Goal: Task Accomplishment & Management: Use online tool/utility

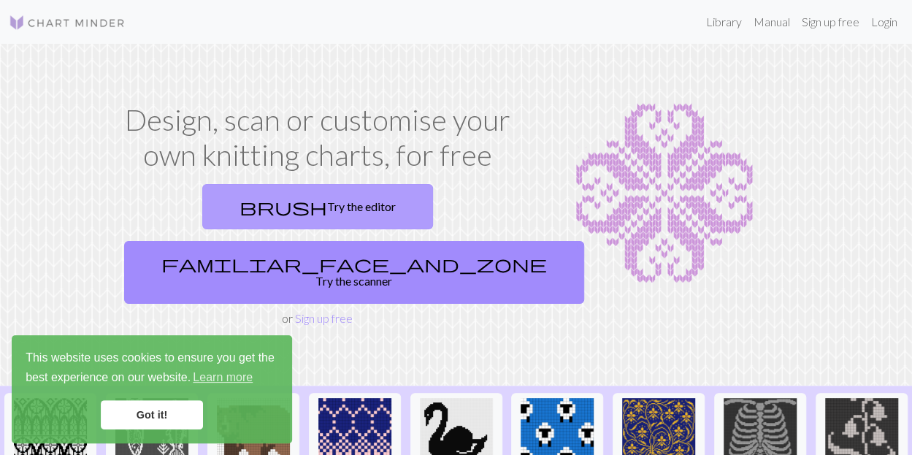
click at [222, 202] on link "brush Try the editor" at bounding box center [317, 206] width 231 height 45
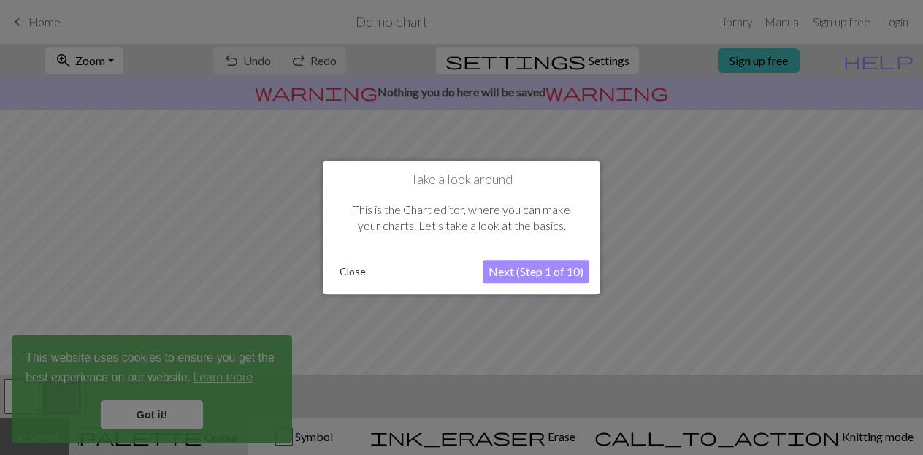
click at [353, 272] on button "Close" at bounding box center [353, 272] width 38 height 22
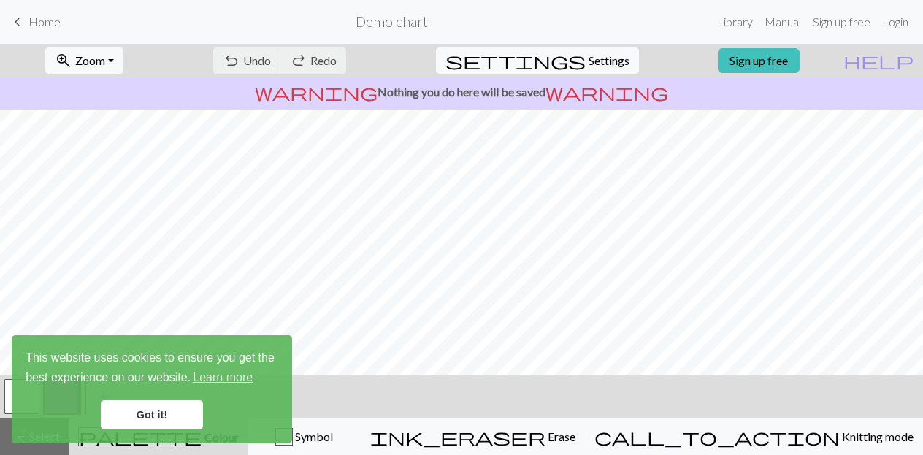
click at [178, 414] on link "Got it!" at bounding box center [152, 414] width 102 height 29
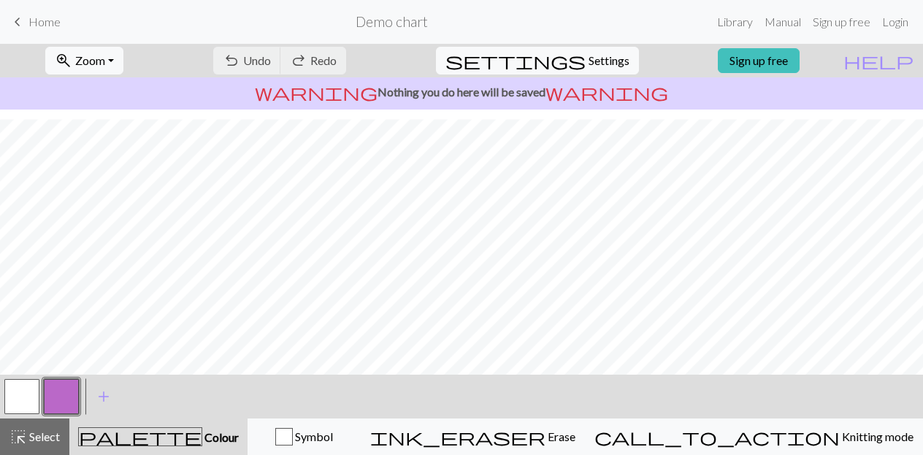
scroll to position [277, 0]
click at [784, 56] on link "Sign up free" at bounding box center [759, 60] width 82 height 25
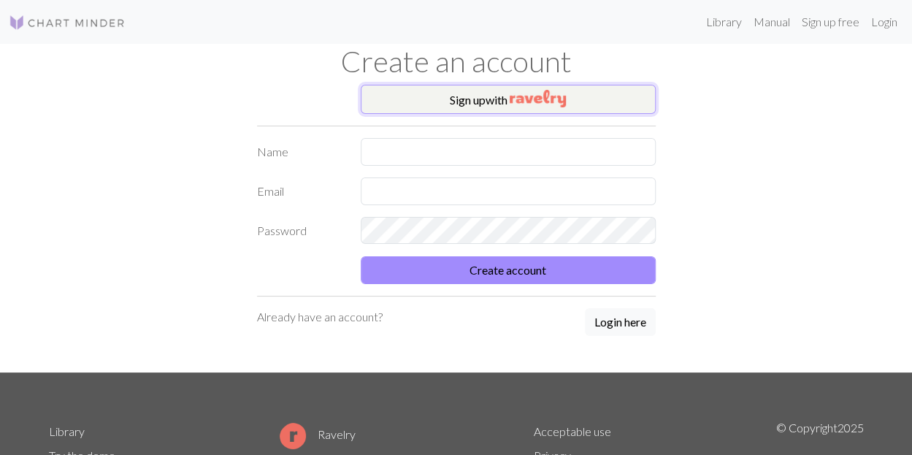
click at [529, 99] on img "button" at bounding box center [538, 99] width 56 height 18
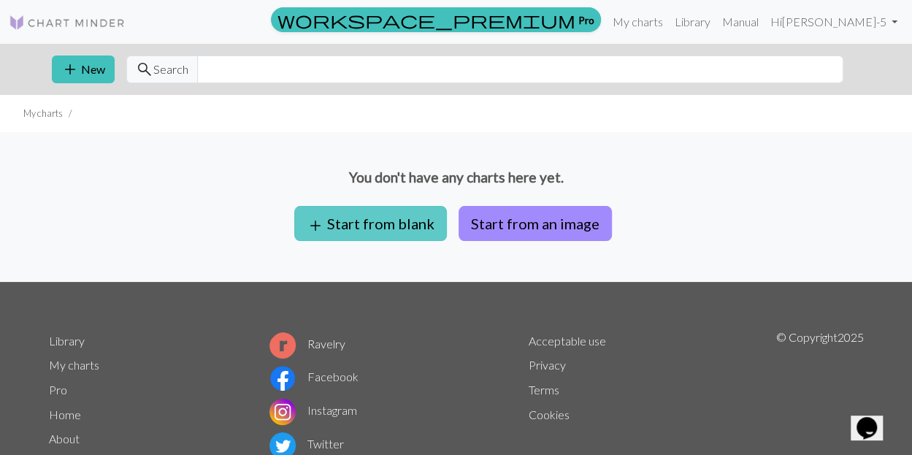
click at [405, 229] on button "add Start from blank" at bounding box center [370, 223] width 153 height 35
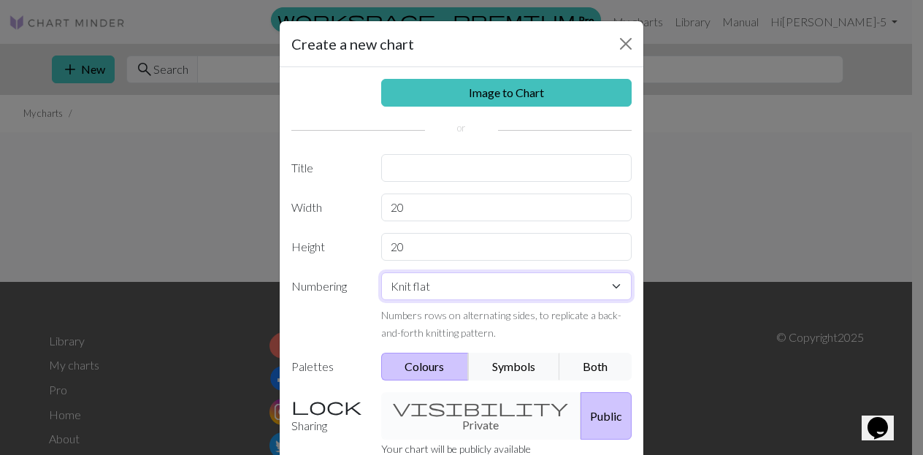
click at [426, 288] on select "Knit flat Knit in the round Lace knitting Cross stitch" at bounding box center [506, 286] width 251 height 28
select select "round"
click at [381, 272] on select "Knit flat Knit in the round Lace knitting Cross stitch" at bounding box center [506, 286] width 251 height 28
click at [452, 170] on input "text" at bounding box center [506, 168] width 251 height 28
type input "Brookie Socks"
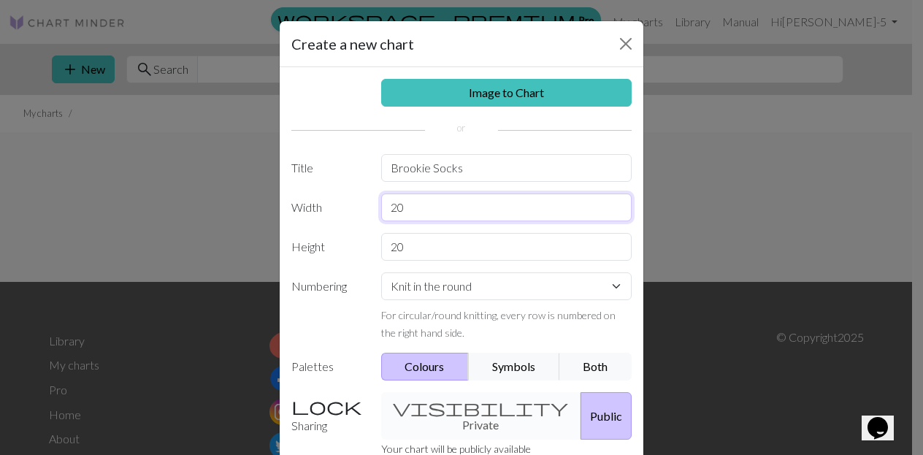
drag, startPoint x: 420, startPoint y: 199, endPoint x: 339, endPoint y: 186, distance: 82.8
click at [339, 186] on div "Image to Chart Title Brookie Socks Width 20 Height 20 Numbering Knit flat Knit …" at bounding box center [462, 303] width 364 height 472
type input "72"
drag, startPoint x: 407, startPoint y: 244, endPoint x: 329, endPoint y: 234, distance: 78.7
click at [329, 234] on div "Height 20" at bounding box center [462, 247] width 358 height 28
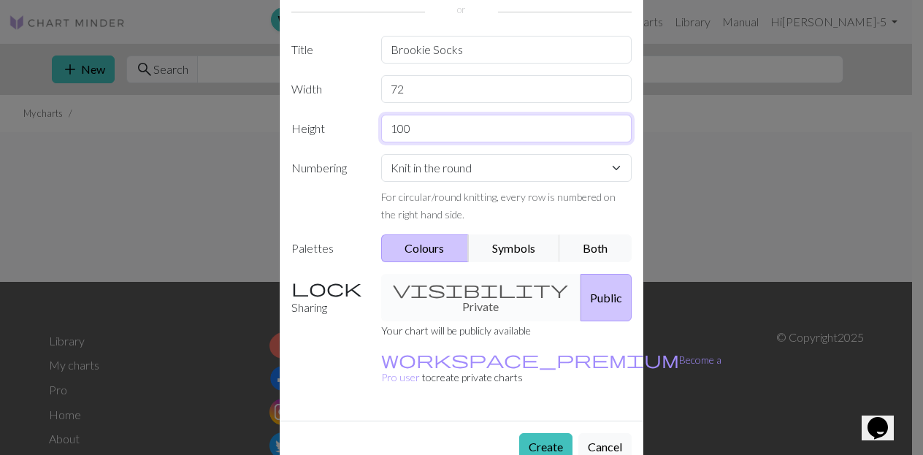
scroll to position [117, 0]
type input "100"
click at [589, 245] on button "Both" at bounding box center [595, 250] width 73 height 28
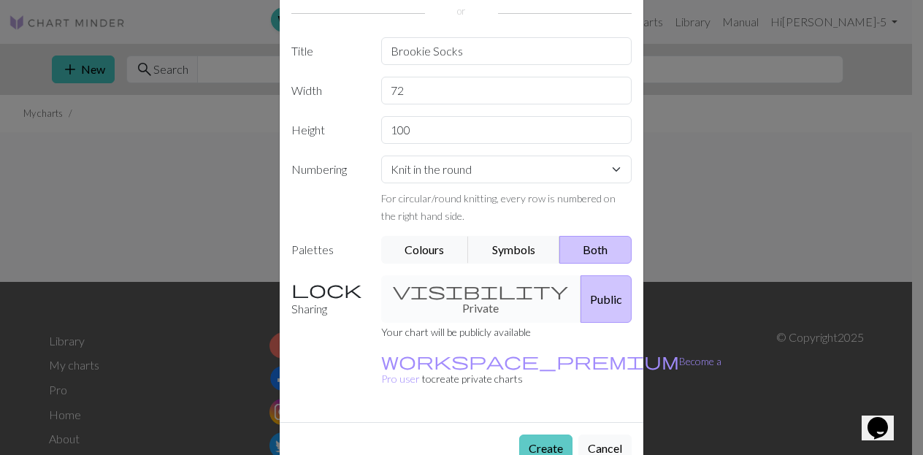
click at [535, 434] on button "Create" at bounding box center [545, 448] width 53 height 28
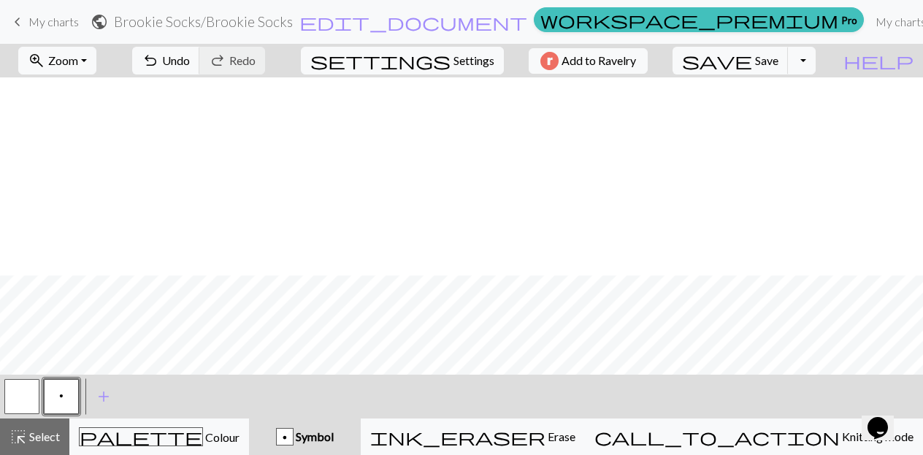
scroll to position [1239, 0]
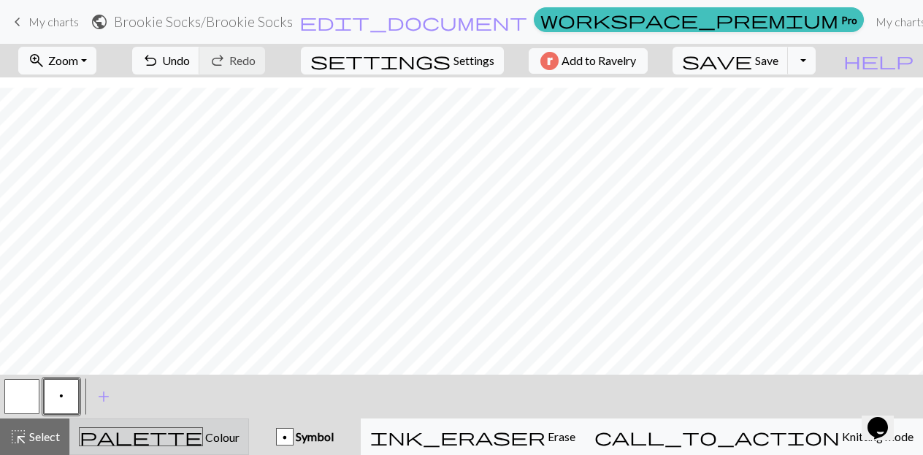
click at [203, 442] on span "Colour" at bounding box center [221, 437] width 37 height 14
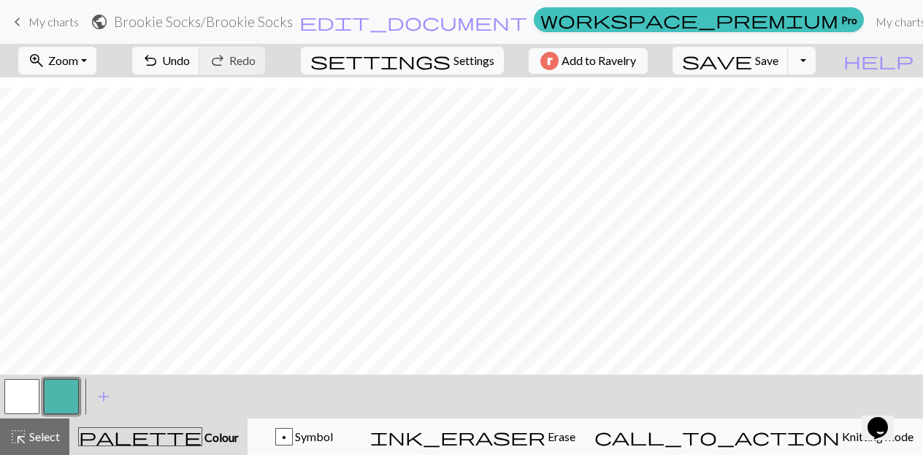
click at [26, 397] on button "button" at bounding box center [21, 396] width 35 height 35
click at [32, 439] on span "Select" at bounding box center [43, 436] width 33 height 14
click at [23, 401] on button "button" at bounding box center [21, 396] width 35 height 35
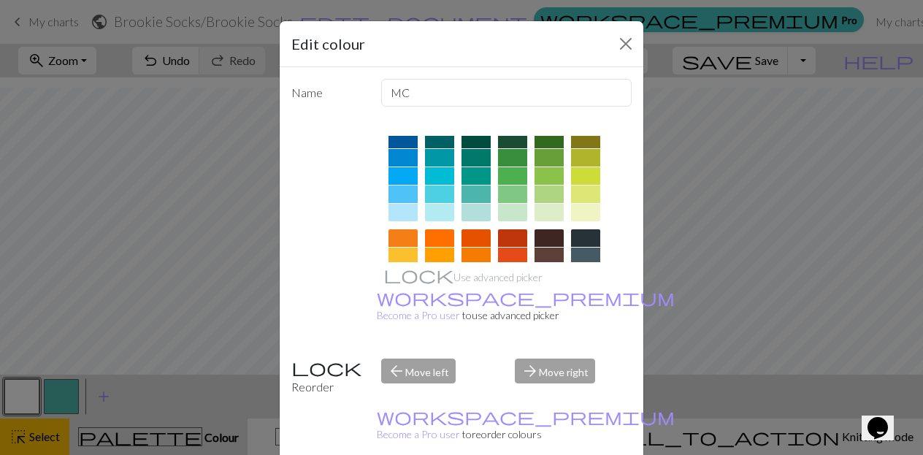
scroll to position [117, 0]
click at [584, 212] on div at bounding box center [585, 211] width 29 height 18
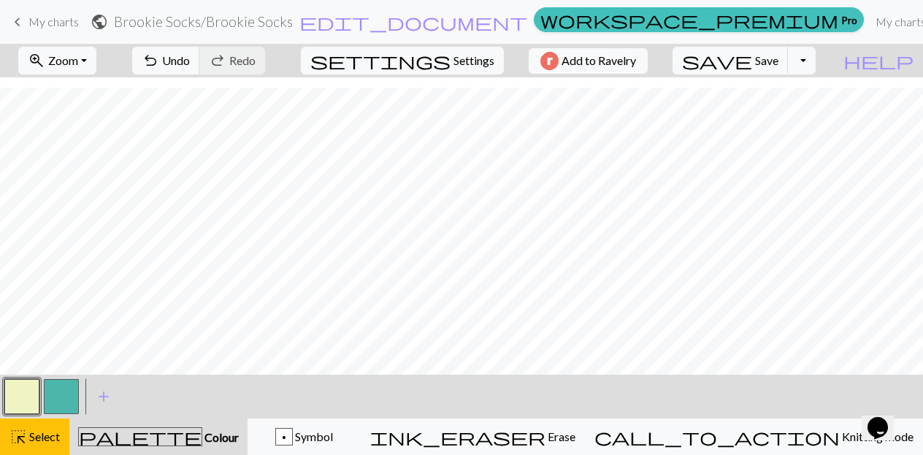
click at [65, 396] on button "button" at bounding box center [61, 396] width 35 height 35
click at [47, 434] on span "Select" at bounding box center [43, 436] width 33 height 14
click at [63, 407] on button "button" at bounding box center [61, 396] width 35 height 35
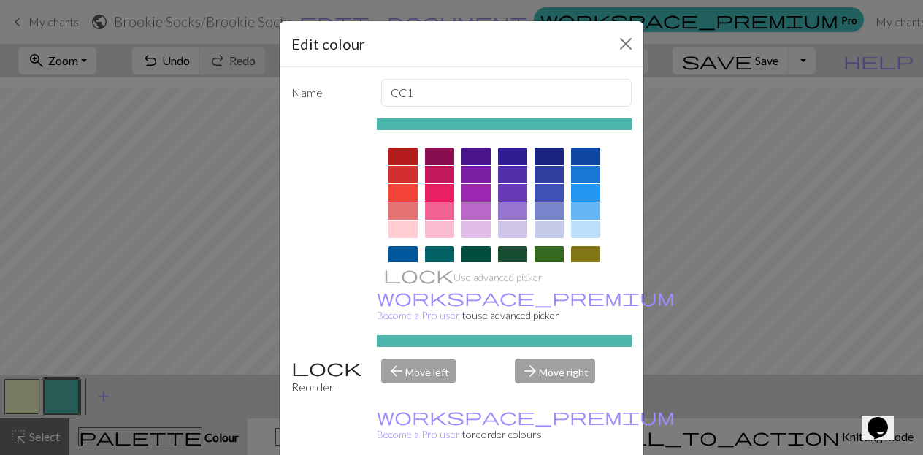
drag, startPoint x: 539, startPoint y: 253, endPoint x: 534, endPoint y: 228, distance: 25.5
click at [534, 228] on div at bounding box center [505, 341] width 256 height 410
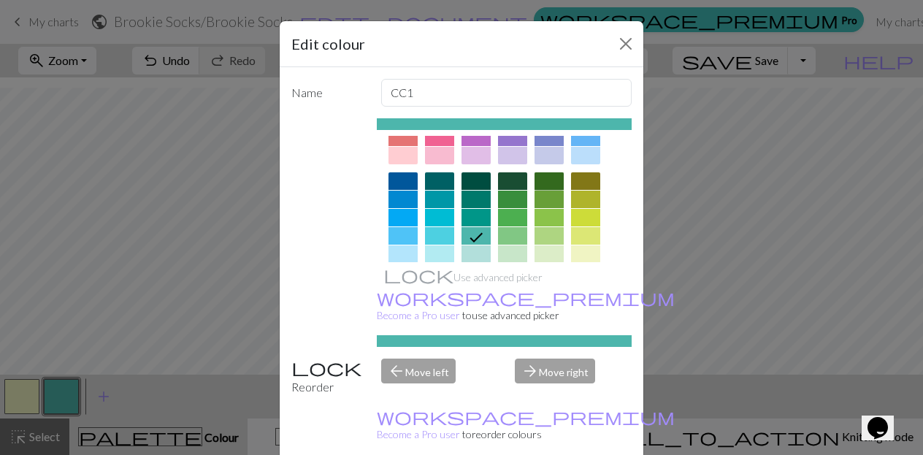
scroll to position [76, 0]
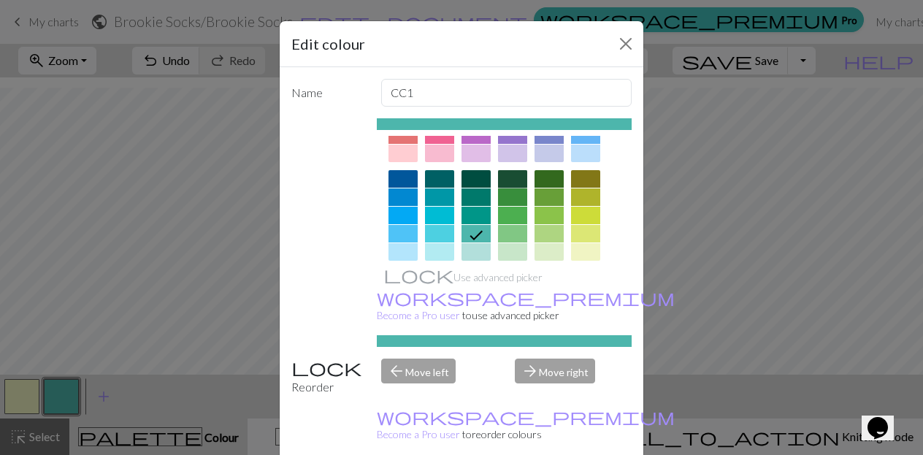
click at [508, 180] on div at bounding box center [512, 179] width 29 height 18
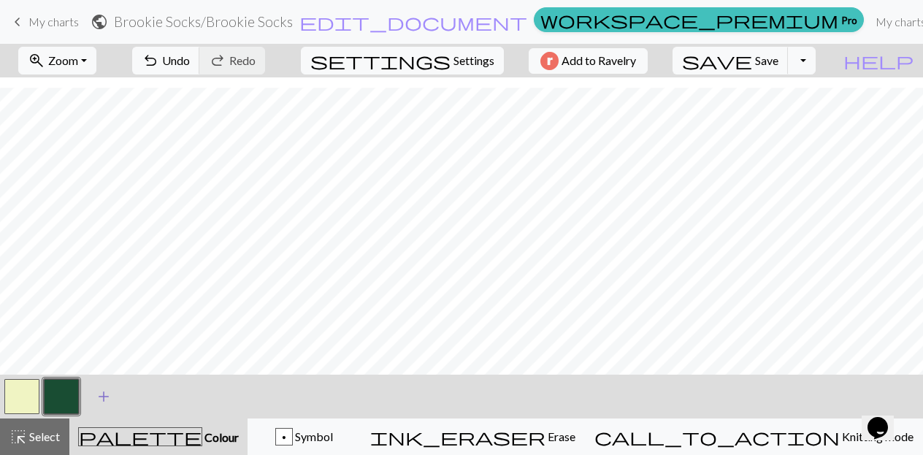
click at [112, 399] on span "add" at bounding box center [104, 396] width 18 height 20
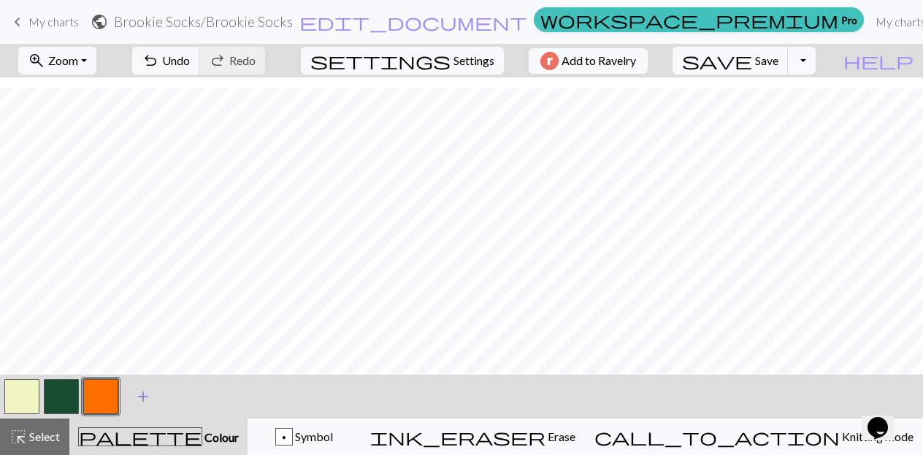
click at [143, 396] on span "add" at bounding box center [143, 396] width 18 height 20
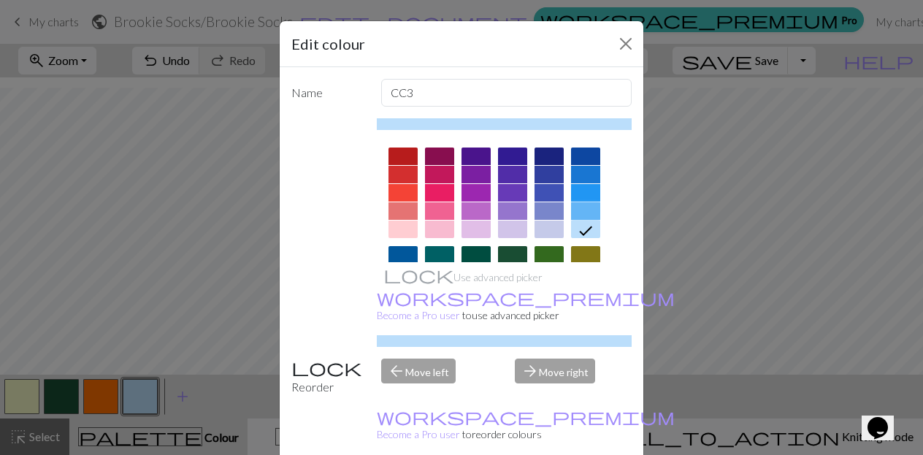
click at [585, 210] on div at bounding box center [585, 211] width 29 height 18
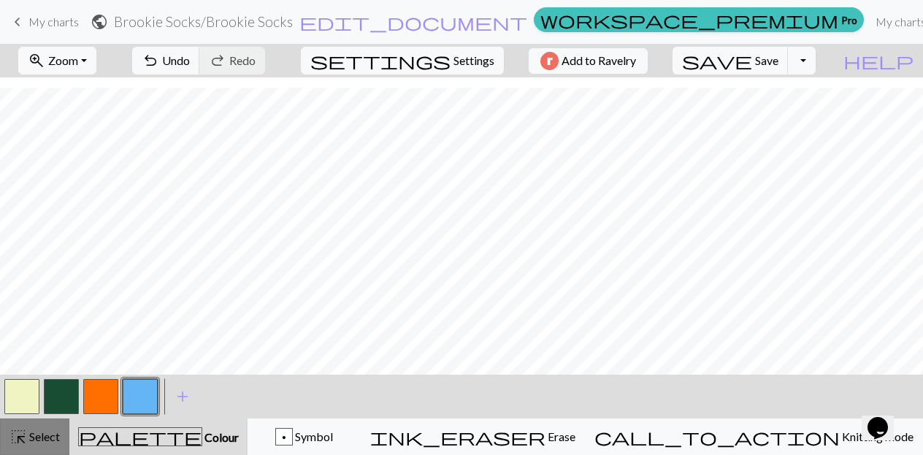
click at [42, 442] on span "Select" at bounding box center [43, 436] width 33 height 14
click at [54, 438] on span "Select" at bounding box center [43, 436] width 33 height 14
click at [30, 397] on button "button" at bounding box center [21, 396] width 35 height 35
click at [66, 396] on button "button" at bounding box center [61, 396] width 35 height 35
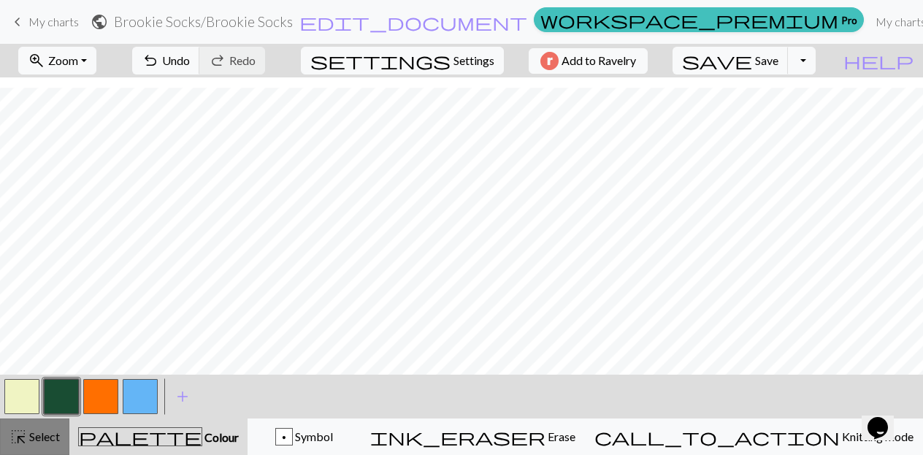
click at [42, 445] on div "highlight_alt Select Select" at bounding box center [34, 437] width 50 height 18
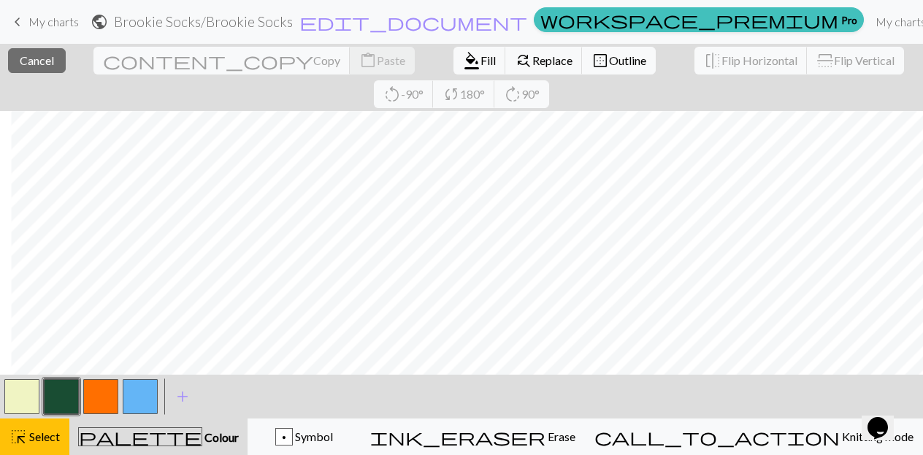
click at [69, 399] on button "button" at bounding box center [61, 396] width 35 height 35
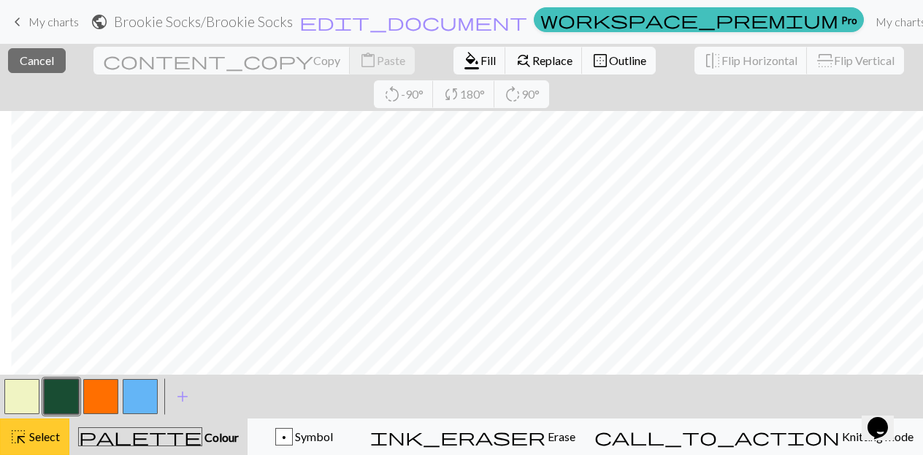
click at [61, 436] on button "highlight_alt Select Select" at bounding box center [34, 436] width 69 height 37
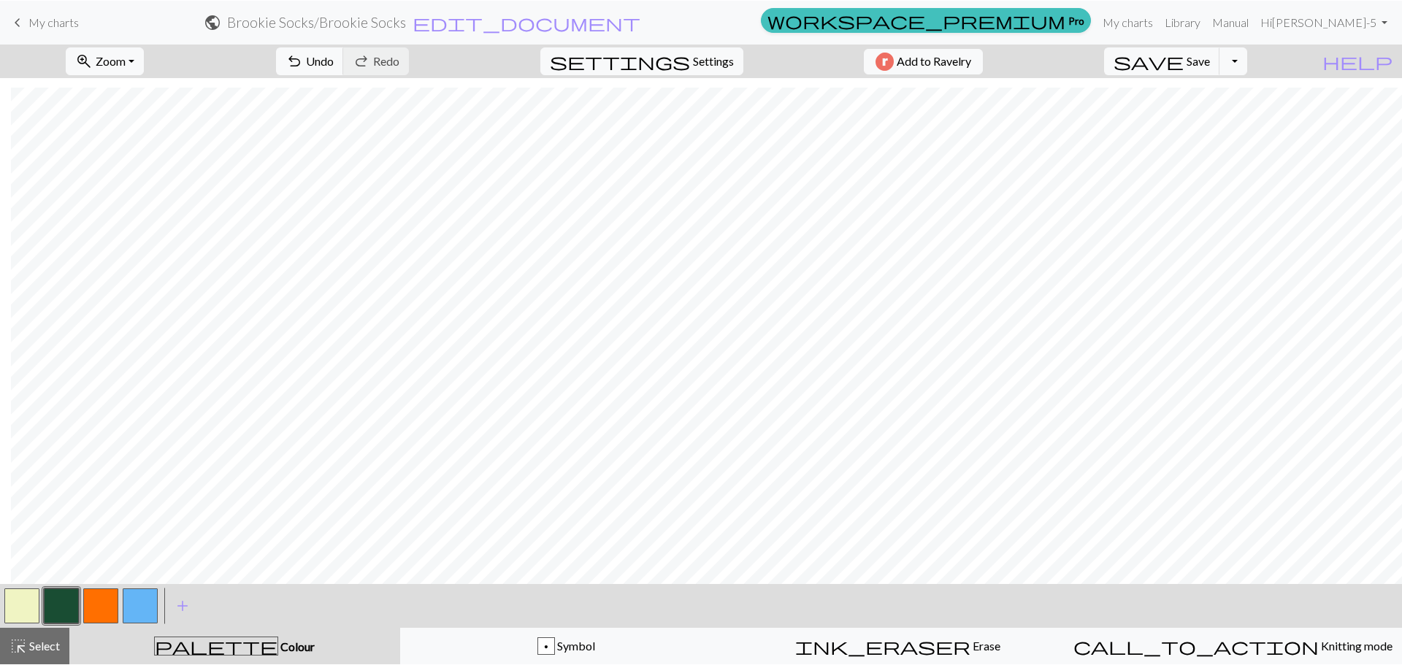
scroll to position [1029, 86]
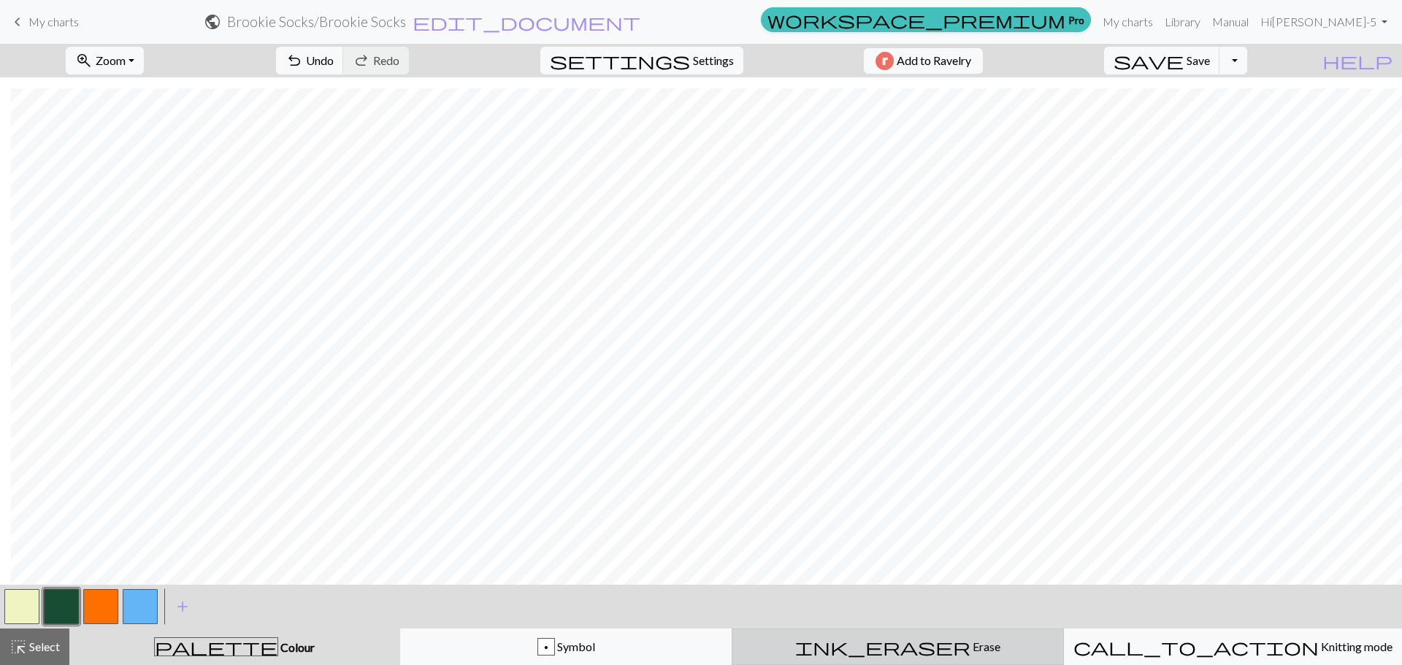
click at [890, 454] on span "ink_eraser" at bounding box center [882, 647] width 175 height 20
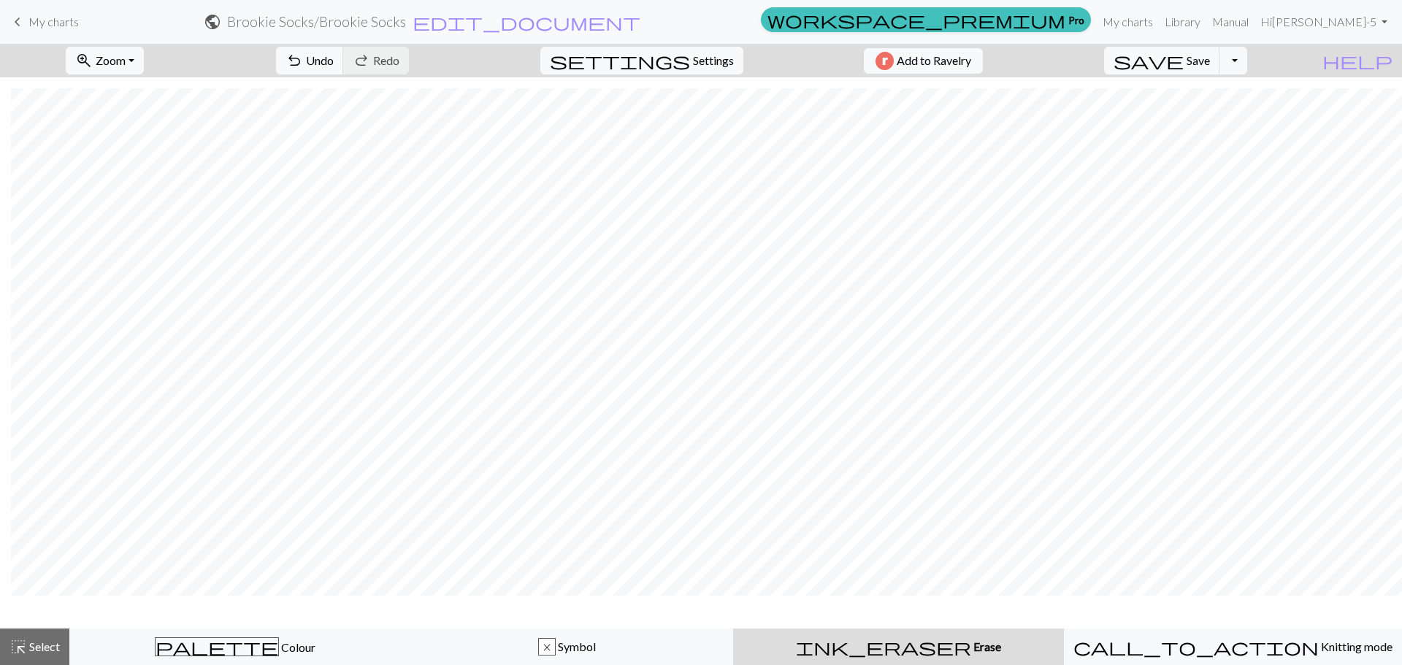
scroll to position [986, 86]
click at [43, 454] on span "Select" at bounding box center [43, 646] width 33 height 14
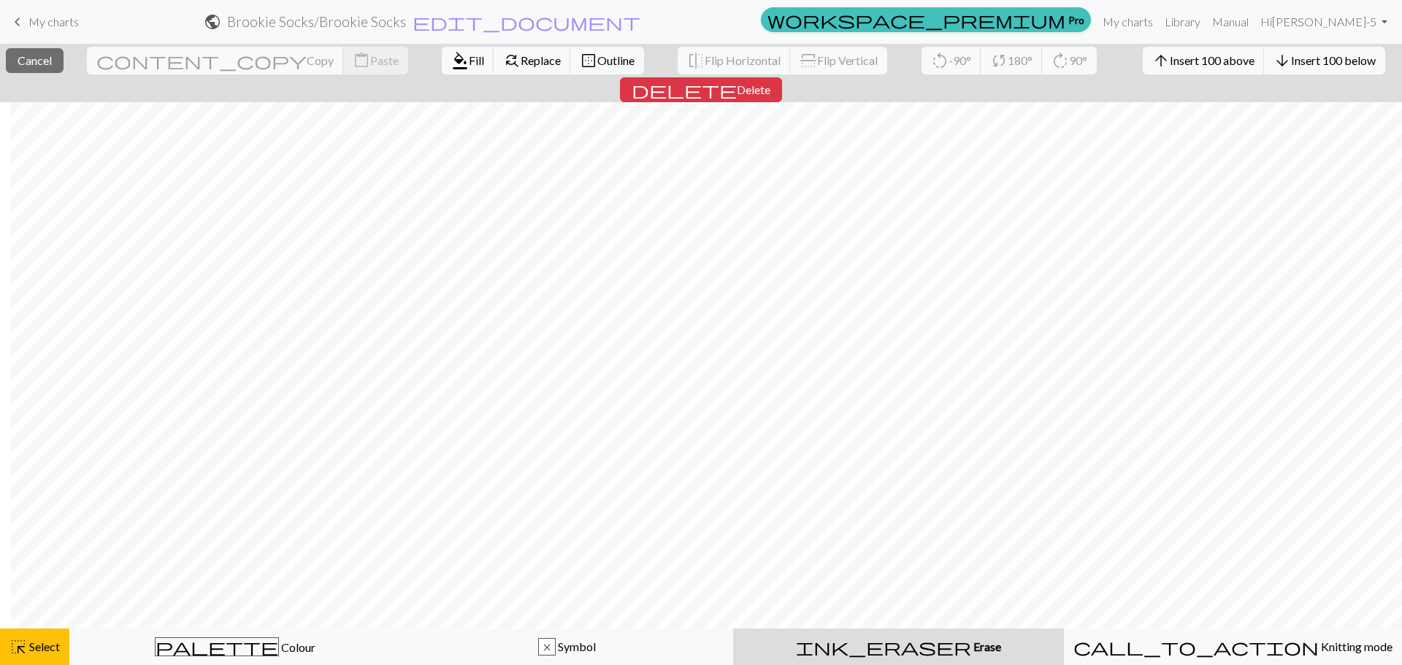
click at [902, 454] on div "ink_eraser Erase Erase" at bounding box center [898, 647] width 313 height 18
click at [833, 295] on div "close Cancel content_copy Copy content_paste Paste format_color_fill Fill find_…" at bounding box center [701, 354] width 1402 height 621
click at [469, 57] on span "Fill" at bounding box center [476, 60] width 15 height 14
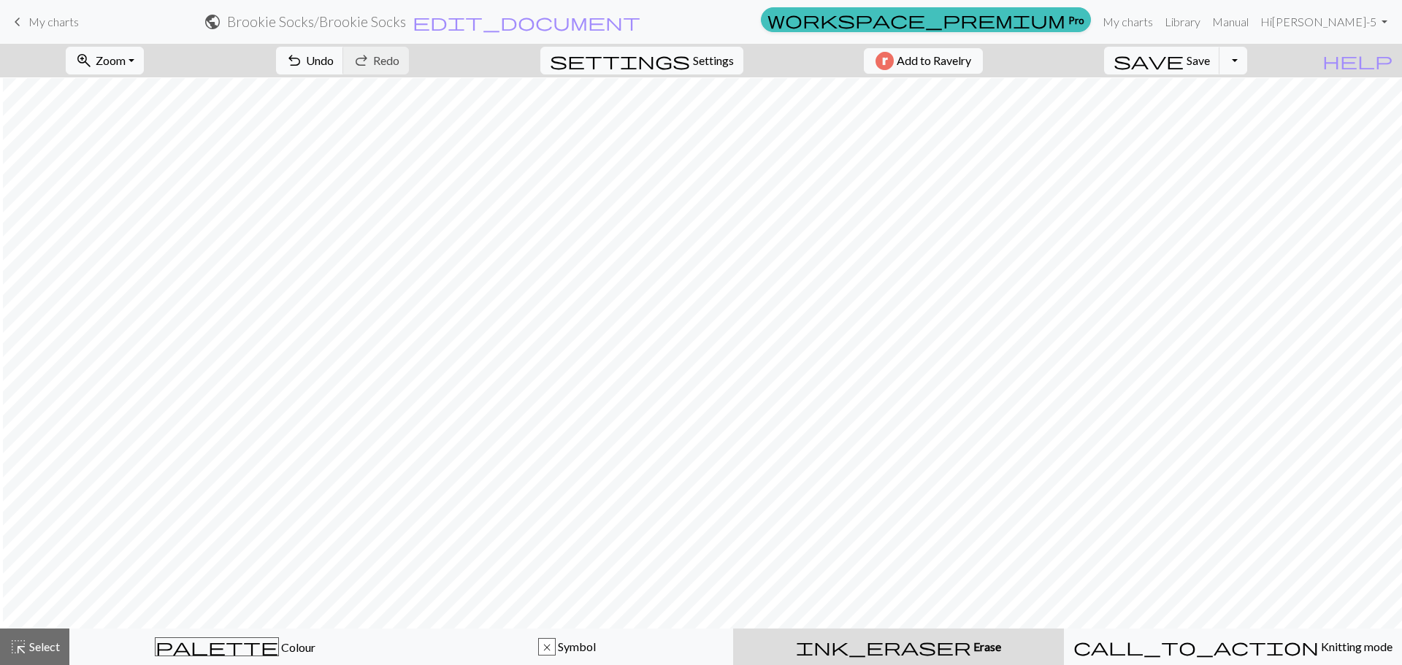
scroll to position [706, 78]
click at [334, 64] on span "Undo" at bounding box center [320, 60] width 28 height 14
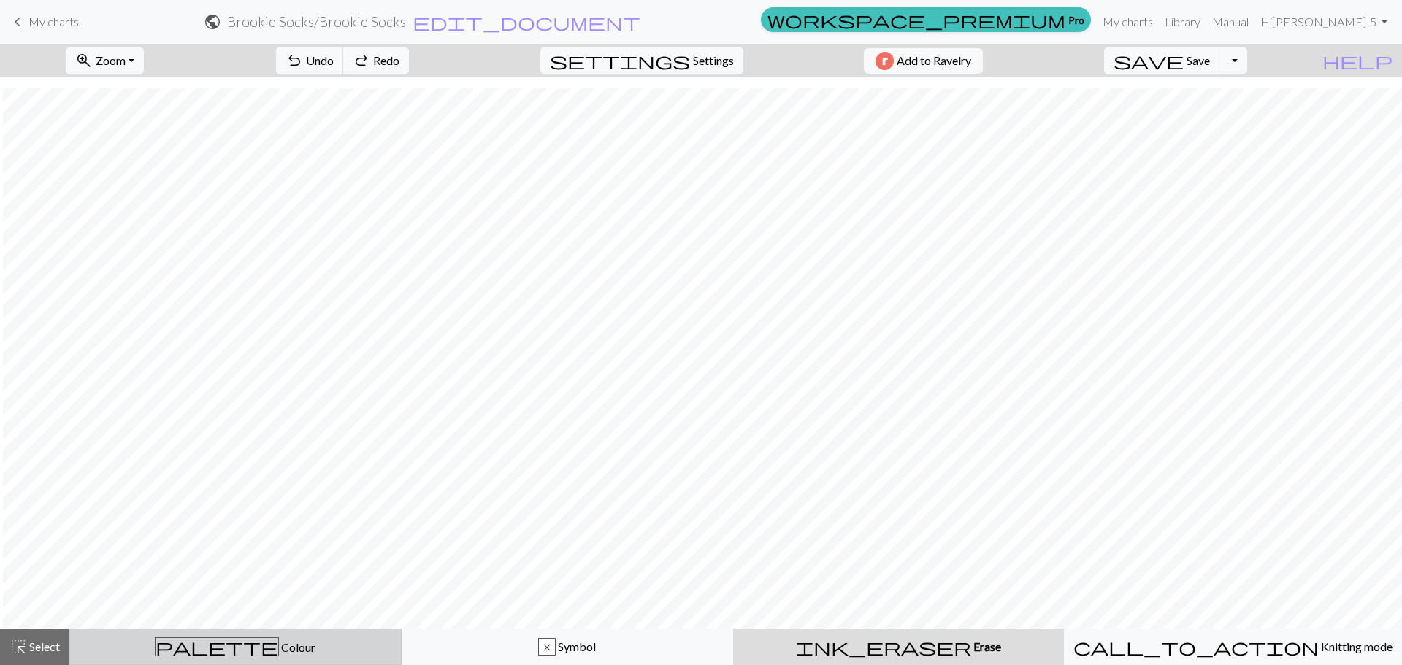
click at [216, 454] on span "palette" at bounding box center [216, 647] width 123 height 20
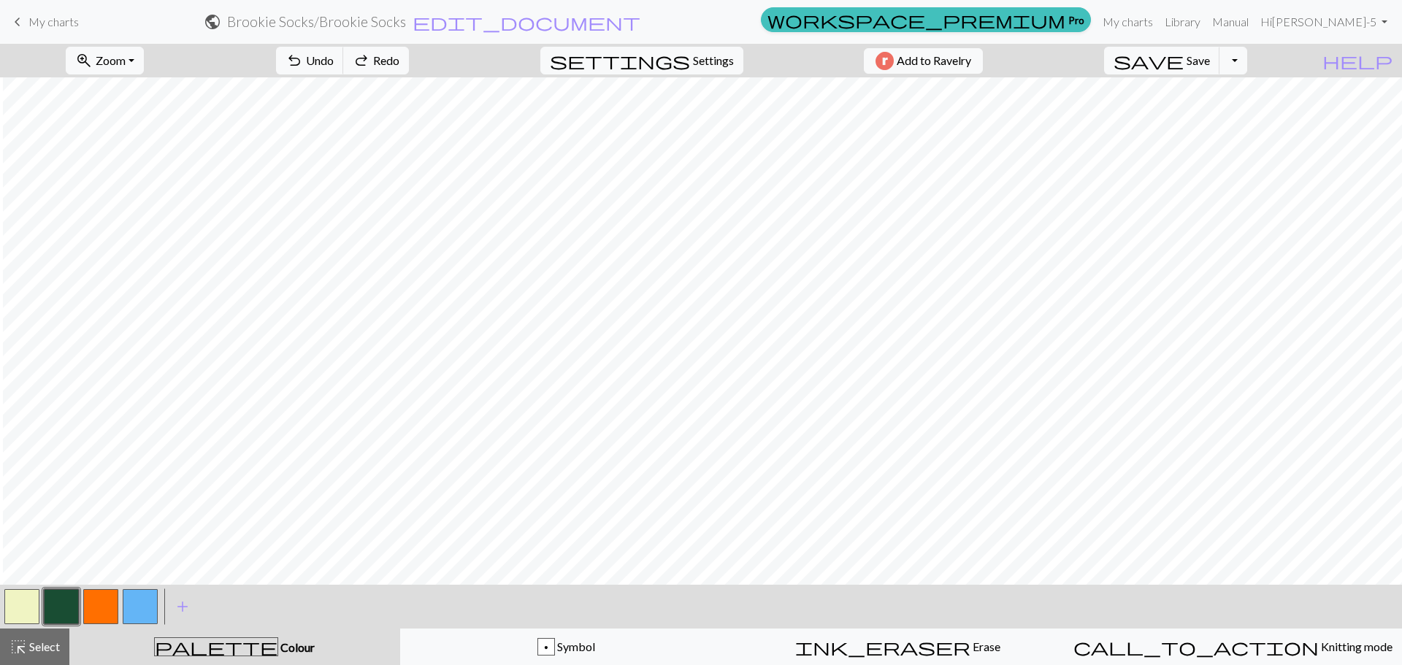
click at [16, 454] on button "button" at bounding box center [21, 606] width 35 height 35
click at [694, 59] on span "Settings" at bounding box center [713, 61] width 41 height 18
select select "aran"
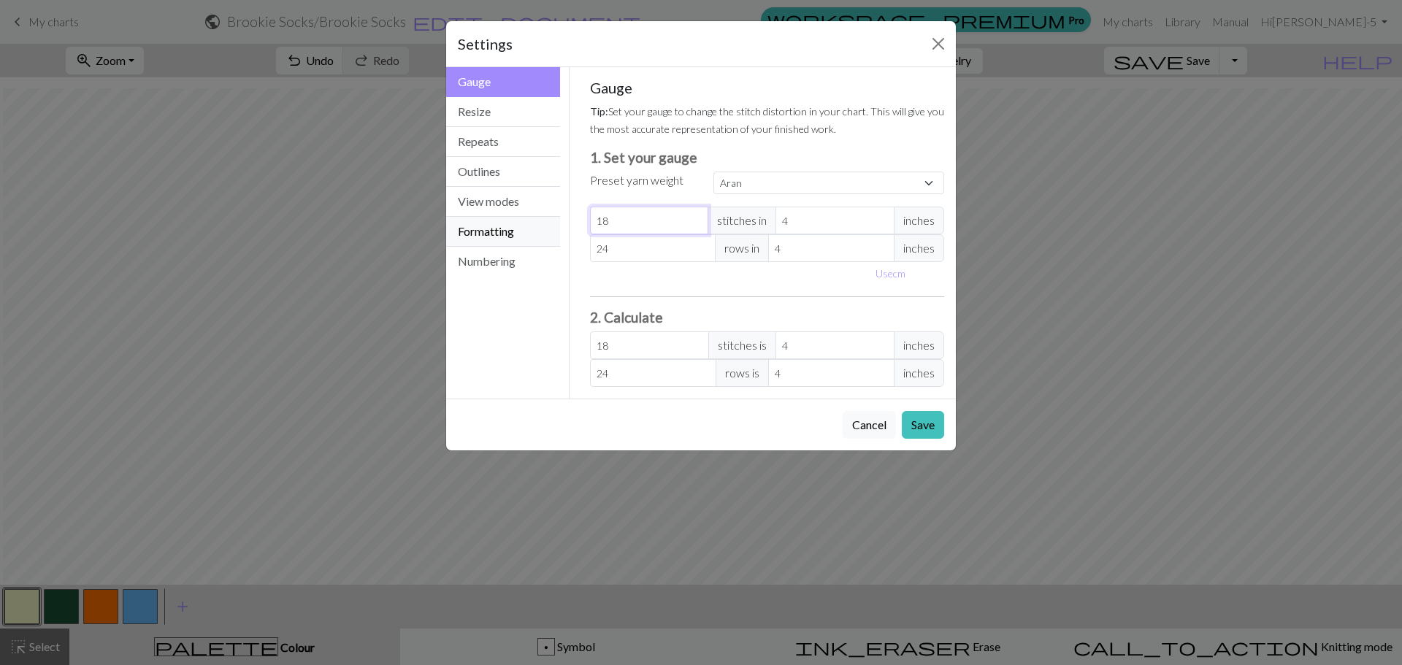
drag, startPoint x: 615, startPoint y: 220, endPoint x: 548, endPoint y: 219, distance: 66.4
click at [548, 219] on div "Gauge Gauge Resize Repeats Outlines View modes Formatting Numbering Gauge Resiz…" at bounding box center [700, 232] width 527 height 331
type input "32"
select select "custom"
type input "32"
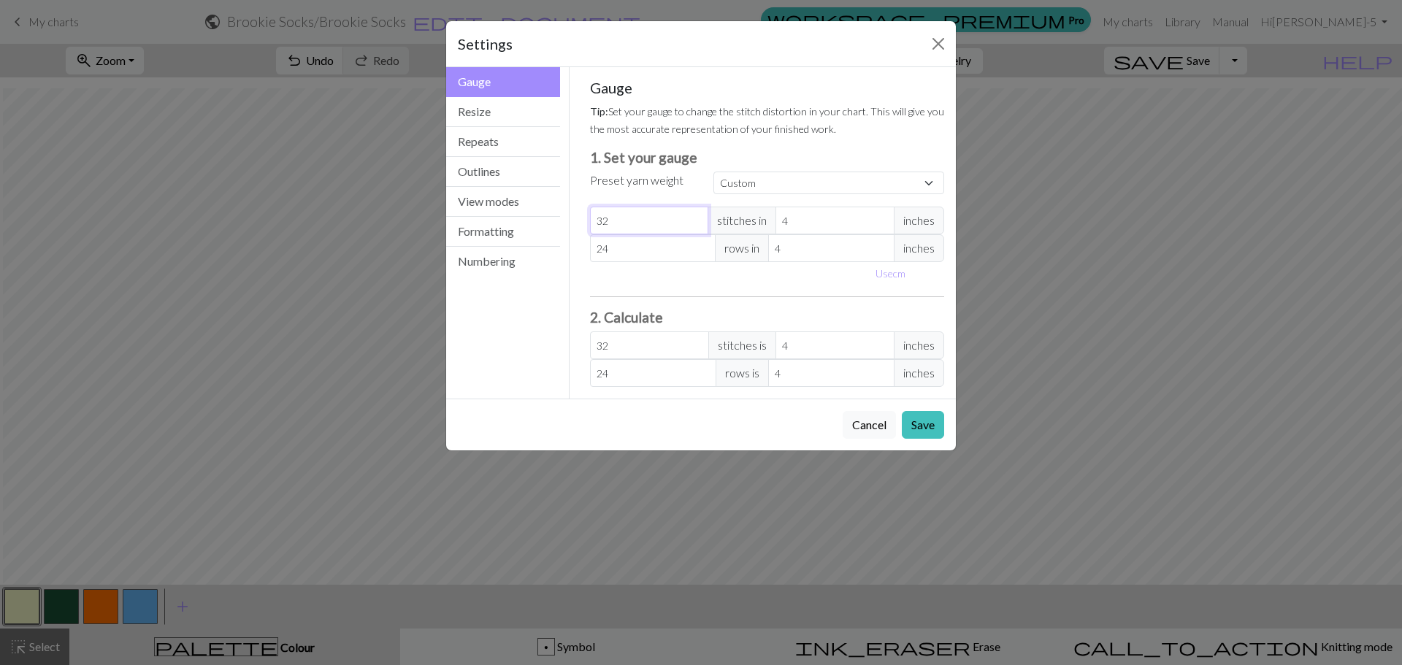
type input "32"
drag, startPoint x: 614, startPoint y: 254, endPoint x: 563, endPoint y: 246, distance: 51.7
click at [563, 246] on div "Gauge Gauge Resize Repeats Outlines View modes Formatting Numbering Gauge Resiz…" at bounding box center [700, 232] width 527 height 331
type input "46"
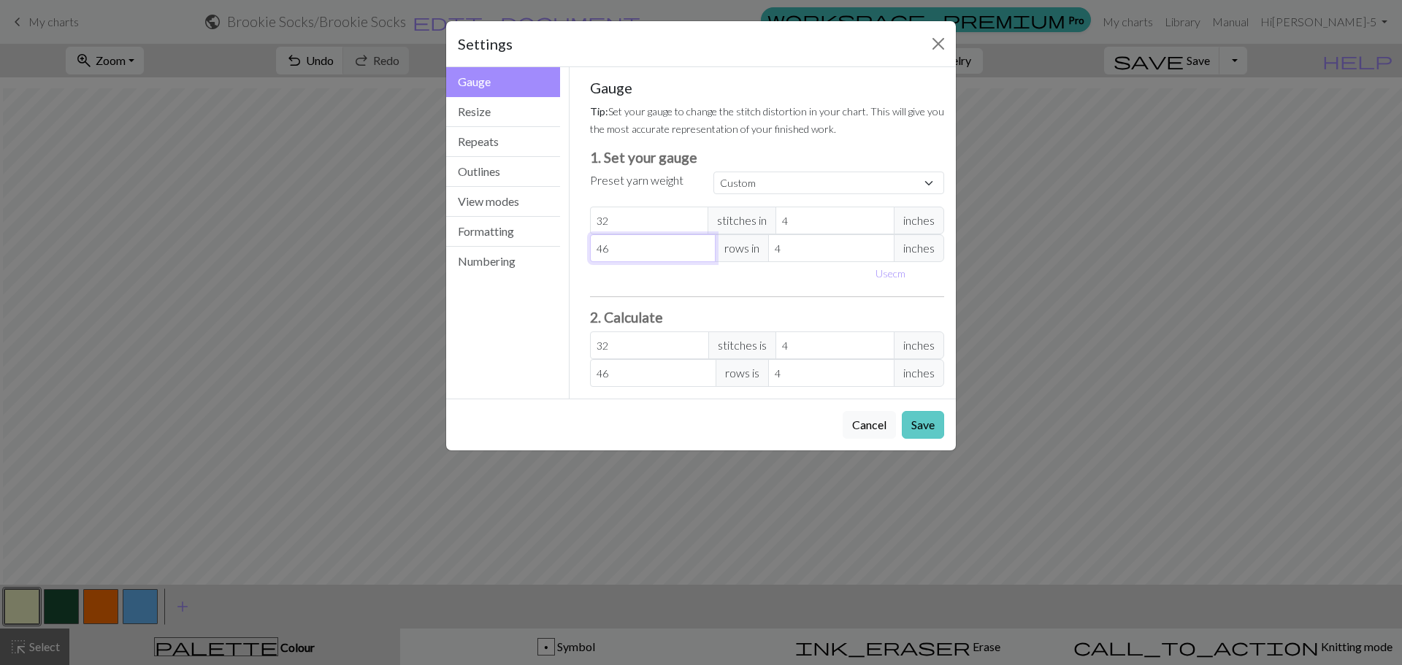
type input "46"
click at [911, 428] on button "Save" at bounding box center [923, 425] width 42 height 28
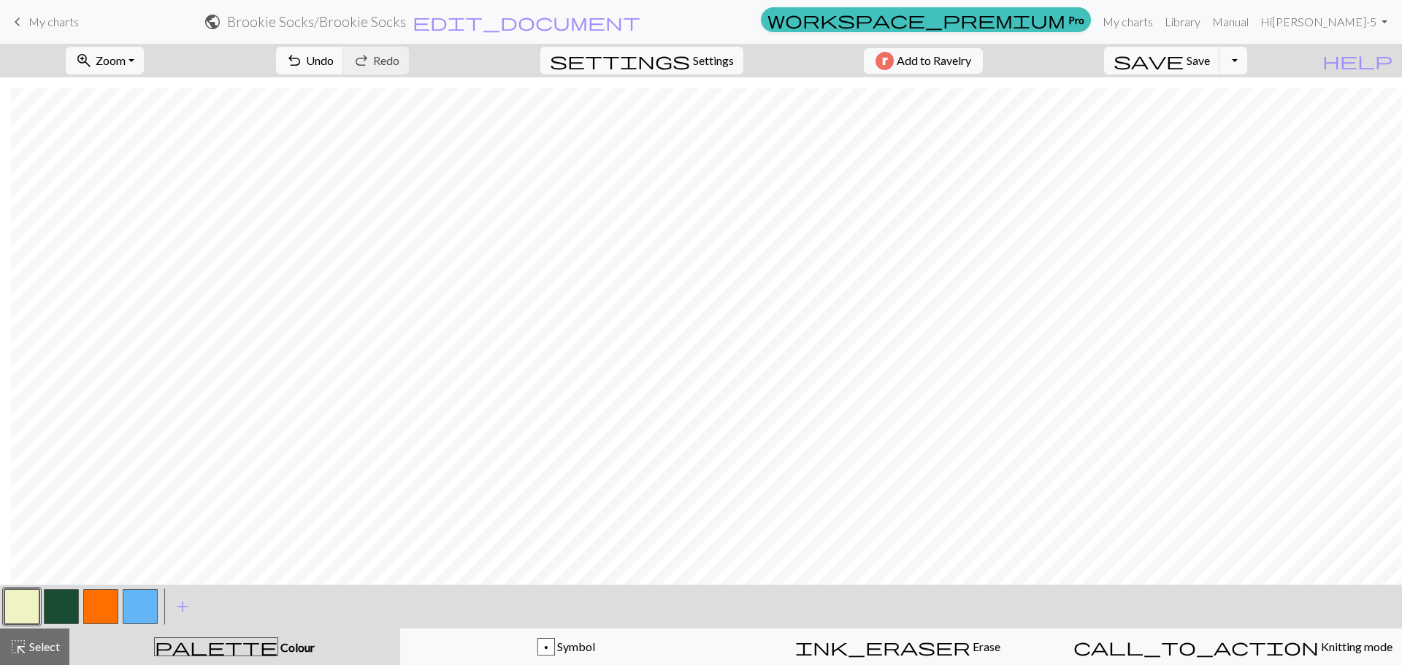
scroll to position [1029, 199]
click at [693, 58] on span "Settings" at bounding box center [713, 61] width 41 height 18
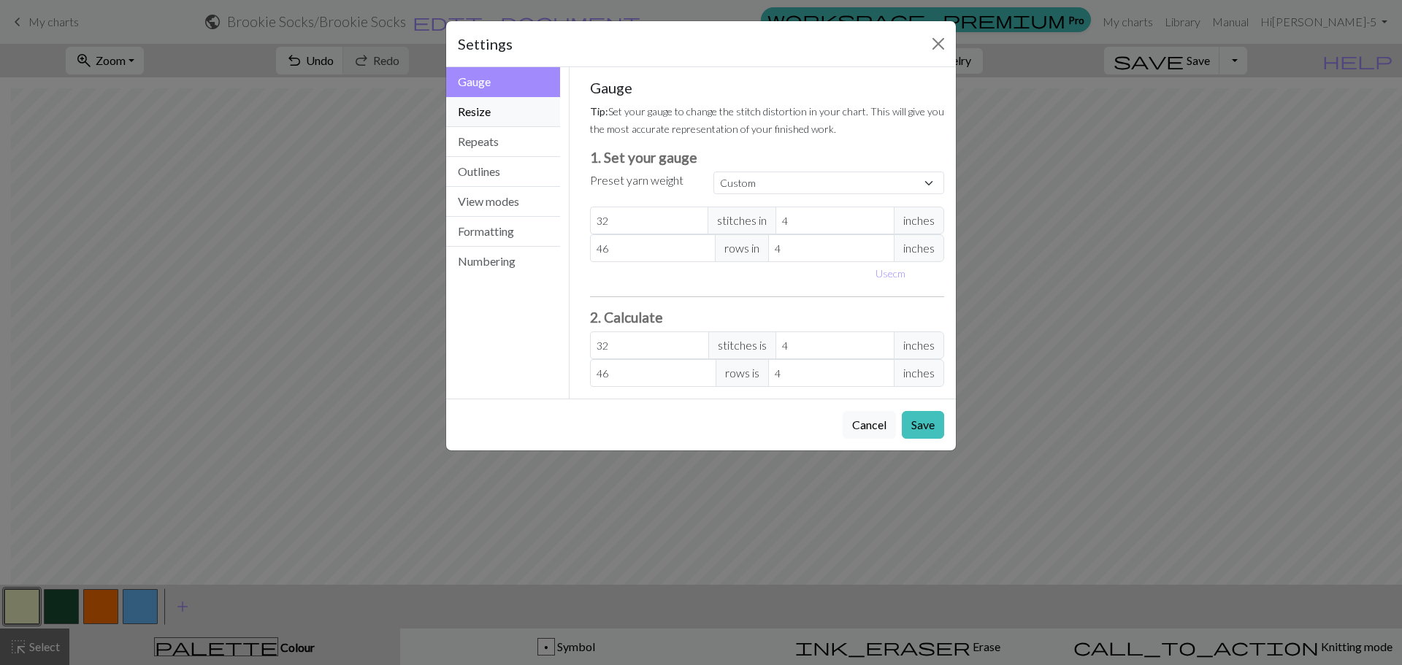
click at [512, 114] on button "Resize" at bounding box center [503, 112] width 114 height 30
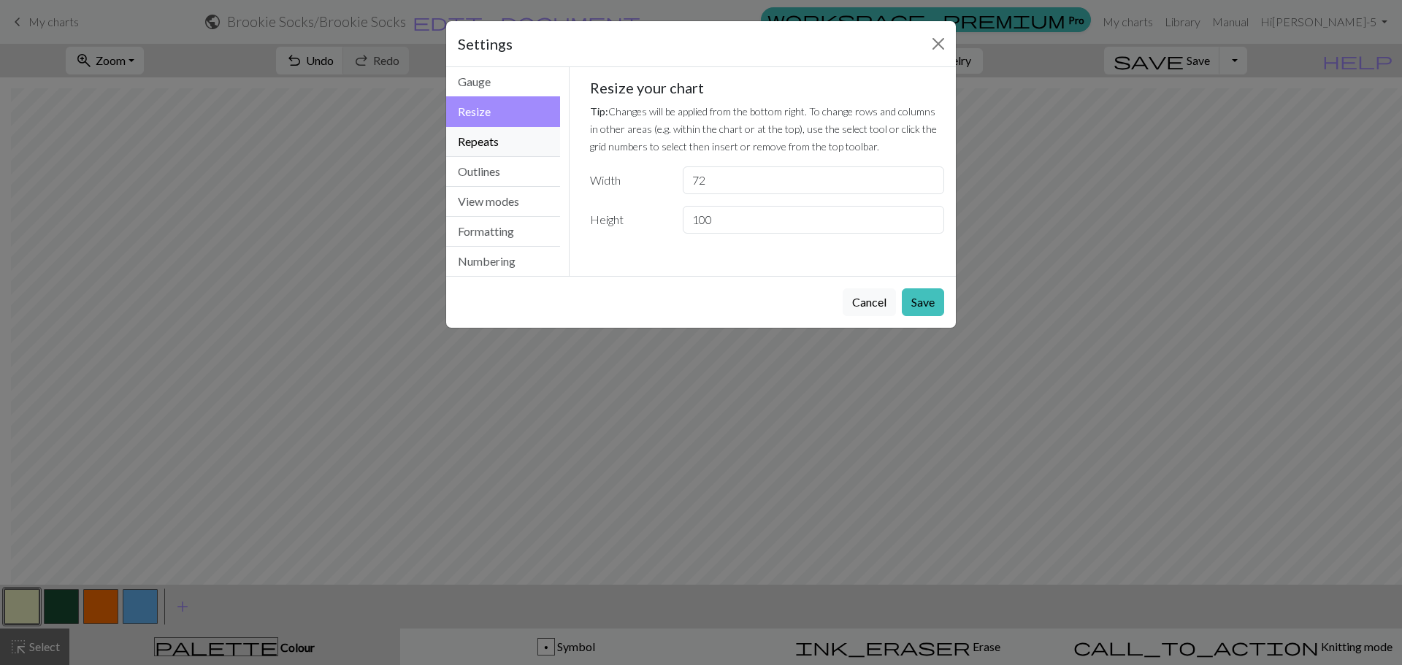
click at [507, 137] on button "Repeats" at bounding box center [503, 142] width 114 height 30
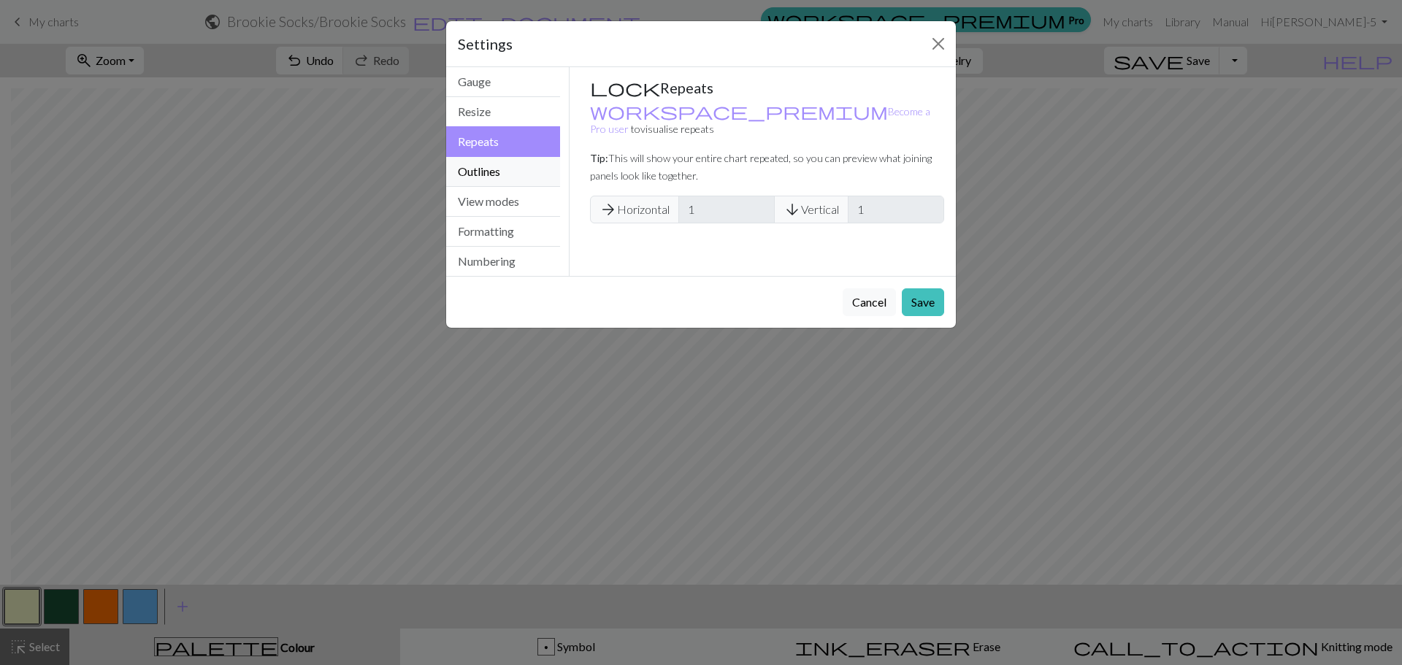
click at [503, 171] on button "Outlines" at bounding box center [503, 172] width 114 height 30
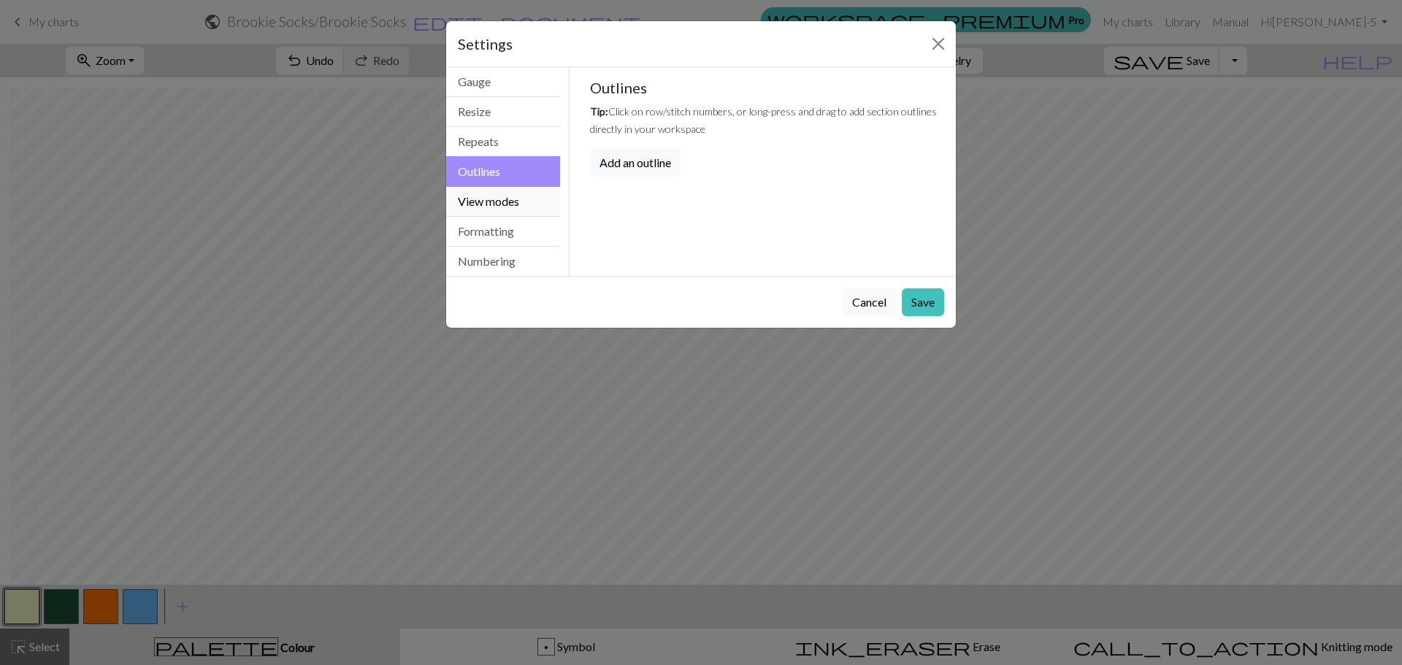
click at [507, 206] on button "View modes" at bounding box center [503, 202] width 114 height 30
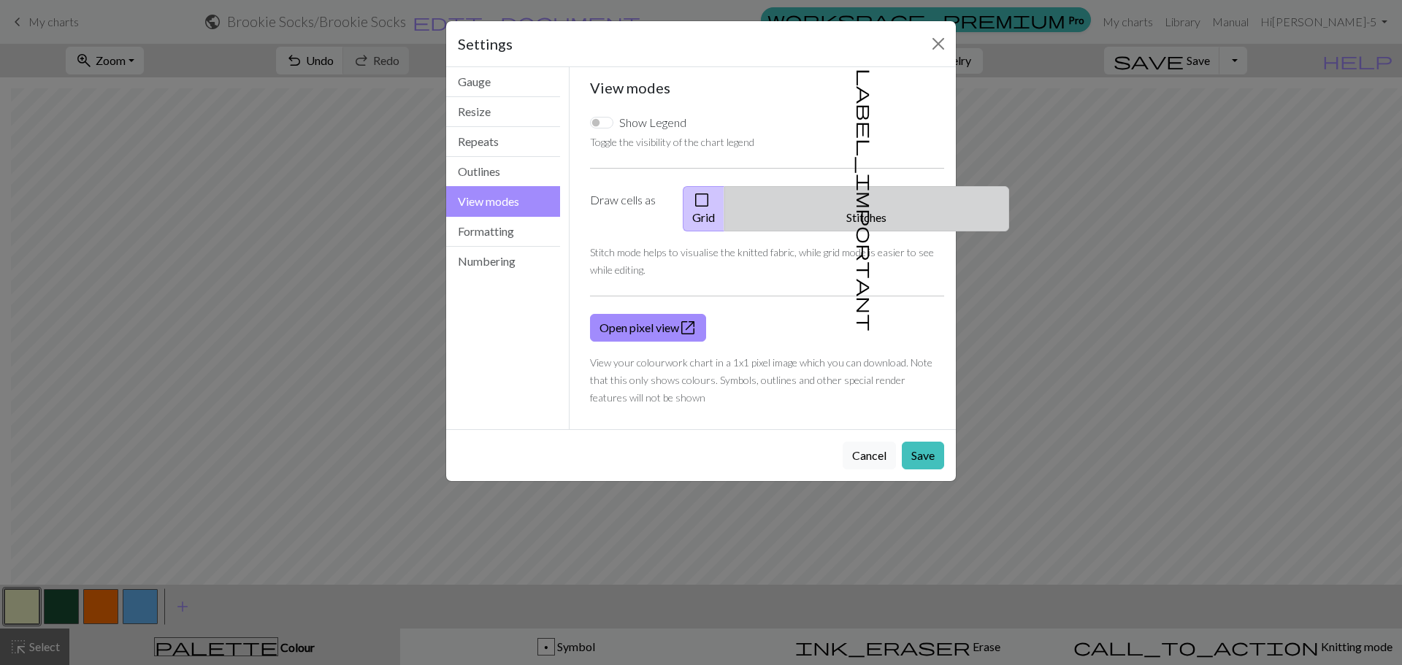
click at [872, 201] on button "label_important Stitches" at bounding box center [866, 208] width 285 height 45
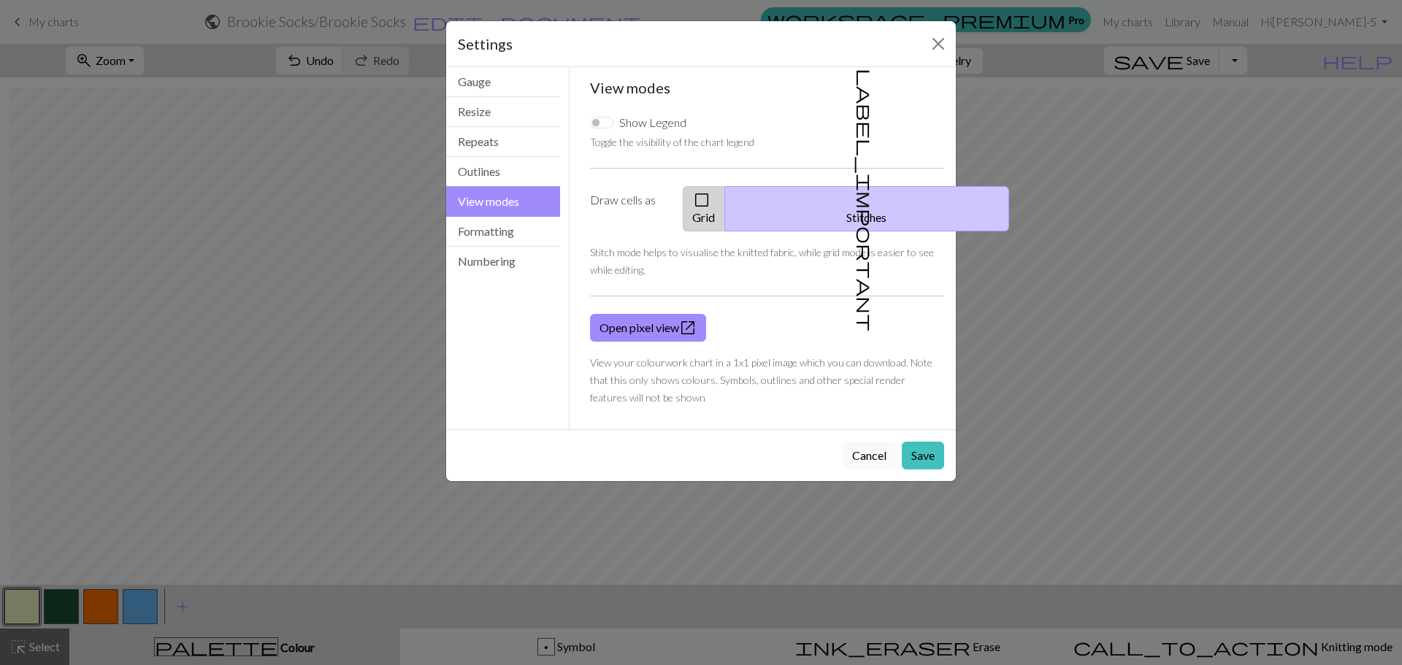
click at [725, 207] on button "check_box_outline_blank Grid" at bounding box center [704, 208] width 42 height 45
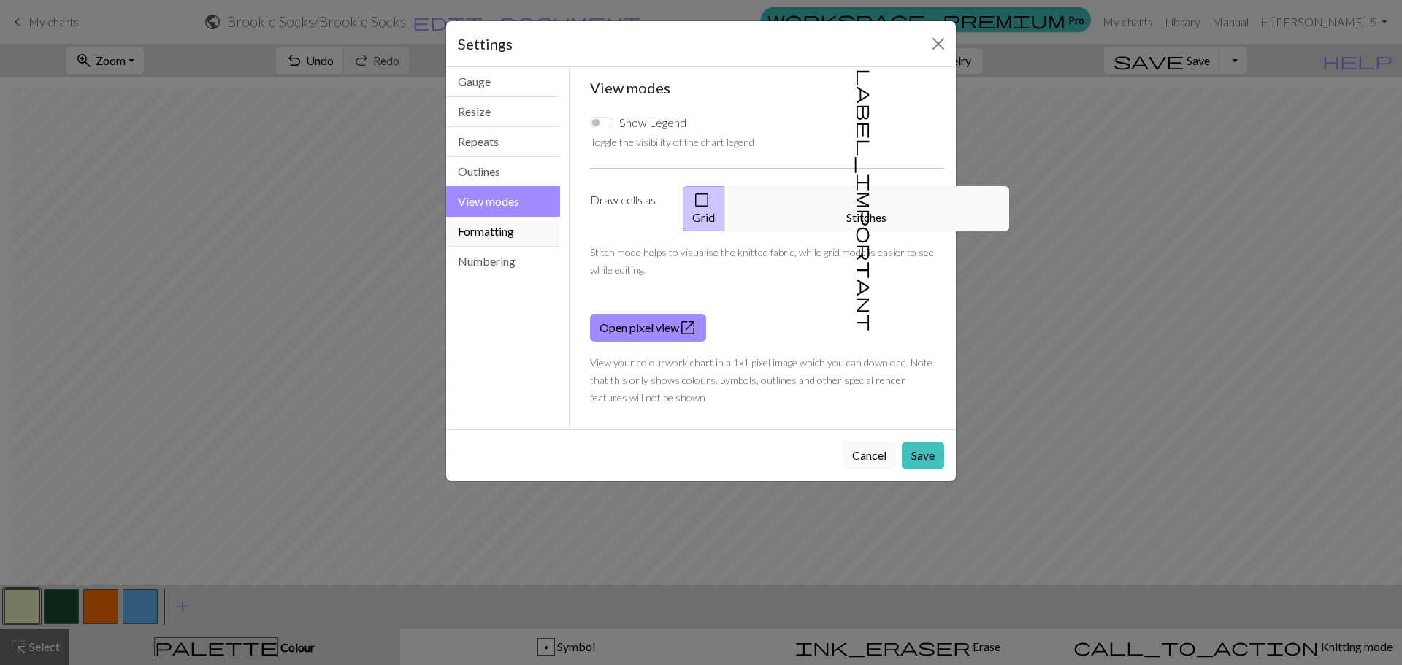
click at [501, 234] on button "Formatting" at bounding box center [503, 232] width 114 height 30
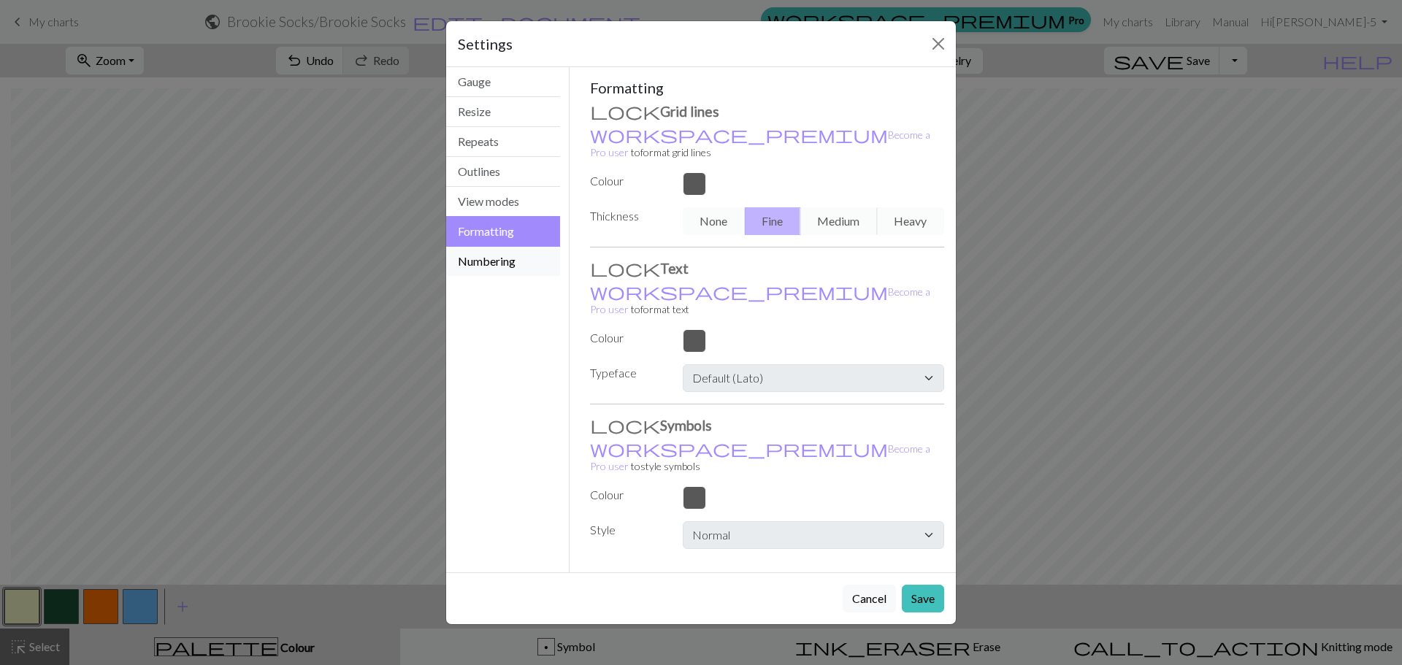
click at [509, 268] on button "Numbering" at bounding box center [503, 261] width 114 height 29
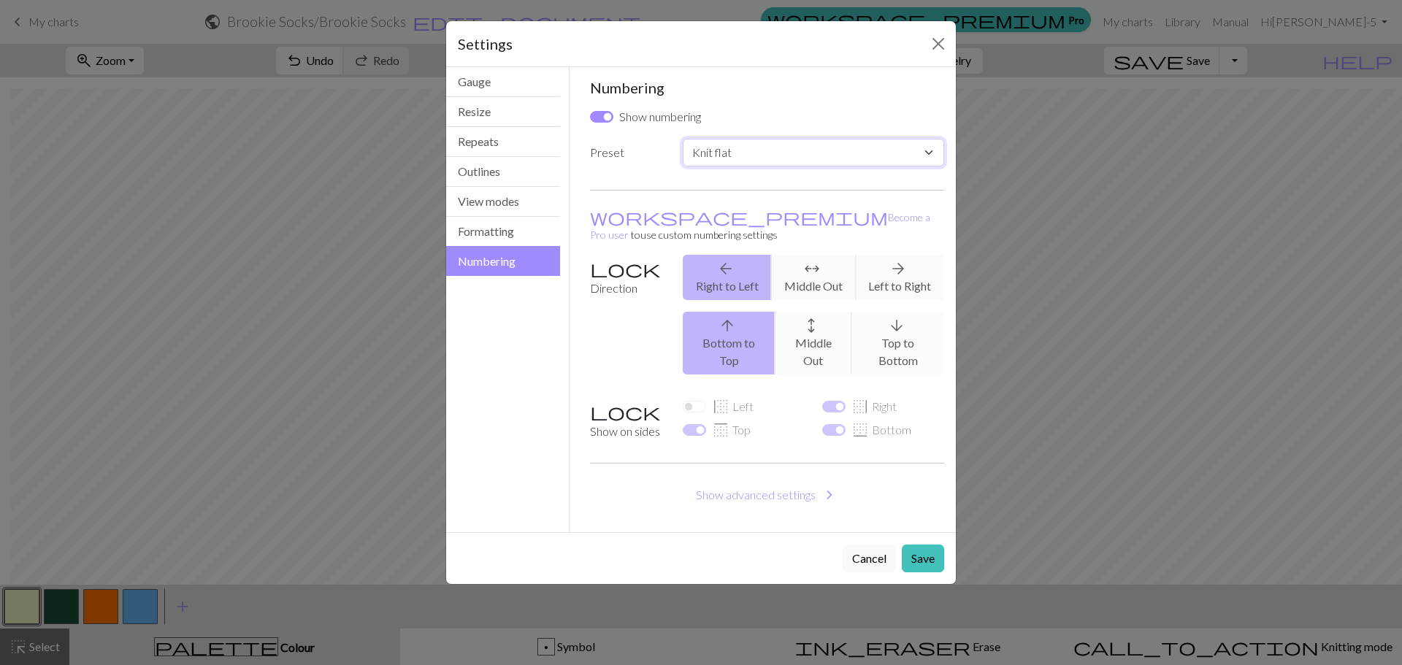
click at [753, 159] on select "Custom Knit flat Knit in the round Lace knitting Cross stitch" at bounding box center [813, 153] width 261 height 28
select select "round"
click at [683, 139] on select "Custom Knit flat Knit in the round Lace knitting Cross stitch" at bounding box center [813, 153] width 261 height 28
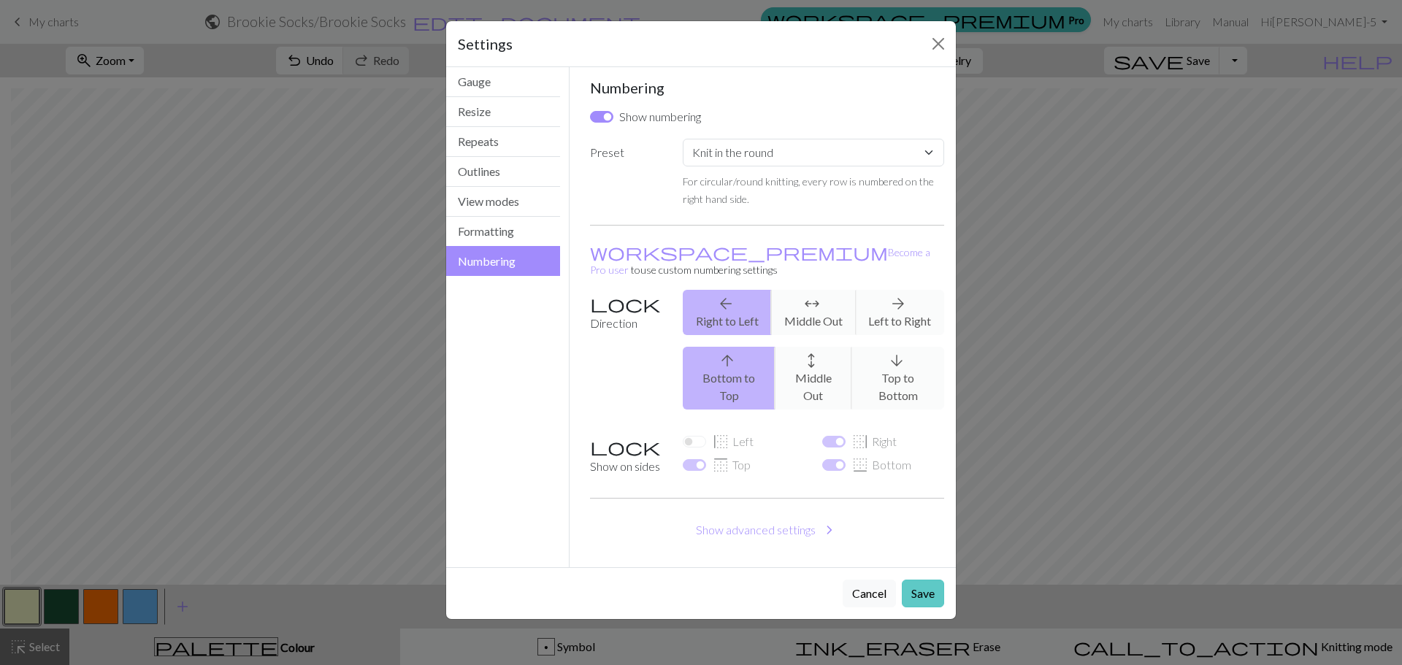
click at [911, 454] on button "Save" at bounding box center [923, 594] width 42 height 28
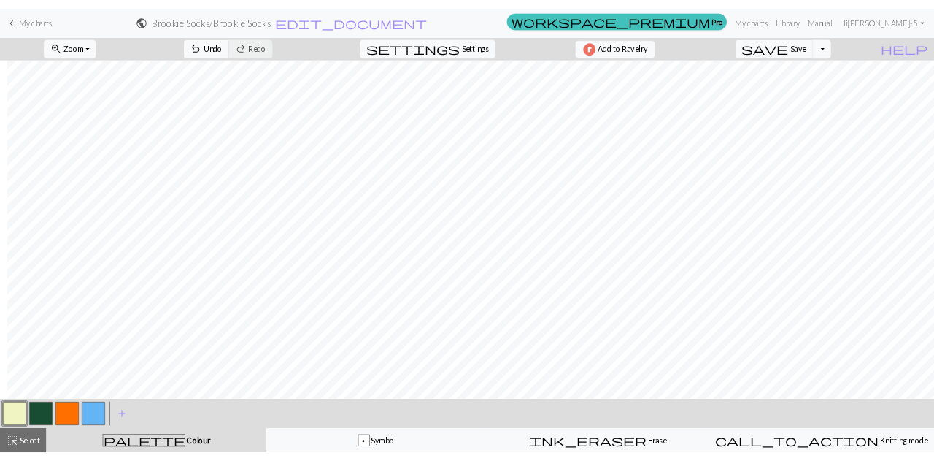
scroll to position [634, 199]
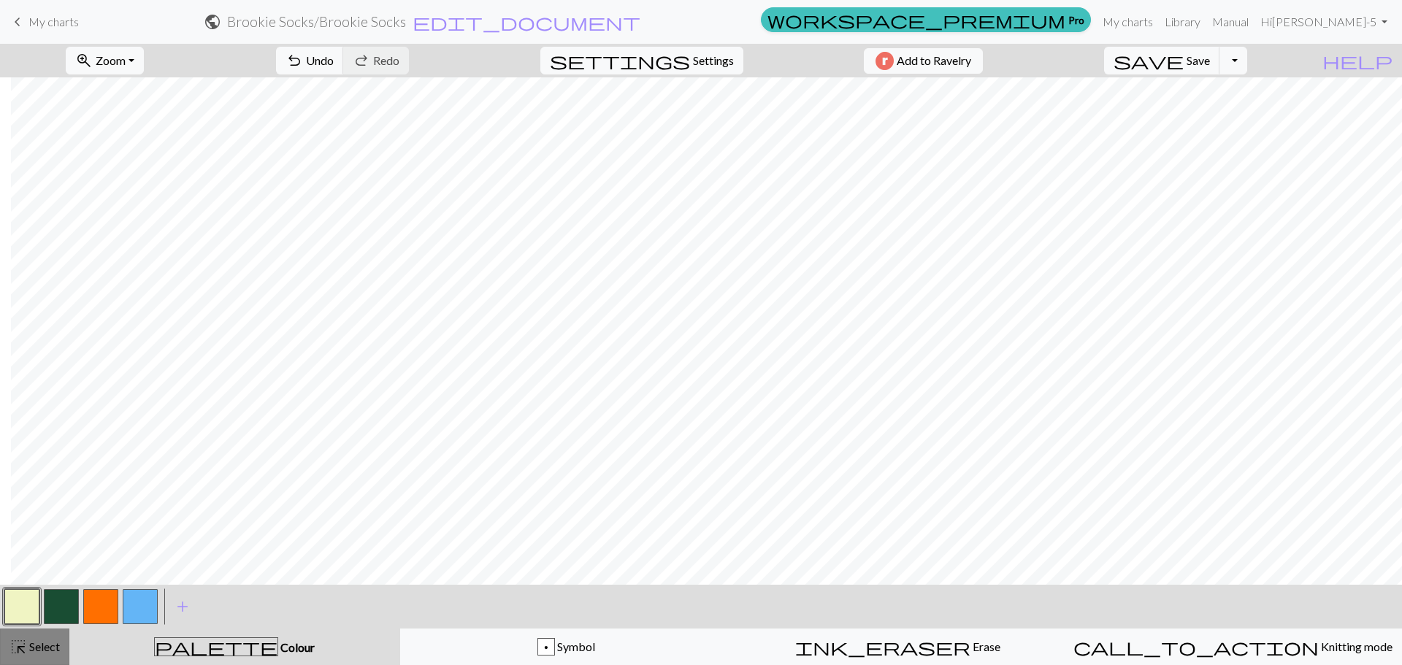
click at [51, 454] on span "Select" at bounding box center [43, 646] width 33 height 14
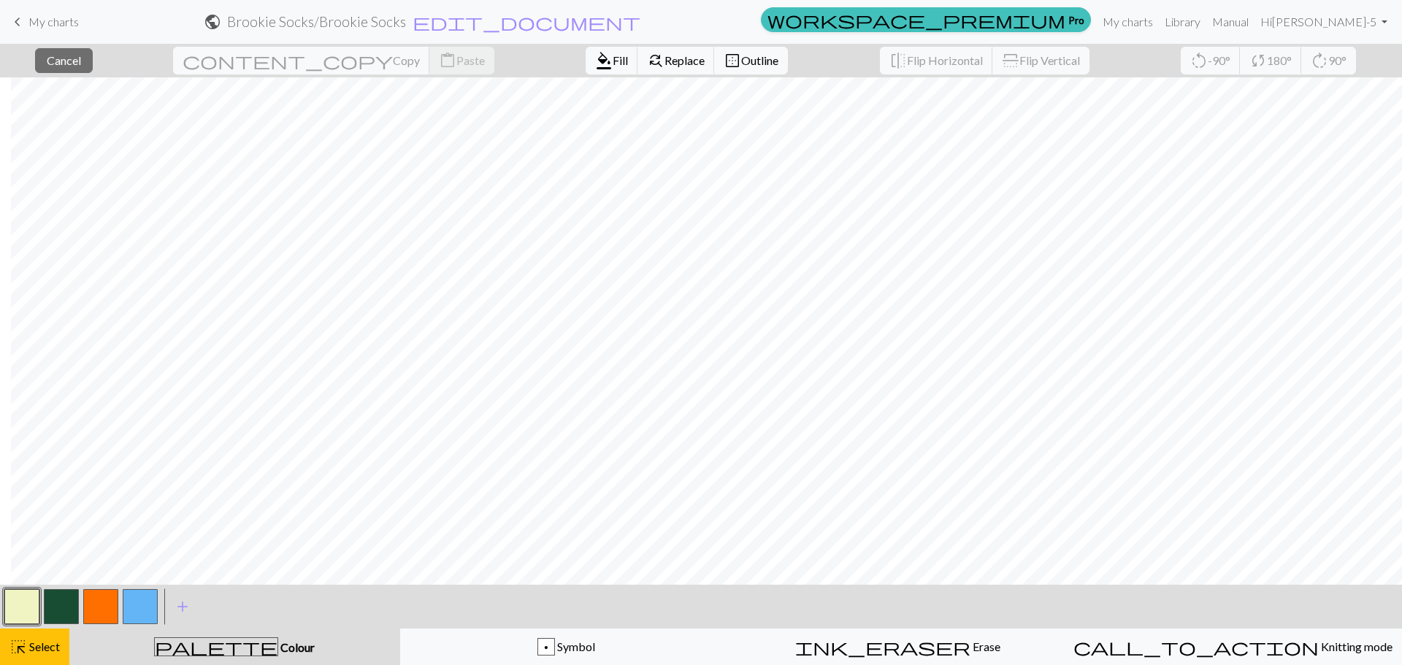
click at [134, 454] on button "button" at bounding box center [140, 606] width 35 height 35
click at [147, 454] on button "button" at bounding box center [140, 606] width 35 height 35
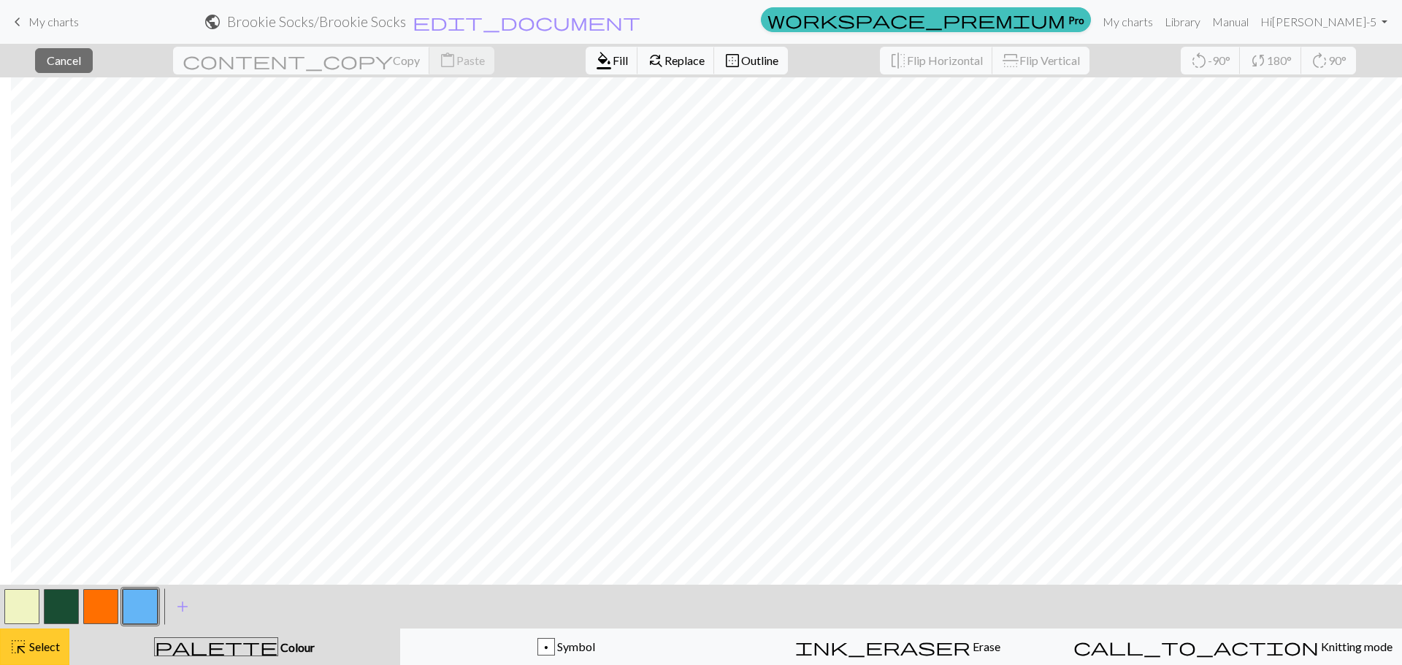
click at [55, 454] on span "Select" at bounding box center [43, 646] width 33 height 14
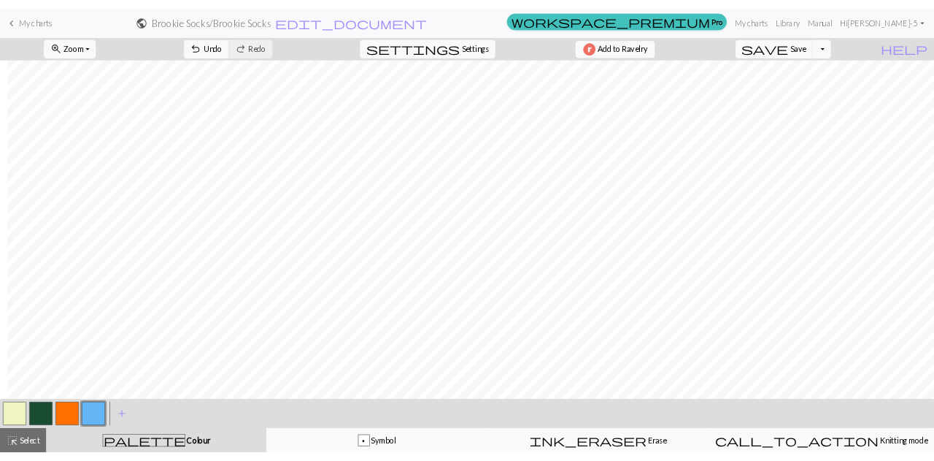
scroll to position [634, 199]
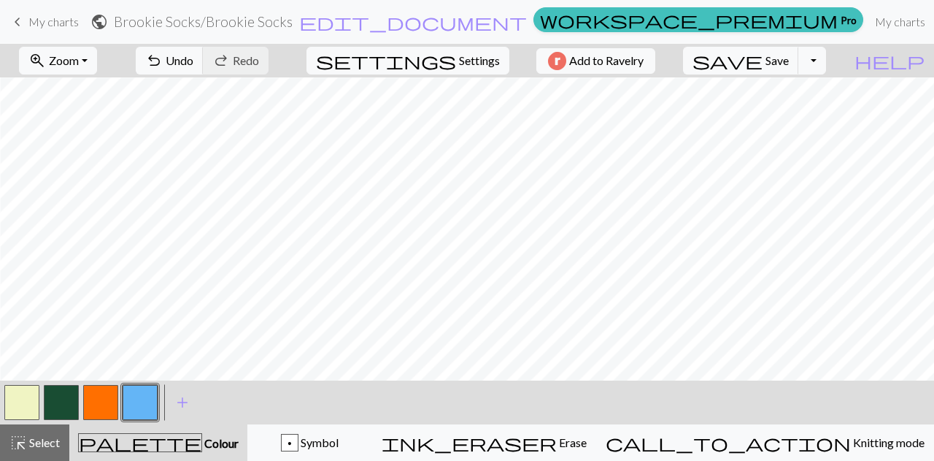
click at [107, 412] on button "button" at bounding box center [100, 402] width 35 height 35
click at [141, 404] on button "button" at bounding box center [140, 402] width 35 height 35
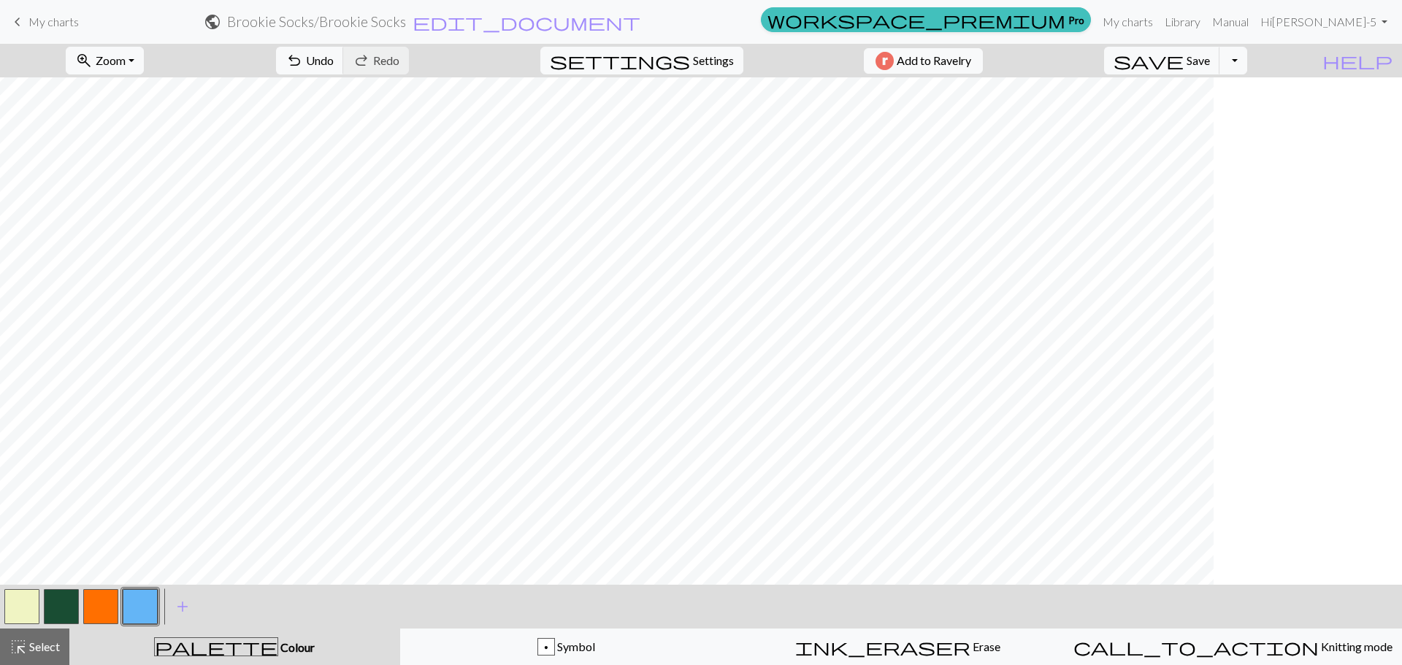
scroll to position [490, 0]
click at [23, 454] on button "button" at bounding box center [21, 606] width 35 height 35
click at [712, 58] on span "Settings" at bounding box center [713, 61] width 41 height 18
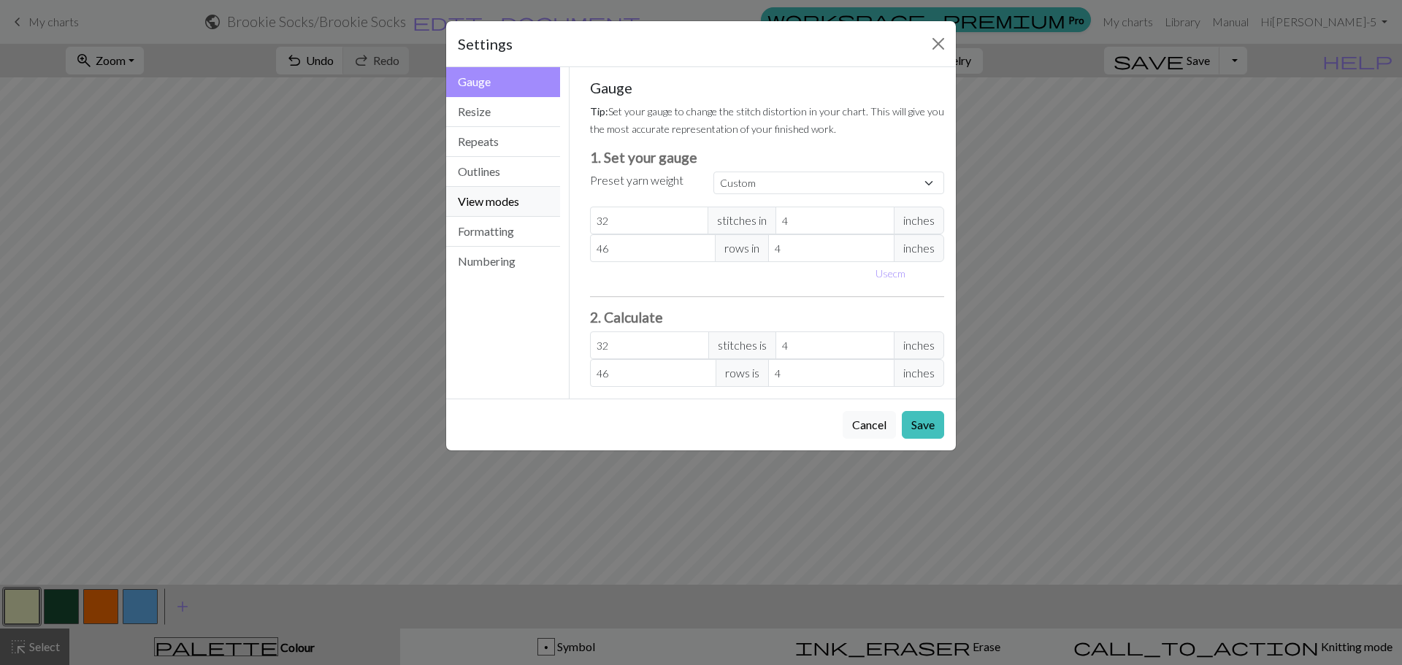
click at [510, 201] on button "View modes" at bounding box center [503, 202] width 114 height 30
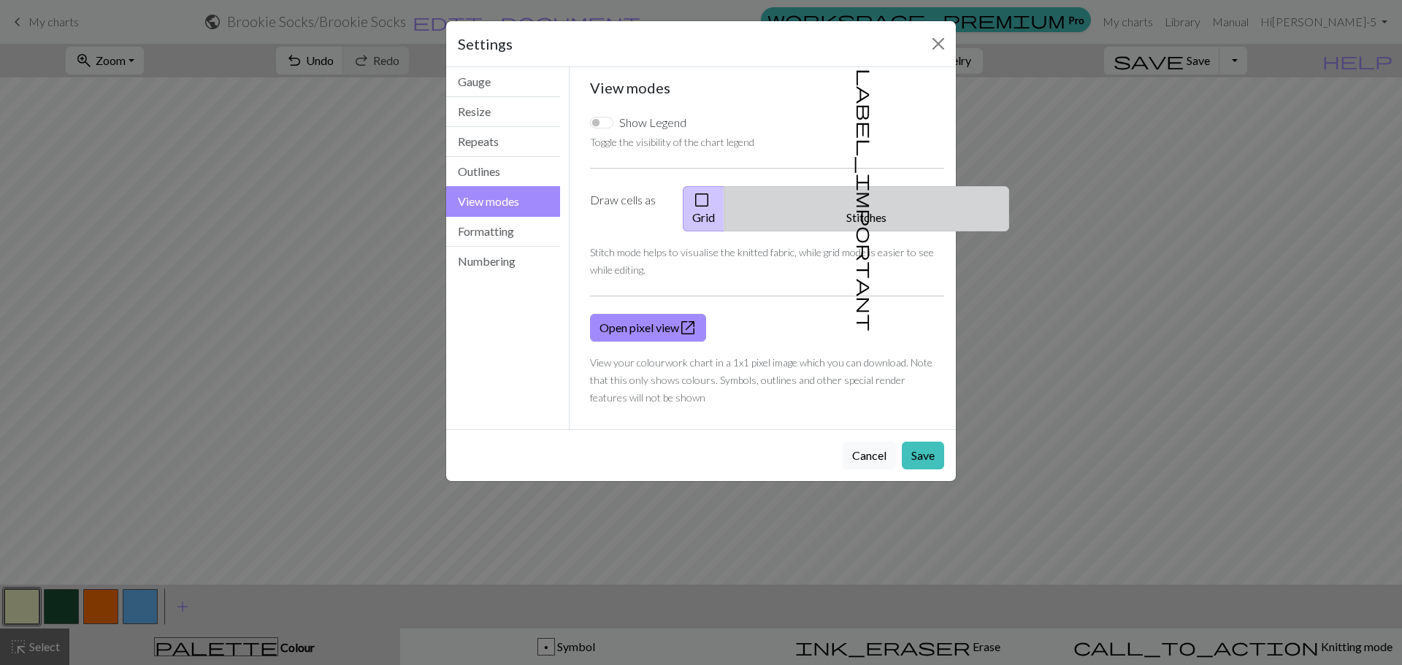
click at [874, 196] on button "label_important Stitches" at bounding box center [866, 208] width 285 height 45
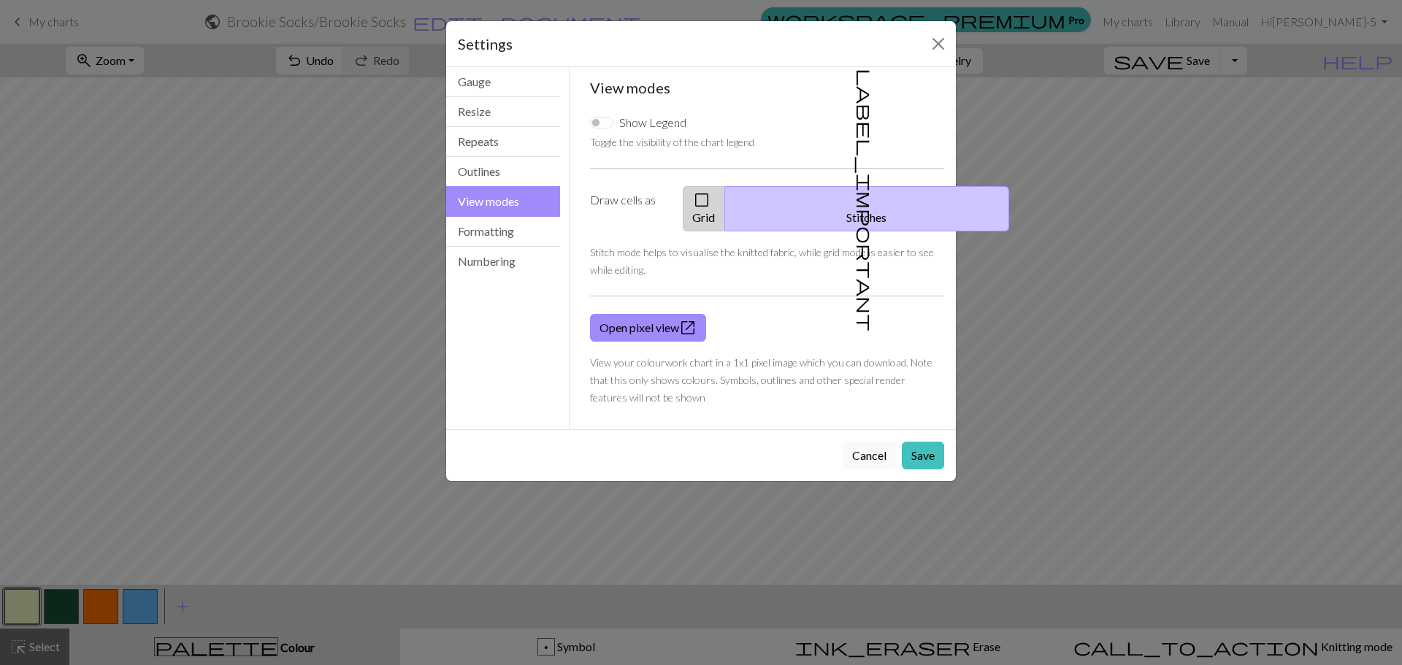
click at [725, 201] on button "check_box_outline_blank Grid" at bounding box center [704, 208] width 42 height 45
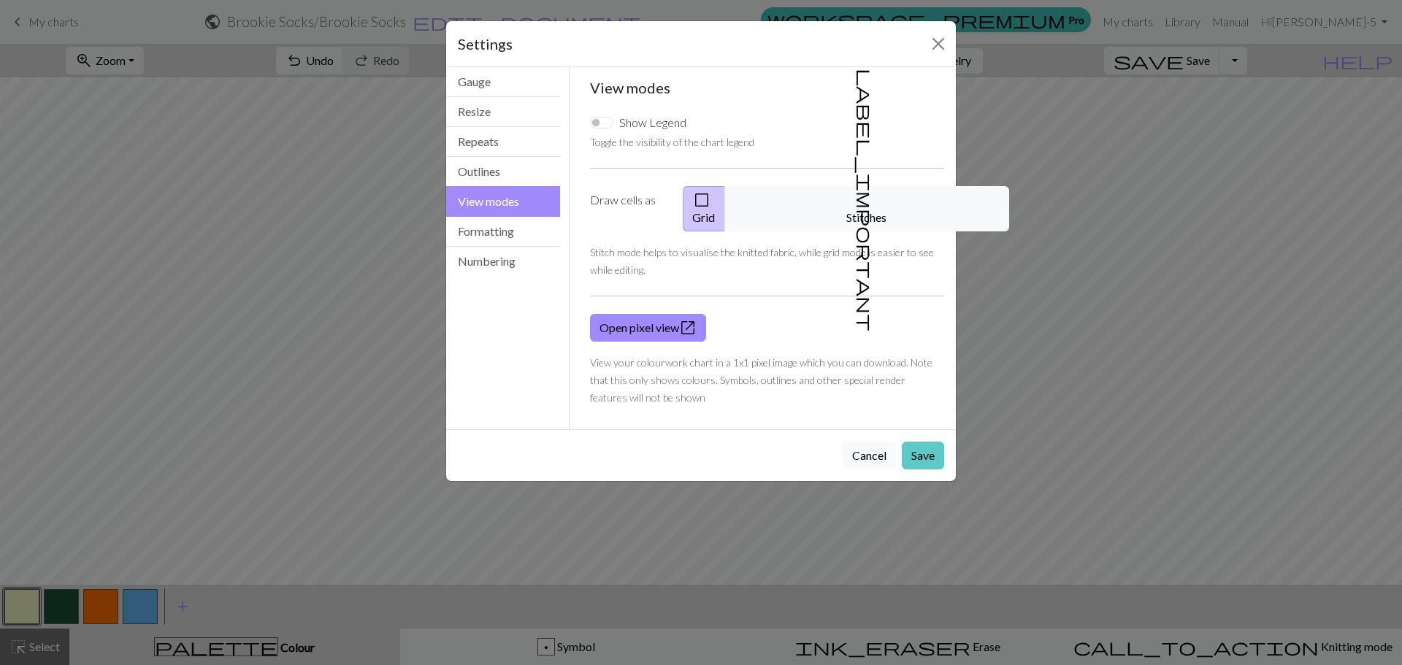
click at [911, 442] on button "Save" at bounding box center [923, 456] width 42 height 28
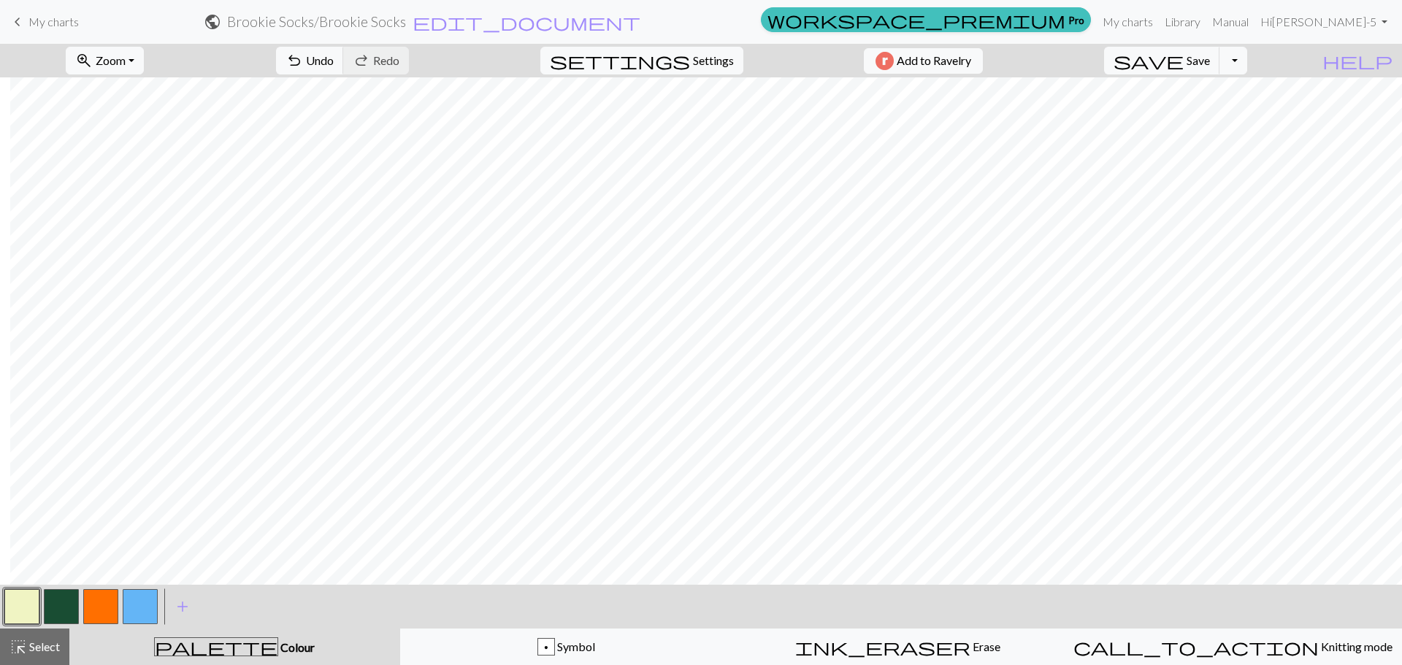
scroll to position [490, 199]
click at [137, 454] on button "button" at bounding box center [140, 606] width 35 height 35
click at [23, 454] on button "button" at bounding box center [21, 606] width 35 height 35
click at [93, 454] on button "button" at bounding box center [100, 606] width 35 height 35
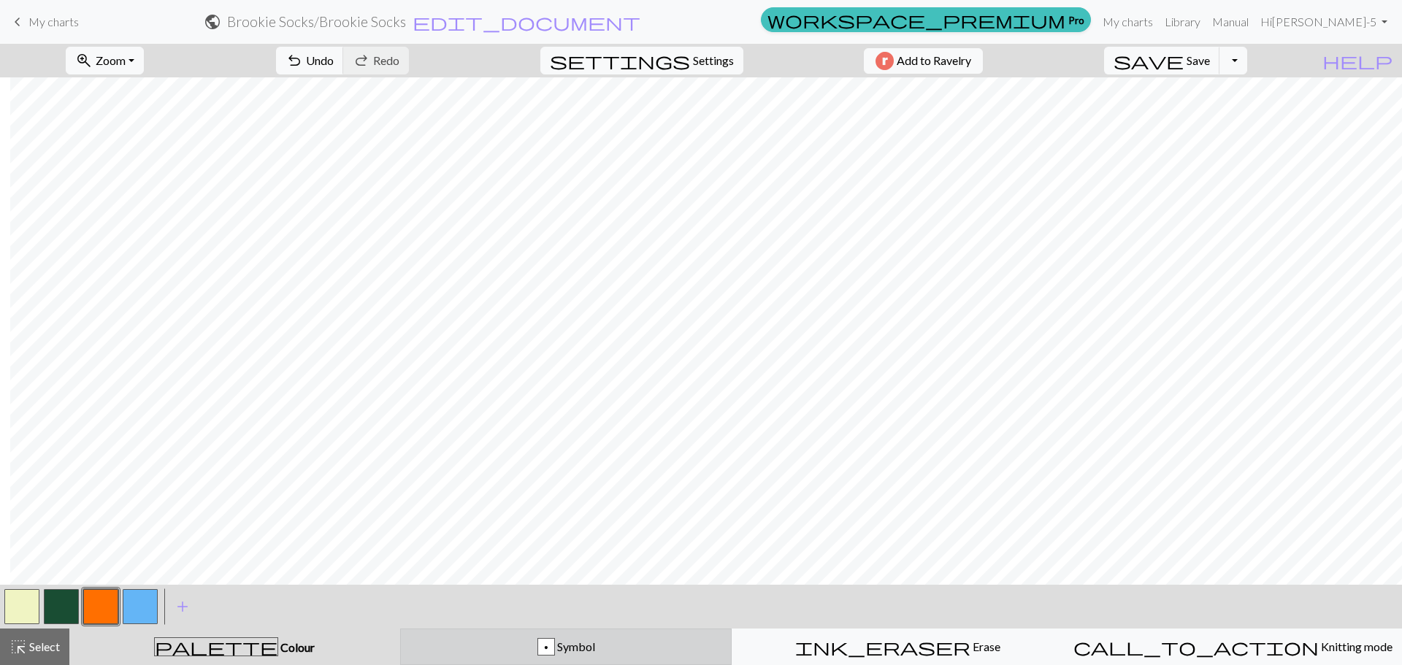
click at [583, 454] on span "Symbol" at bounding box center [575, 646] width 40 height 14
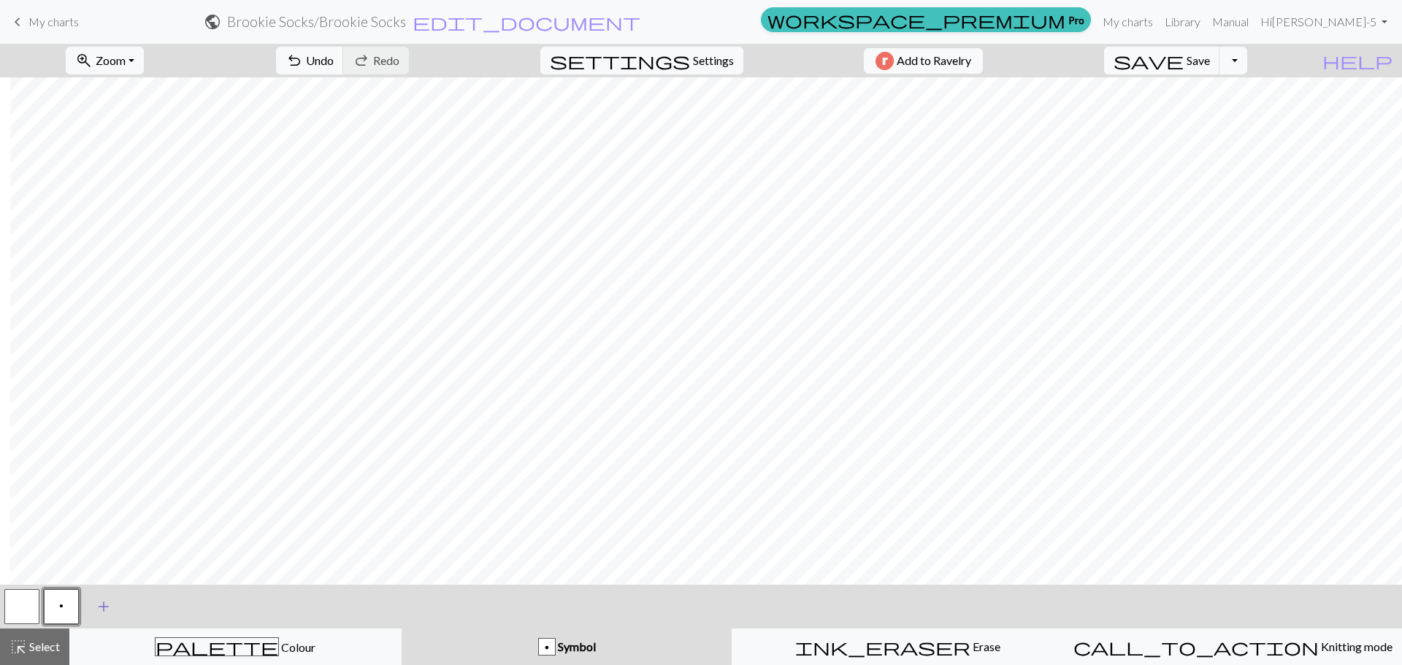
click at [103, 454] on span "add" at bounding box center [104, 606] width 18 height 20
click at [96, 454] on button "button" at bounding box center [100, 606] width 35 height 35
click at [90, 454] on button "button" at bounding box center [100, 606] width 35 height 35
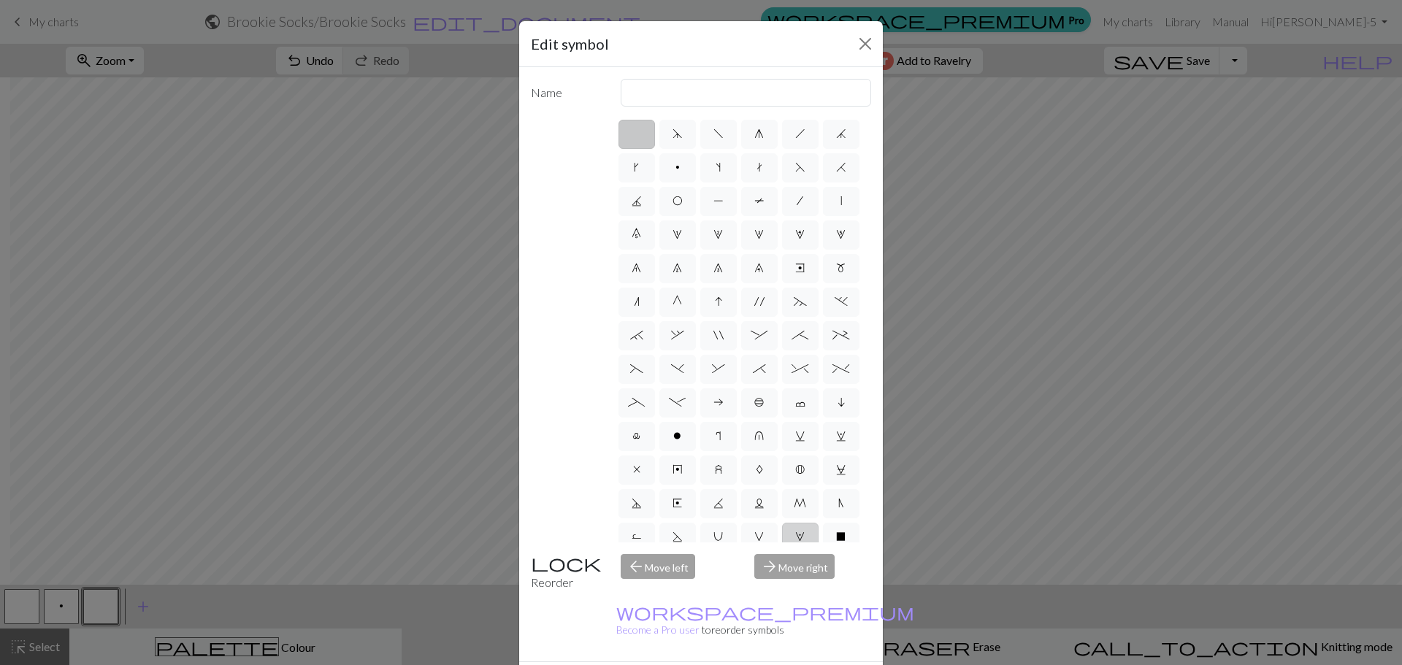
scroll to position [0, 0]
click at [911, 339] on div "Edit symbol Name d f g h j k p s t F H J O P T / | 0 1 2 3 4 5 6 7 8 9 e m n G …" at bounding box center [701, 332] width 1402 height 665
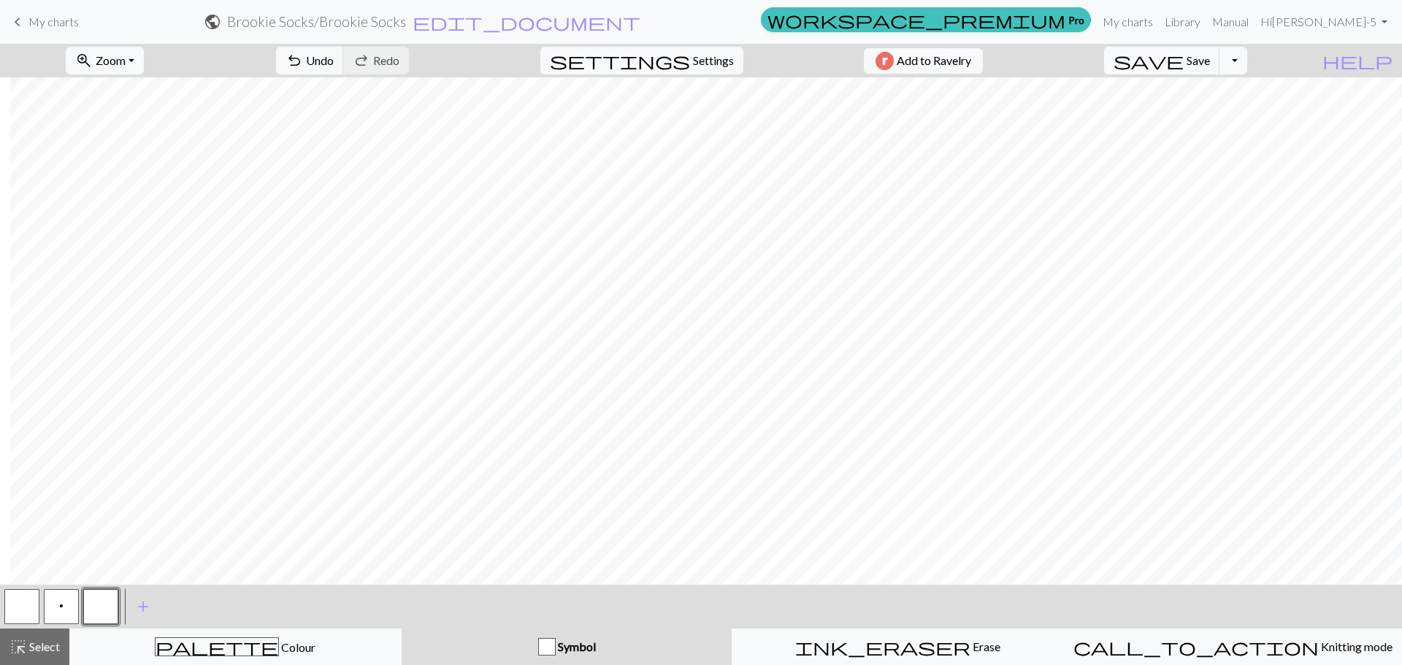
click at [105, 454] on button "button" at bounding box center [100, 606] width 35 height 35
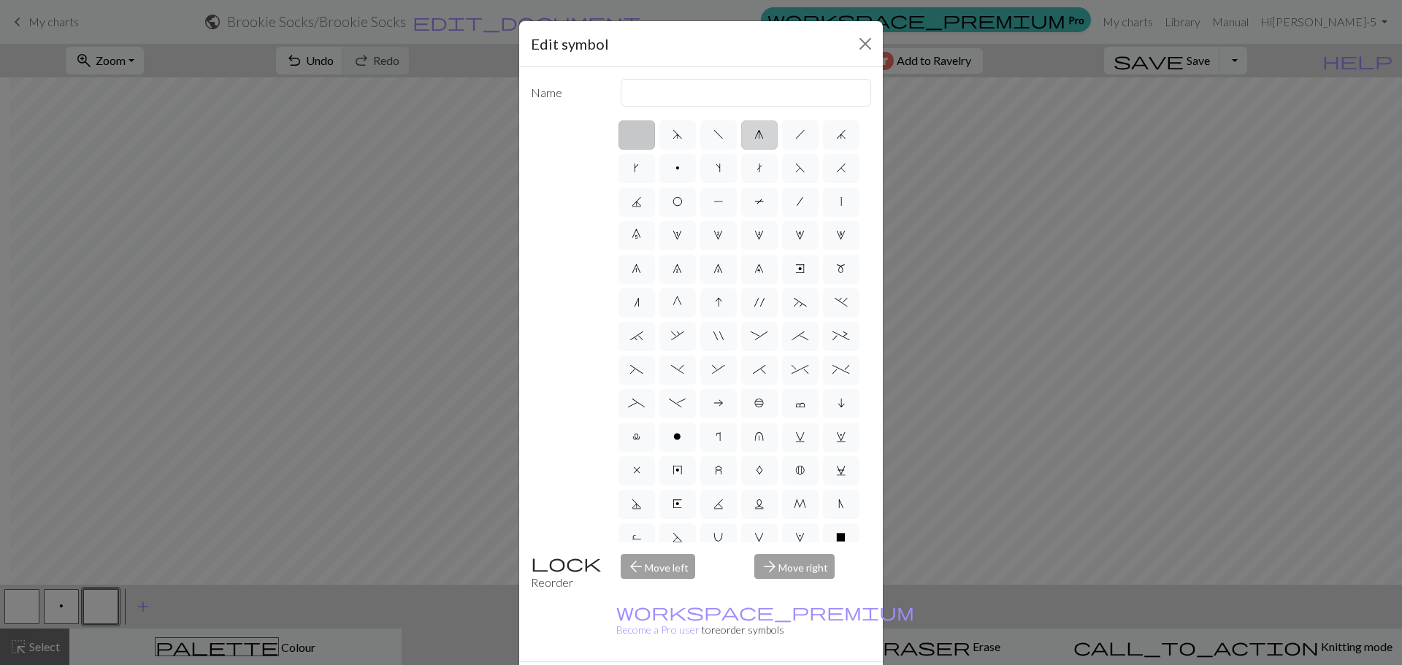
click at [754, 141] on label "g" at bounding box center [759, 134] width 37 height 29
click at [754, 135] on input "g" at bounding box center [758, 130] width 9 height 9
radio input "true"
type input "sk2p"
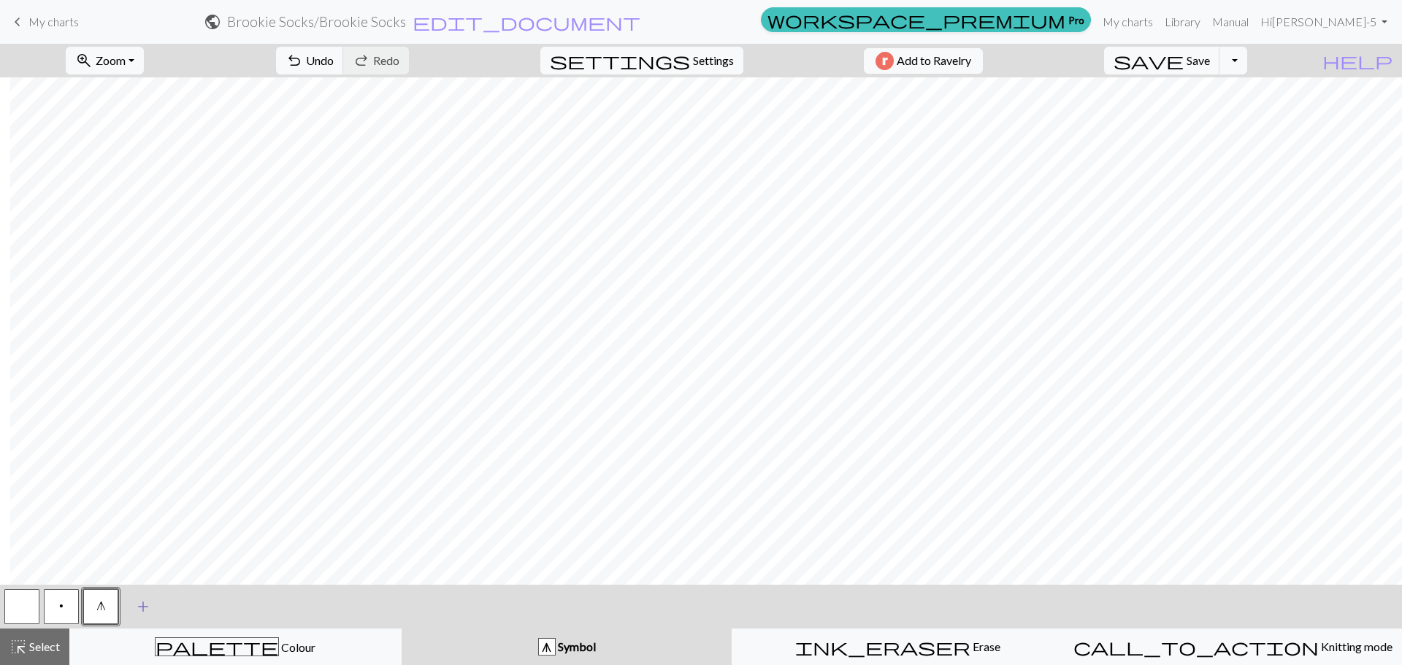
click at [139, 454] on span "add" at bounding box center [143, 606] width 18 height 20
click at [139, 454] on button "button" at bounding box center [140, 606] width 35 height 35
click at [143, 454] on button "button" at bounding box center [140, 606] width 35 height 35
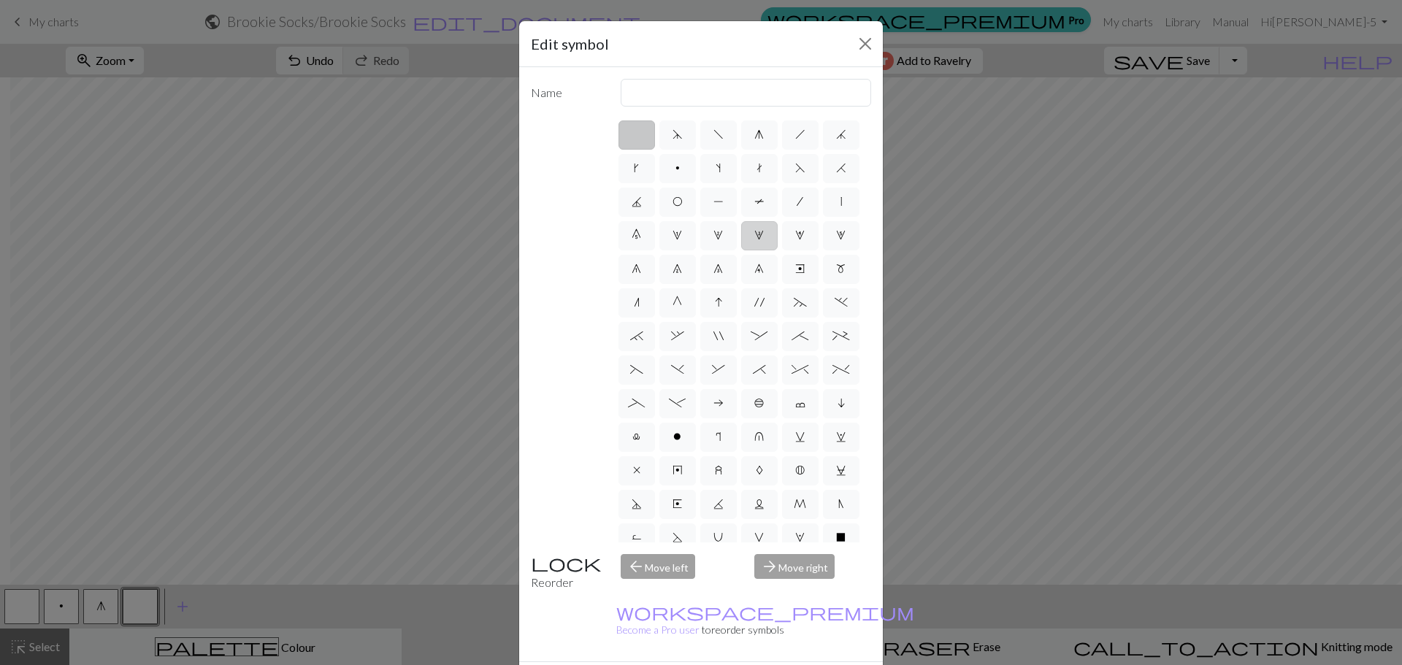
click at [741, 250] on label "3" at bounding box center [759, 235] width 37 height 29
click at [754, 236] on input "3" at bounding box center [758, 230] width 9 height 9
radio input "true"
type input "increase 3"
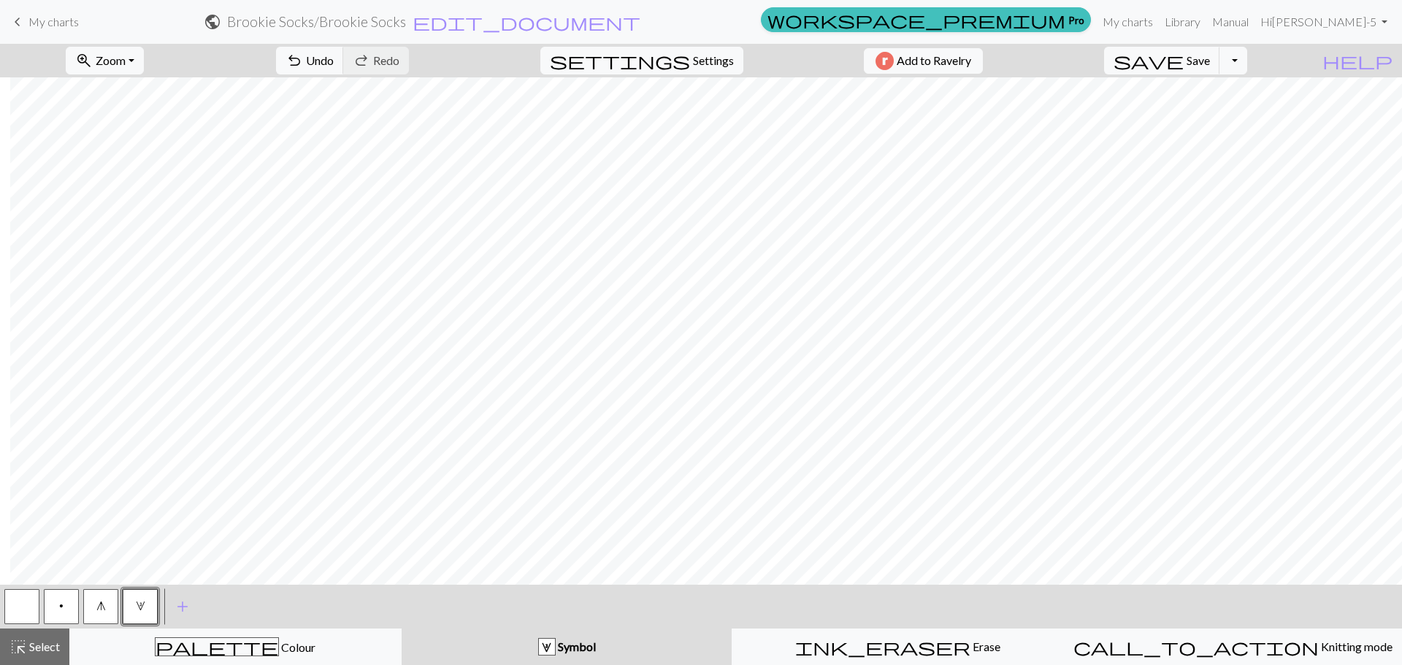
click at [104, 454] on span "g" at bounding box center [100, 606] width 9 height 12
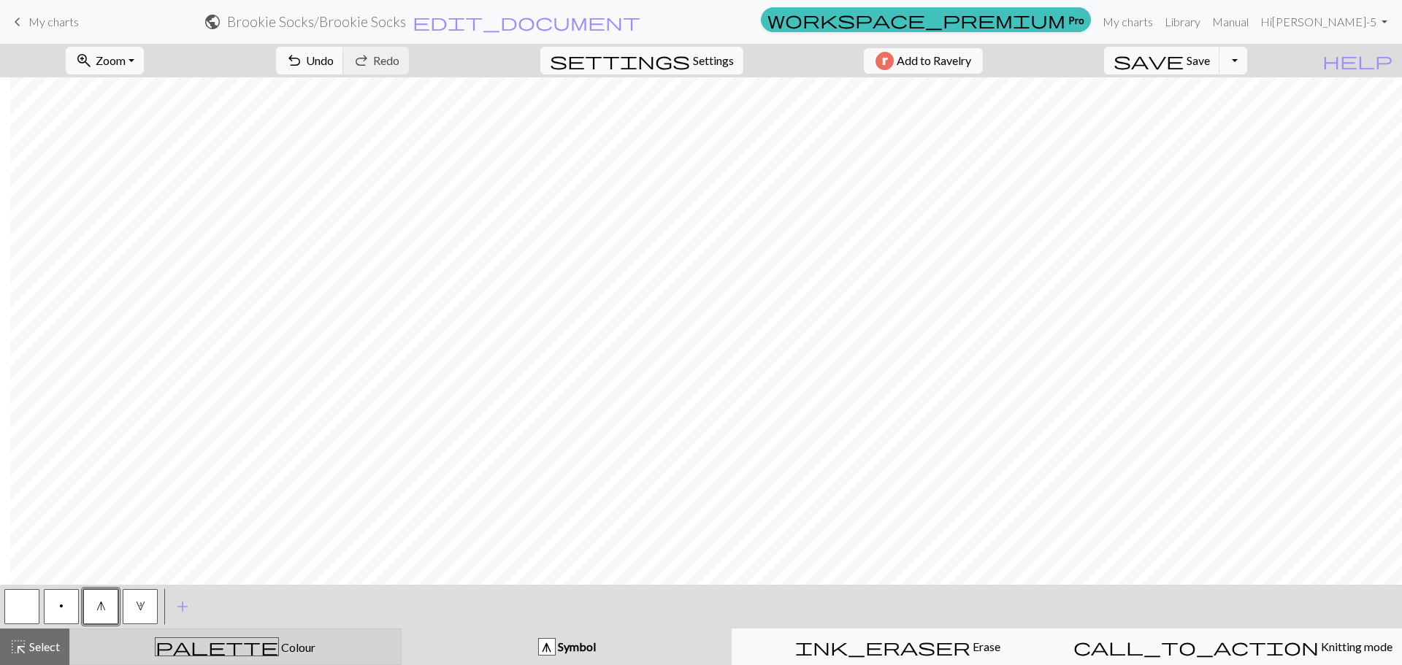
click at [276, 454] on button "palette Colour Colour" at bounding box center [235, 647] width 332 height 37
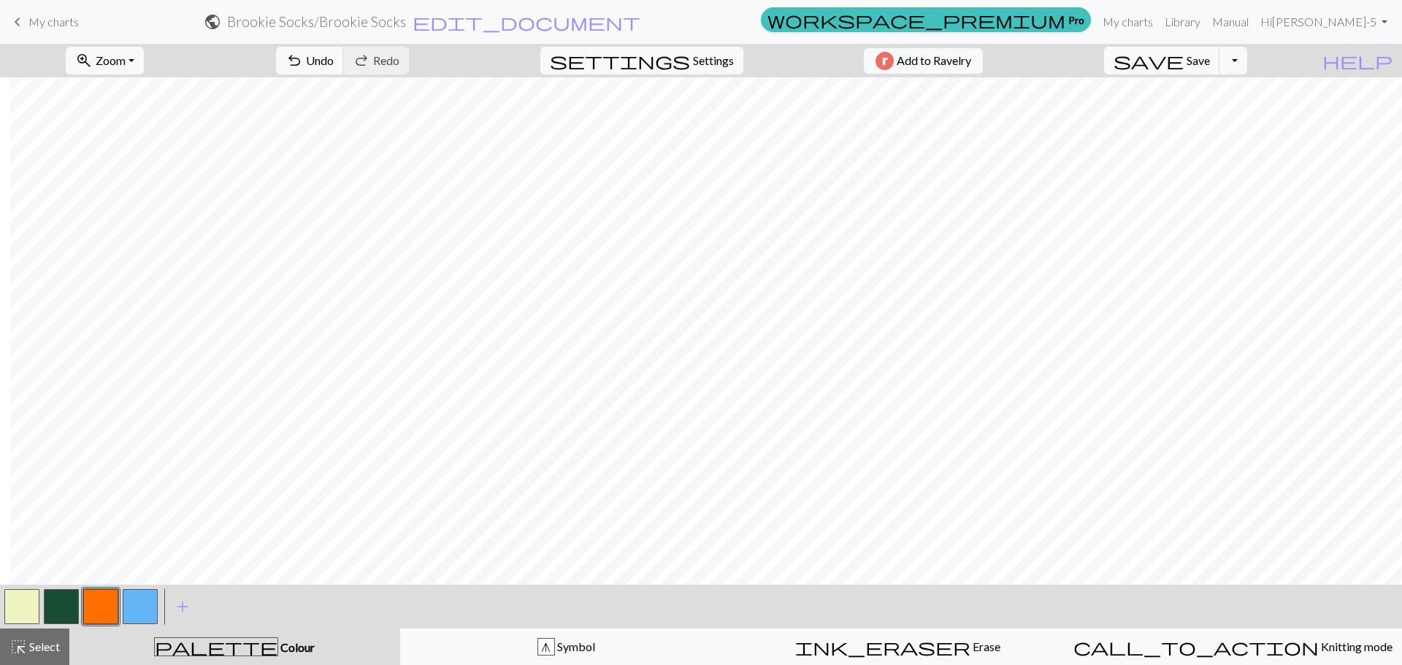
click at [146, 454] on button "button" at bounding box center [140, 606] width 35 height 35
click at [110, 454] on button "button" at bounding box center [100, 606] width 35 height 35
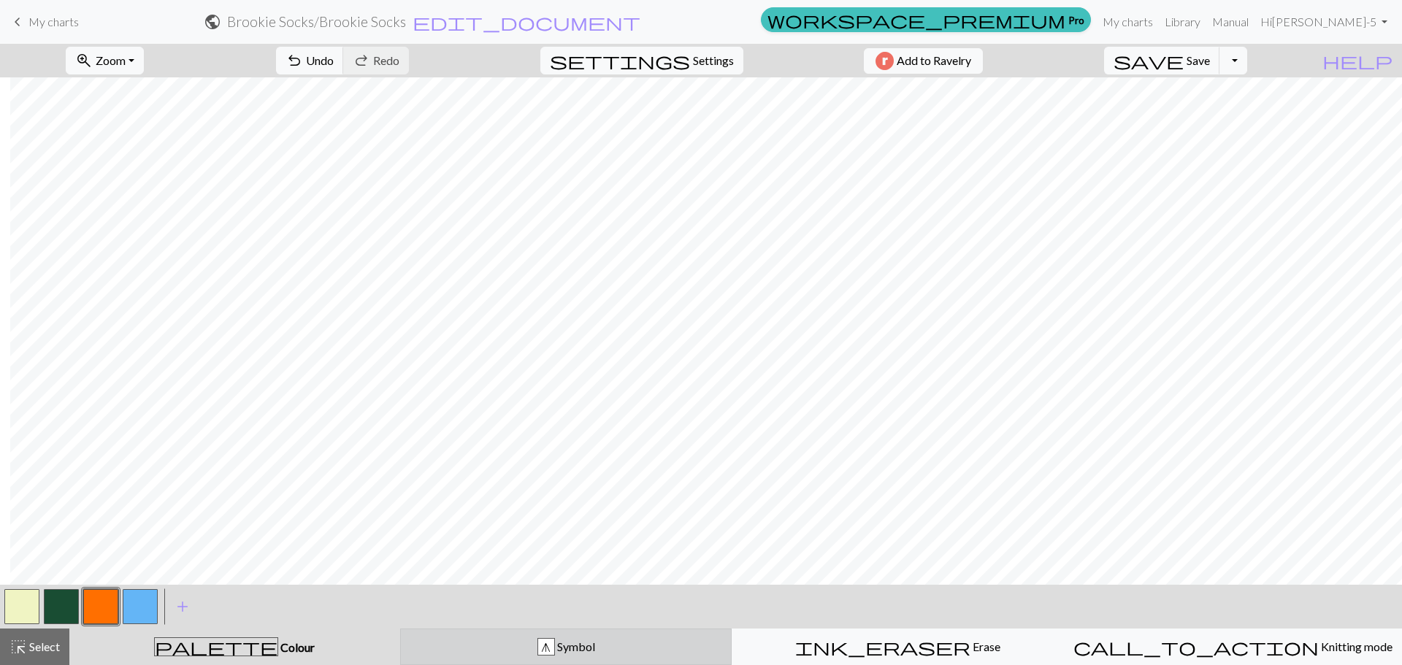
click at [603, 454] on div "g Symbol" at bounding box center [566, 647] width 313 height 18
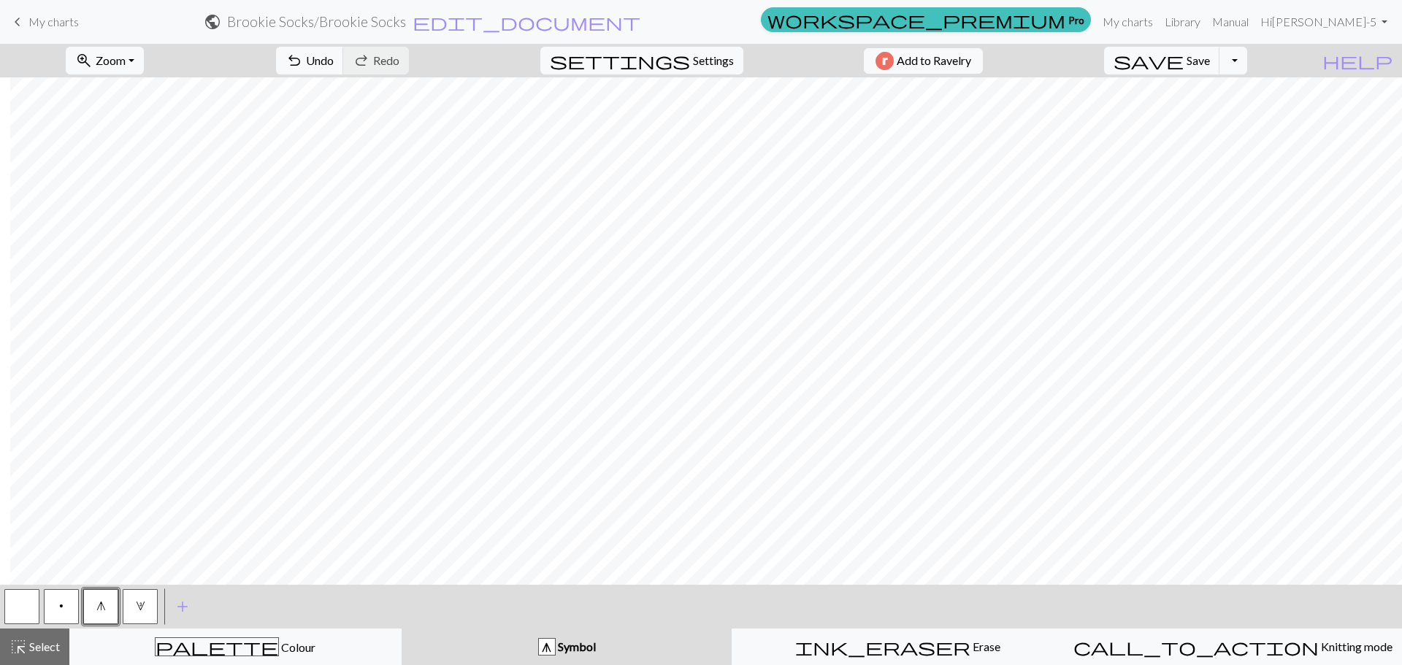
click at [113, 454] on button "g" at bounding box center [100, 606] width 35 height 35
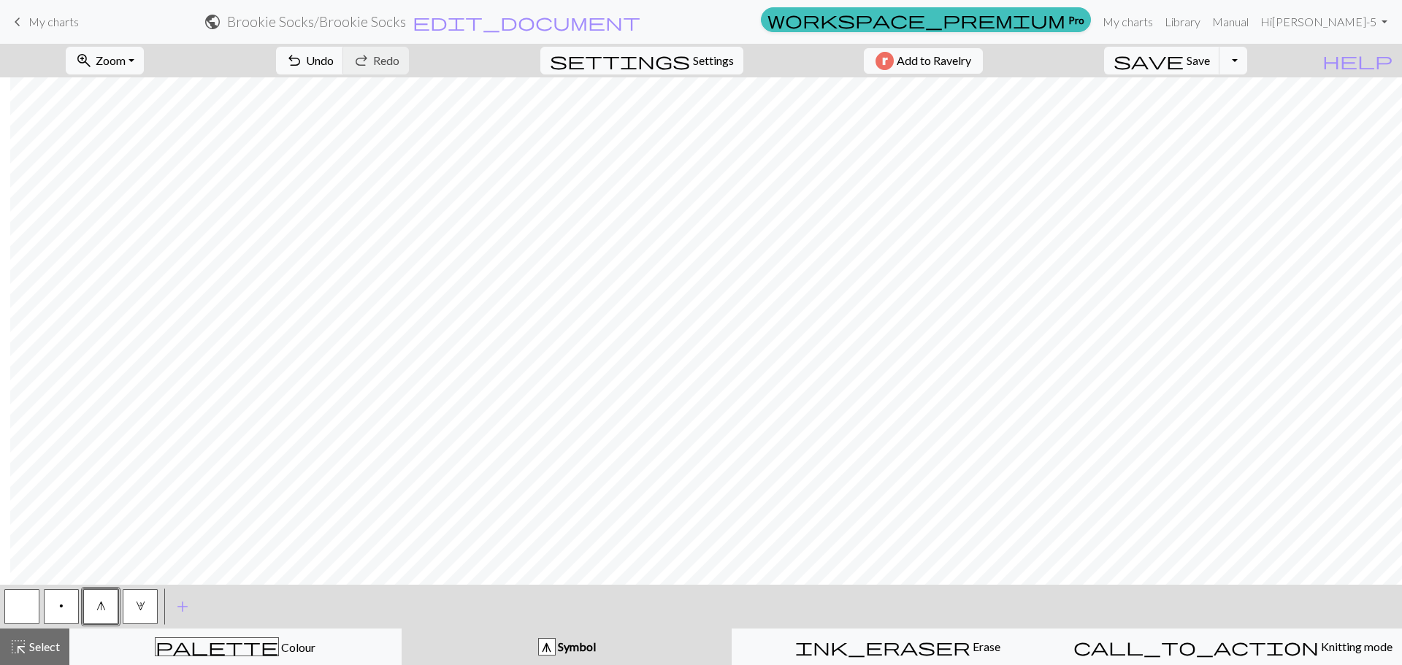
click at [145, 454] on button "3" at bounding box center [140, 606] width 35 height 35
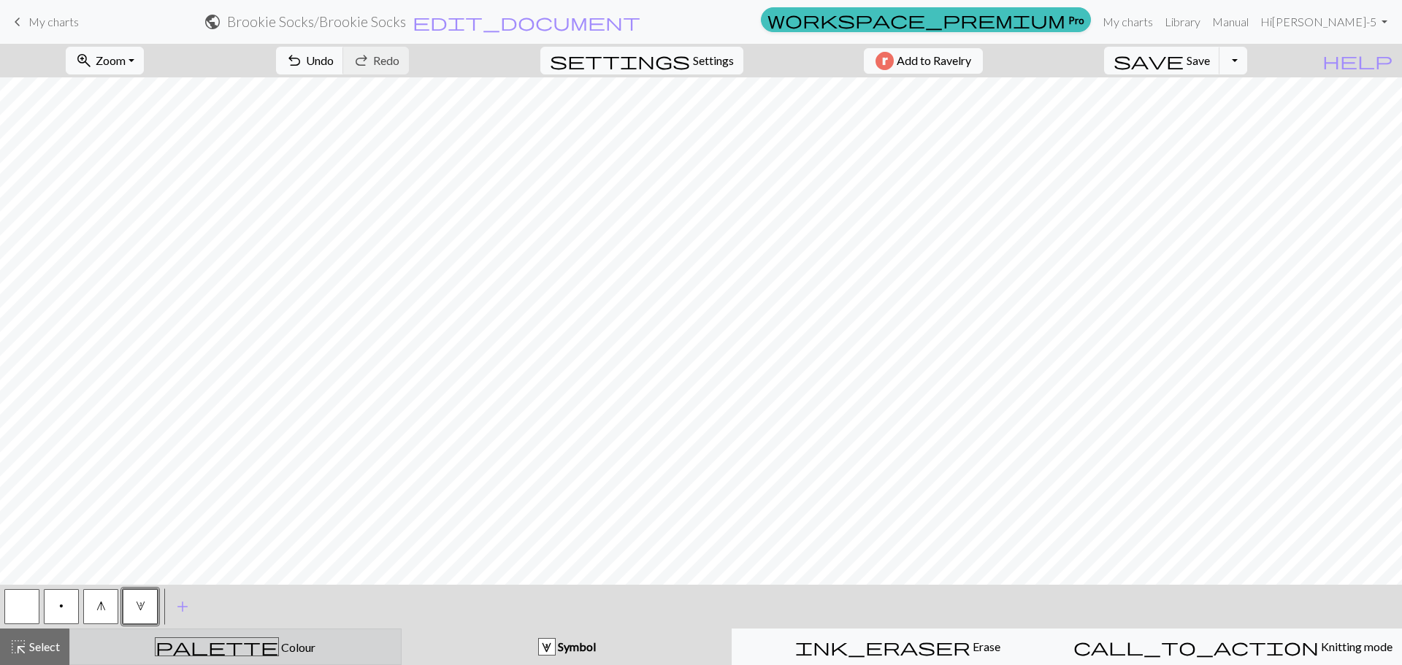
click at [304, 454] on div "palette Colour Colour" at bounding box center [235, 646] width 313 height 19
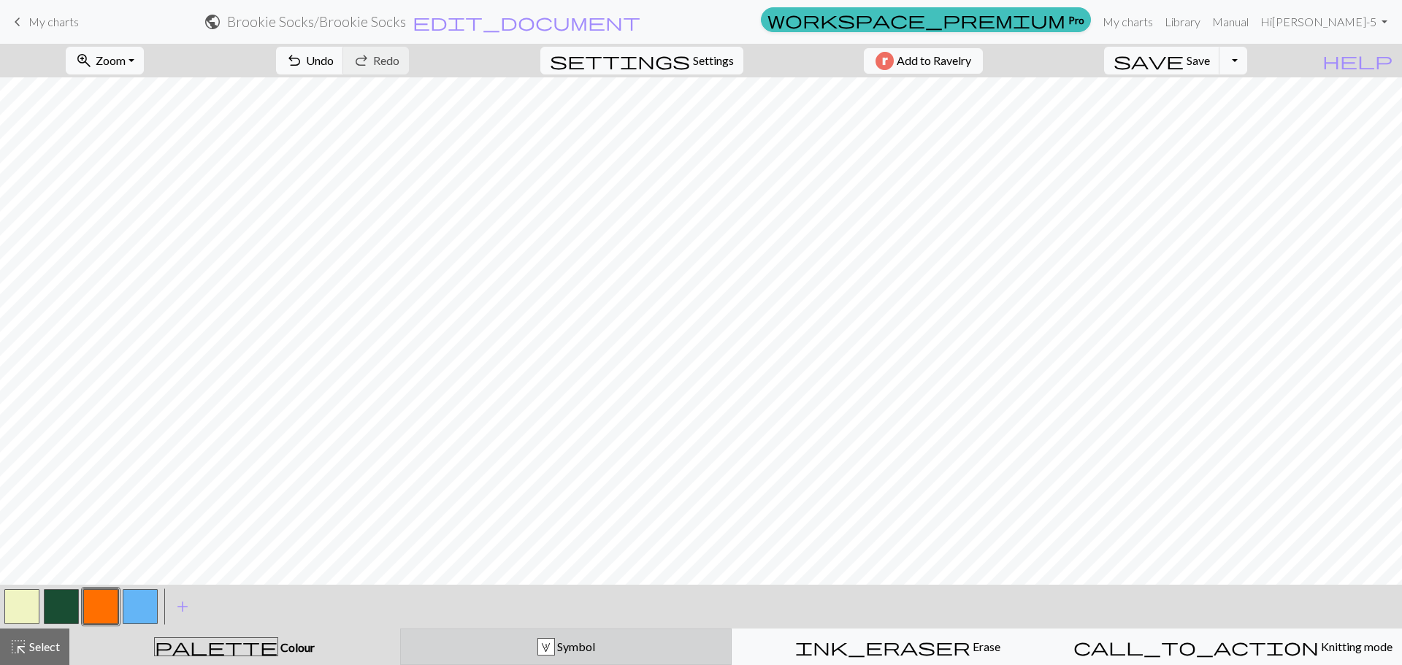
click at [534, 454] on div "3 Symbol" at bounding box center [566, 647] width 313 height 18
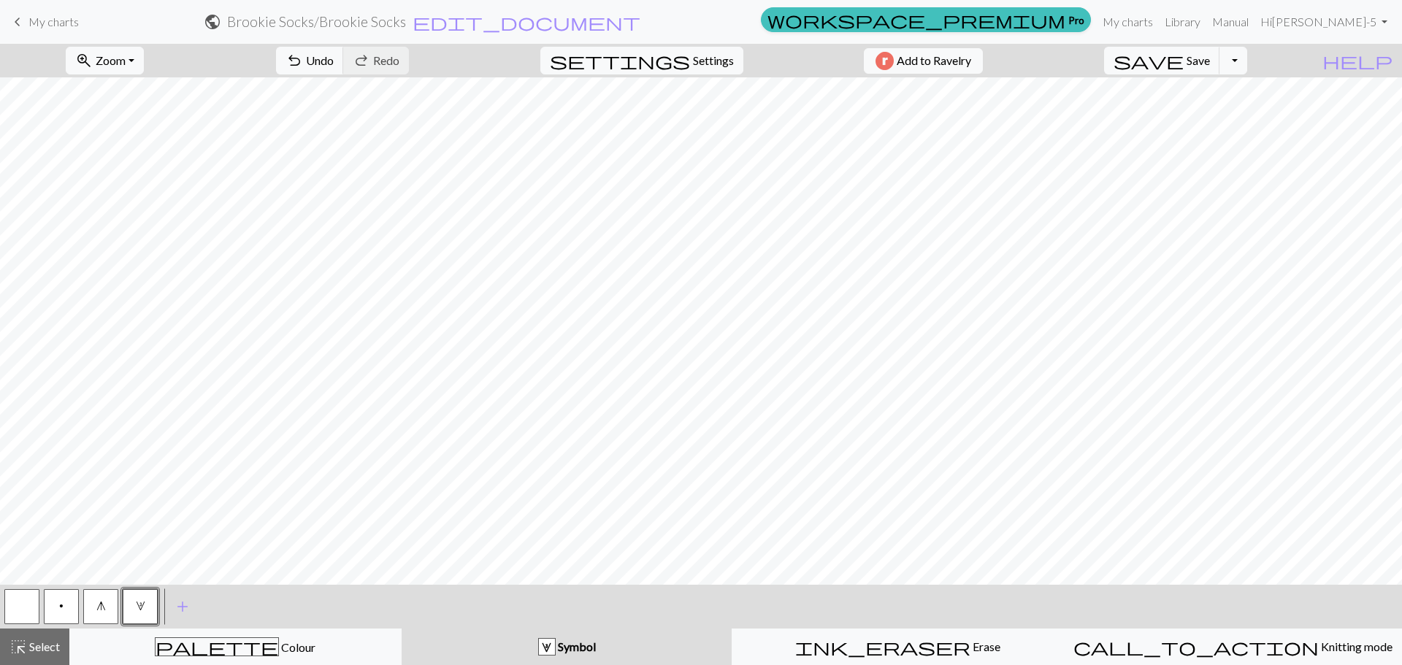
click at [23, 454] on button "button" at bounding box center [21, 606] width 35 height 35
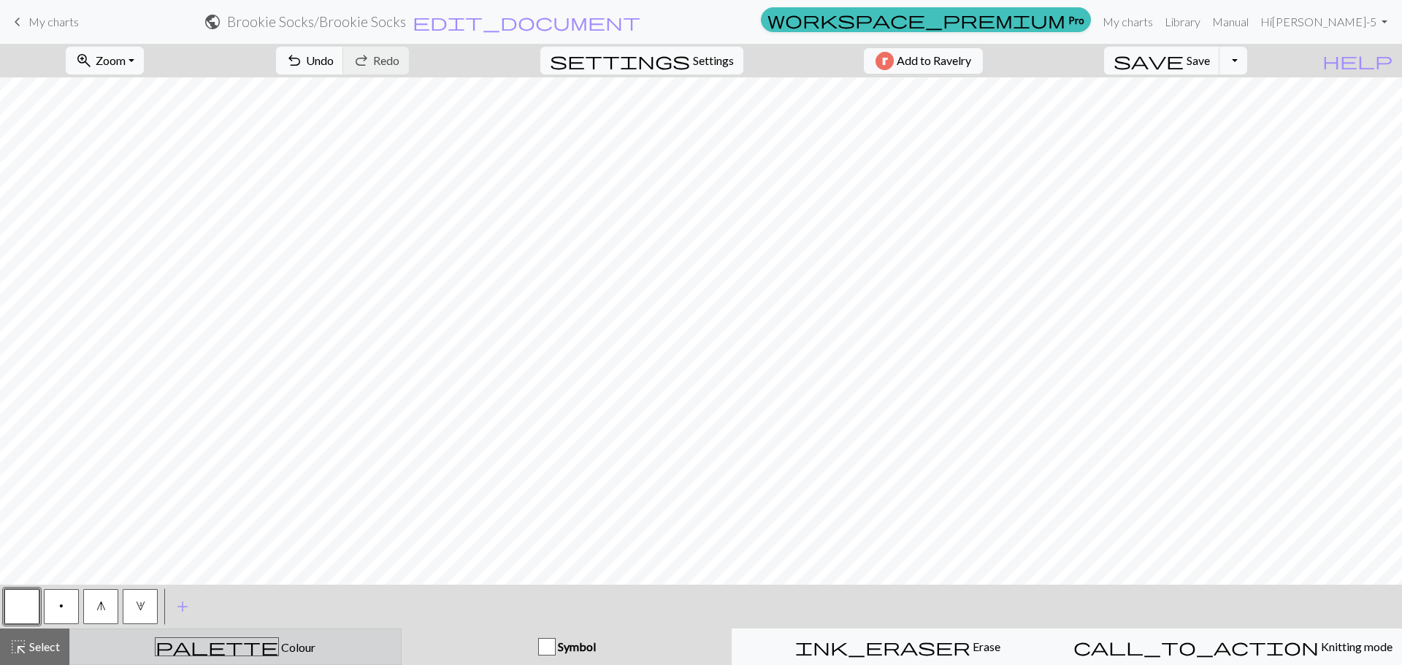
click at [331, 454] on button "palette Colour Colour" at bounding box center [235, 647] width 332 height 37
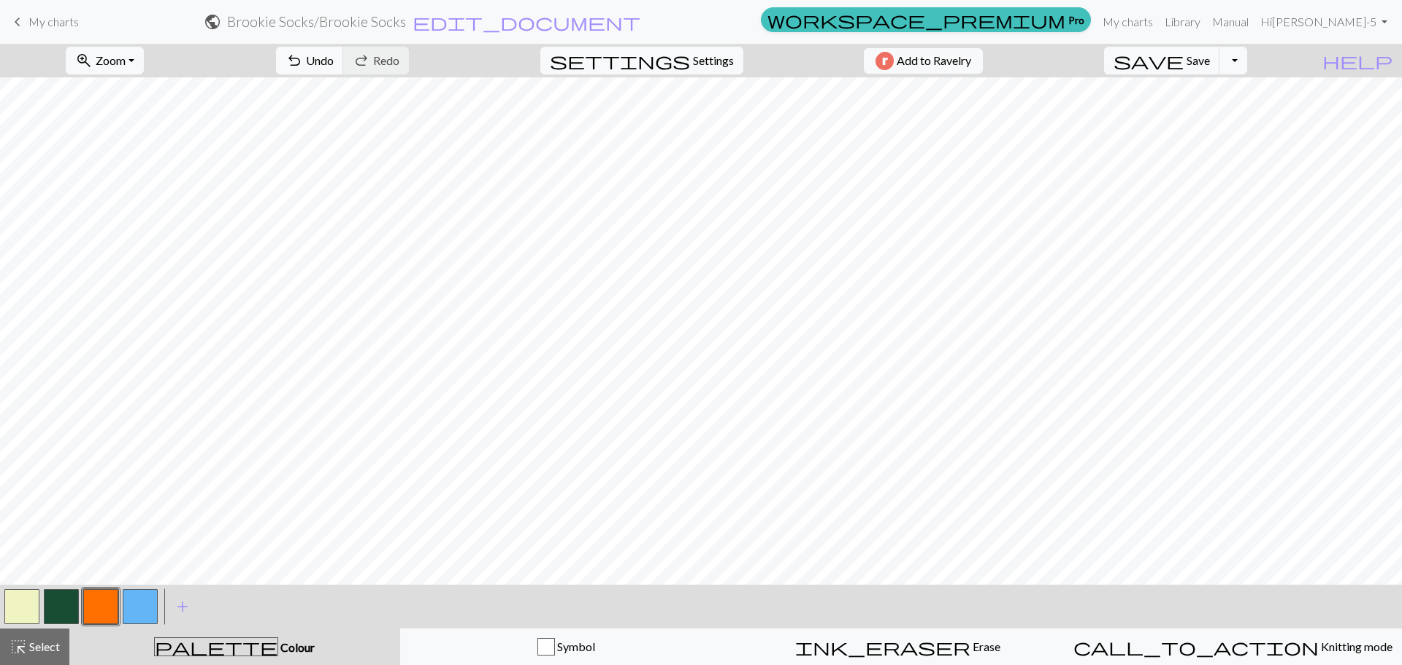
click at [135, 454] on button "button" at bounding box center [140, 606] width 35 height 35
click at [110, 454] on button "button" at bounding box center [100, 606] width 35 height 35
click at [153, 454] on button "button" at bounding box center [140, 606] width 35 height 35
click at [89, 454] on button "button" at bounding box center [100, 606] width 35 height 35
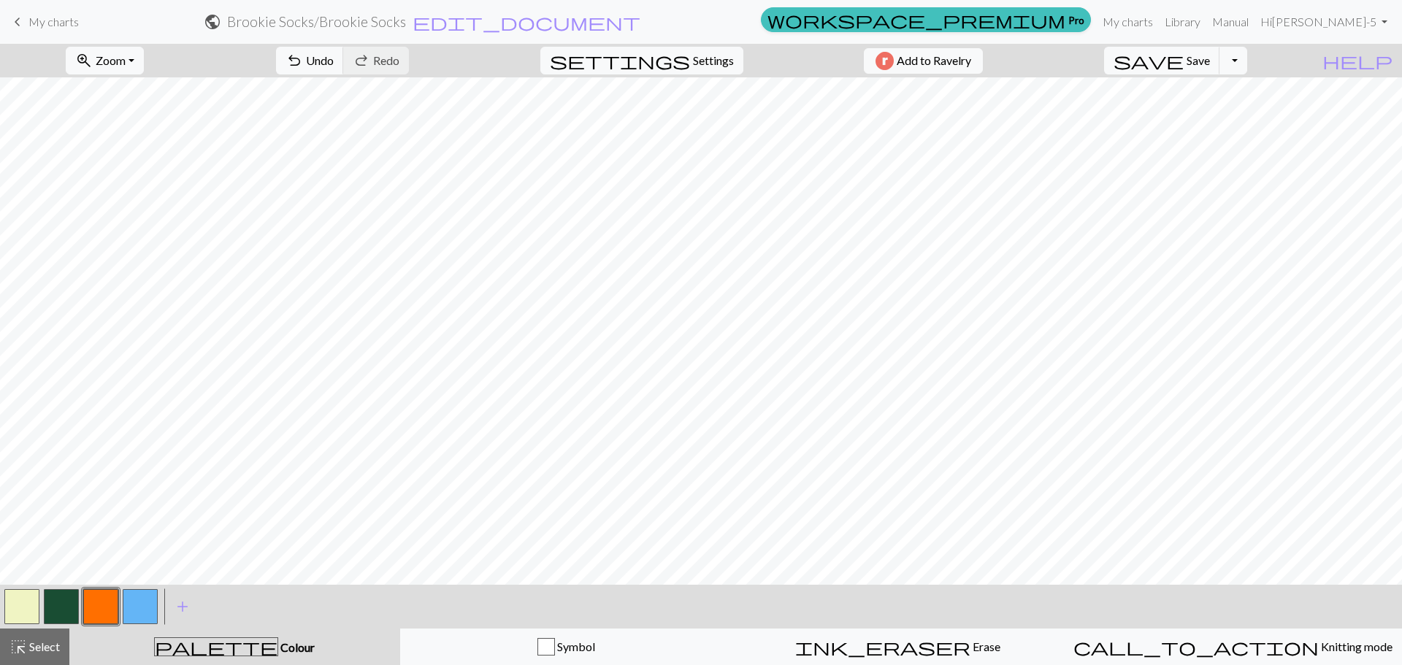
click at [145, 454] on button "button" at bounding box center [140, 606] width 35 height 35
click at [334, 65] on span "Undo" at bounding box center [320, 60] width 28 height 14
click at [98, 454] on button "button" at bounding box center [100, 606] width 35 height 35
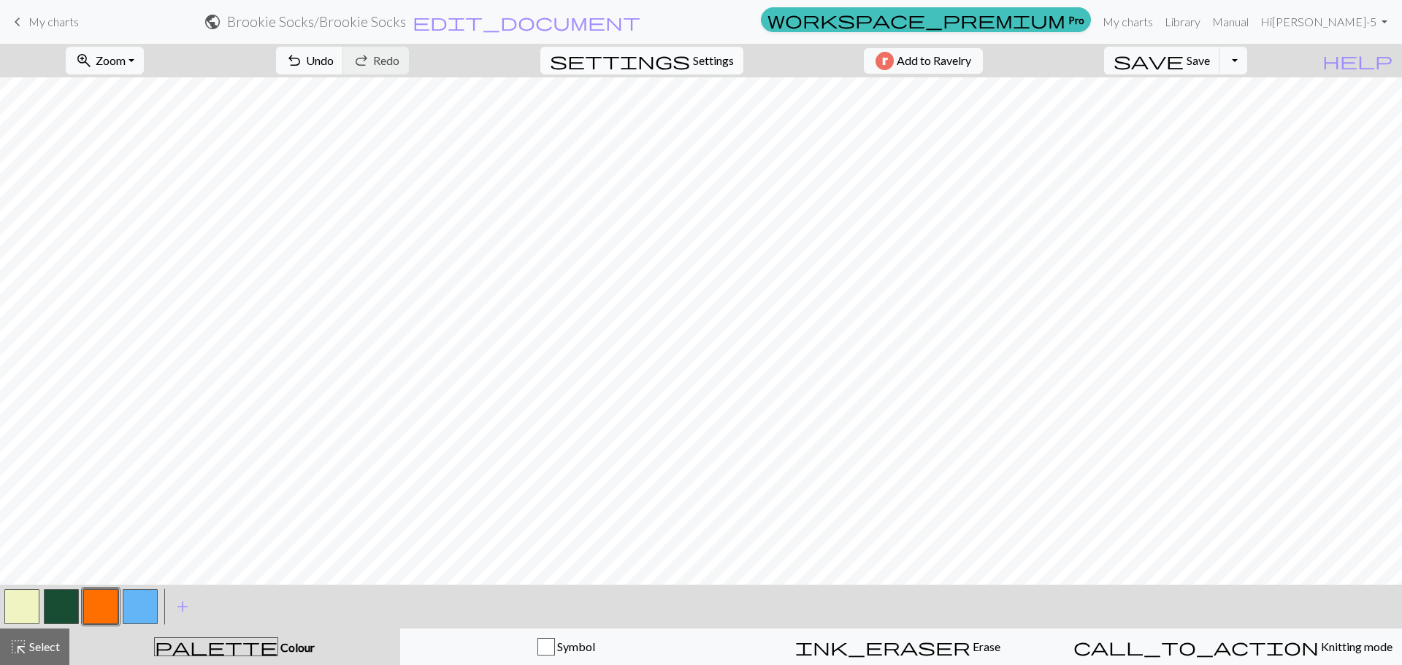
click at [721, 64] on span "Settings" at bounding box center [713, 61] width 41 height 18
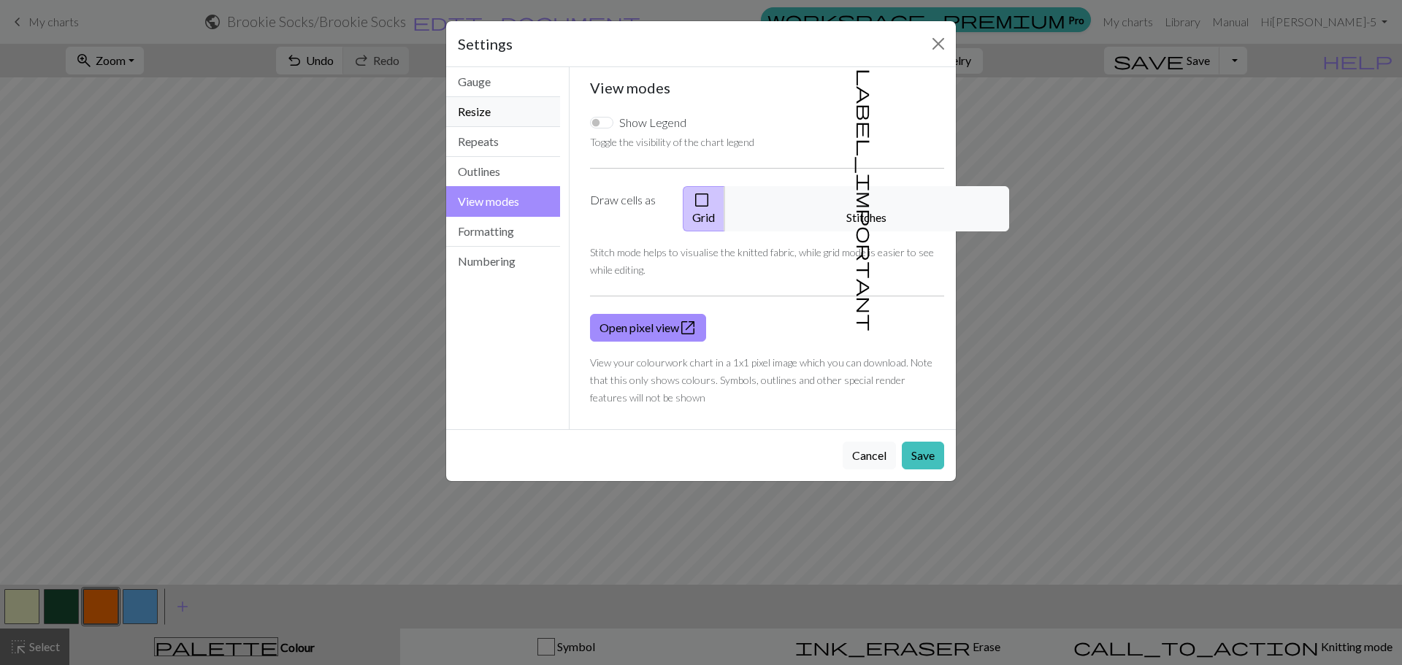
click at [498, 115] on button "Resize" at bounding box center [503, 112] width 114 height 30
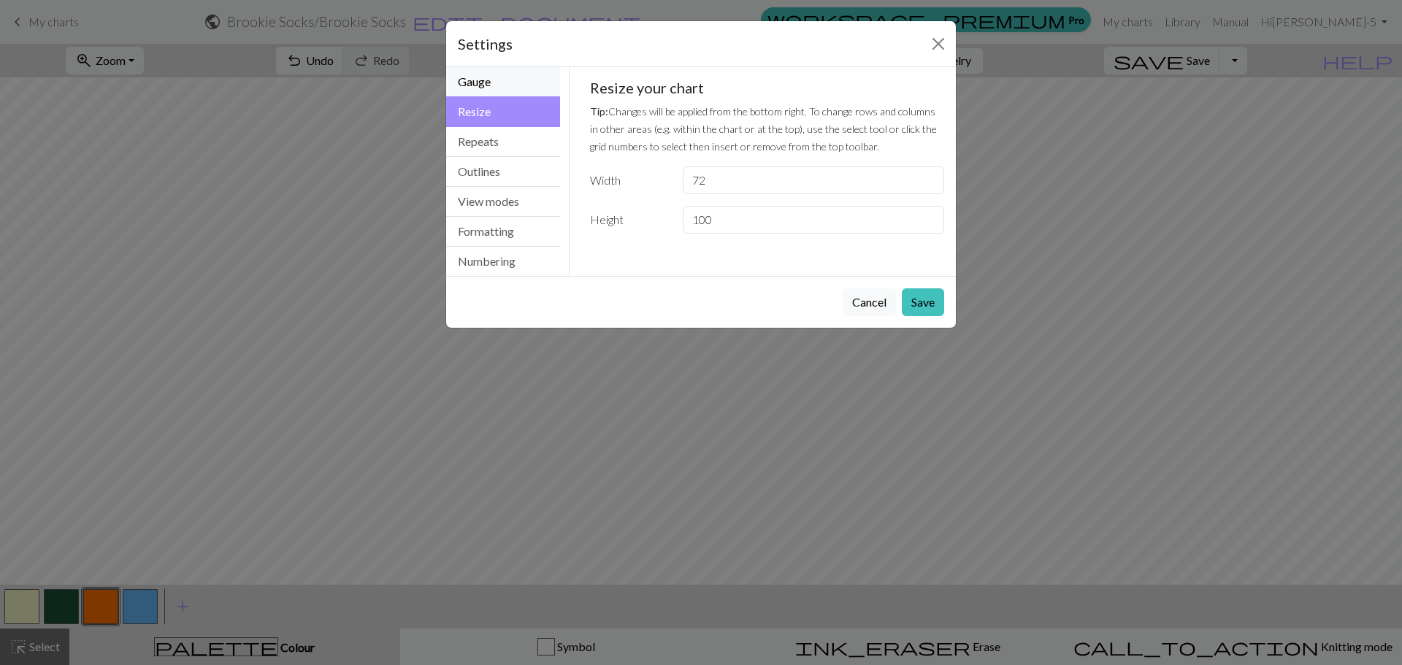
click at [477, 89] on button "Gauge" at bounding box center [503, 82] width 114 height 30
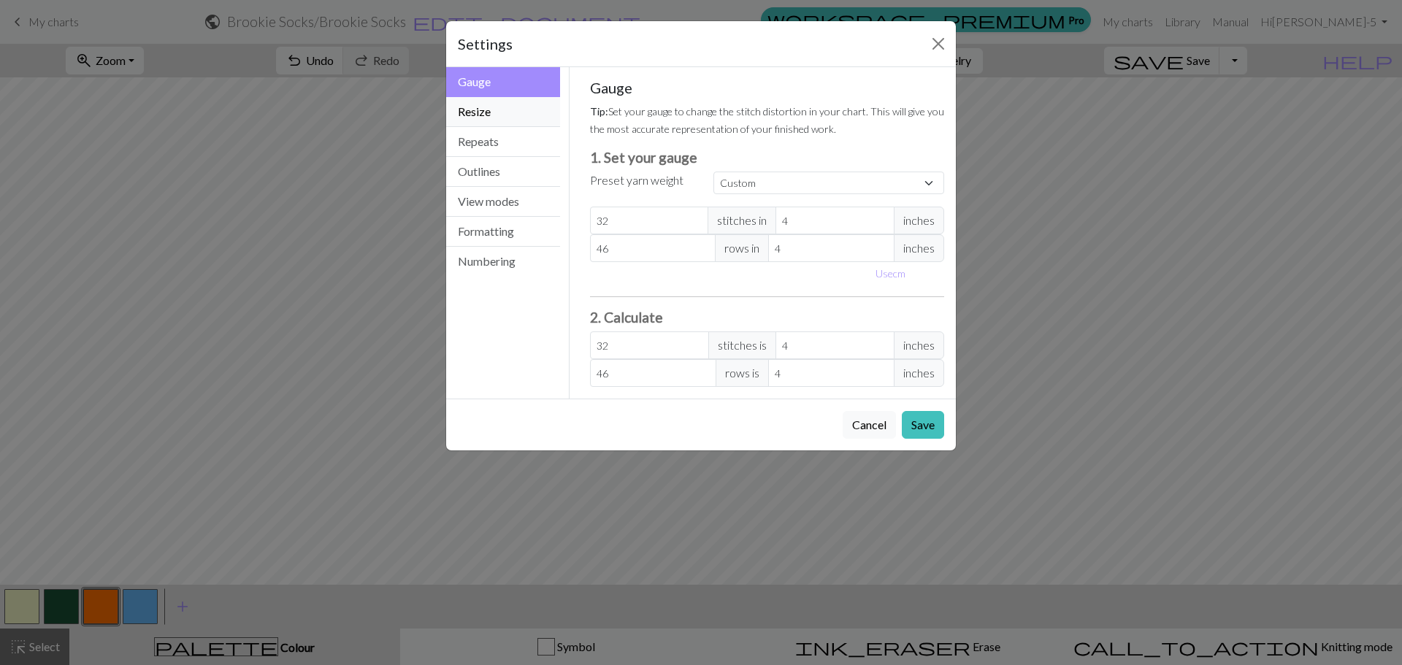
click at [486, 112] on button "Resize" at bounding box center [503, 112] width 114 height 30
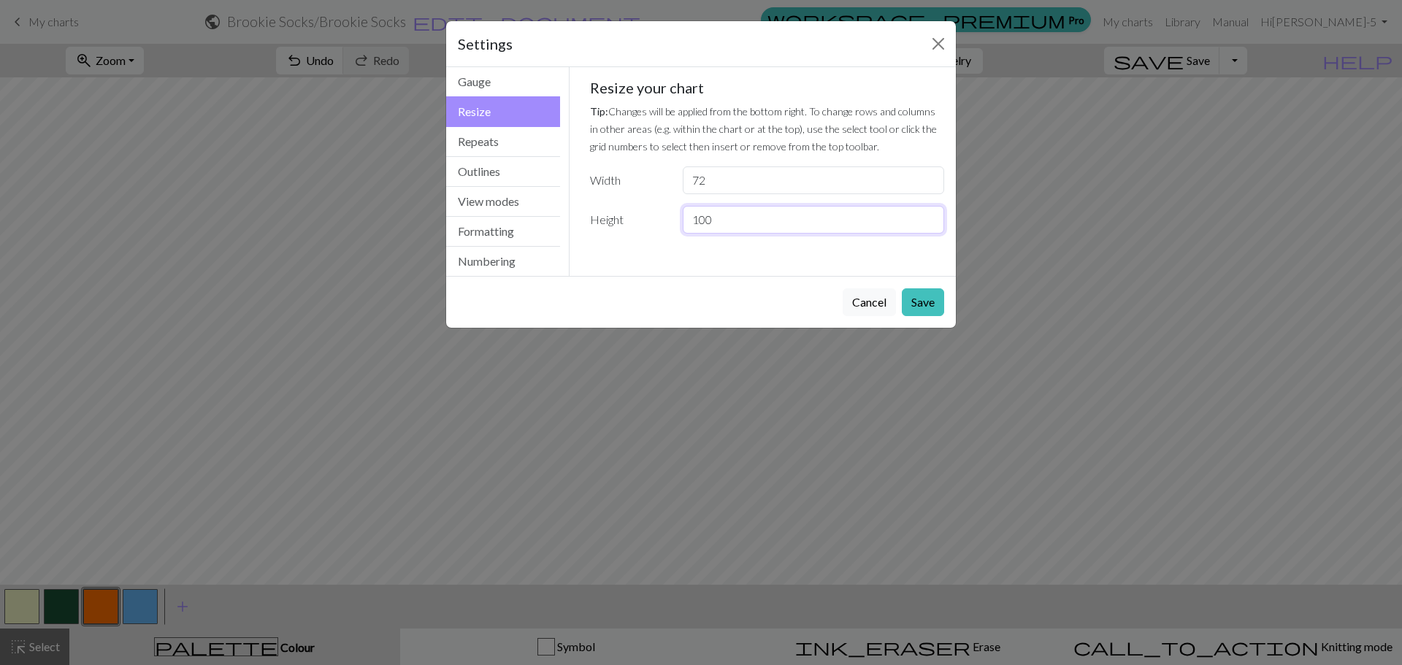
drag, startPoint x: 734, startPoint y: 221, endPoint x: 678, endPoint y: 218, distance: 55.6
click at [678, 218] on div "100" at bounding box center [813, 220] width 279 height 28
type input "92"
click at [911, 301] on button "Save" at bounding box center [923, 302] width 42 height 28
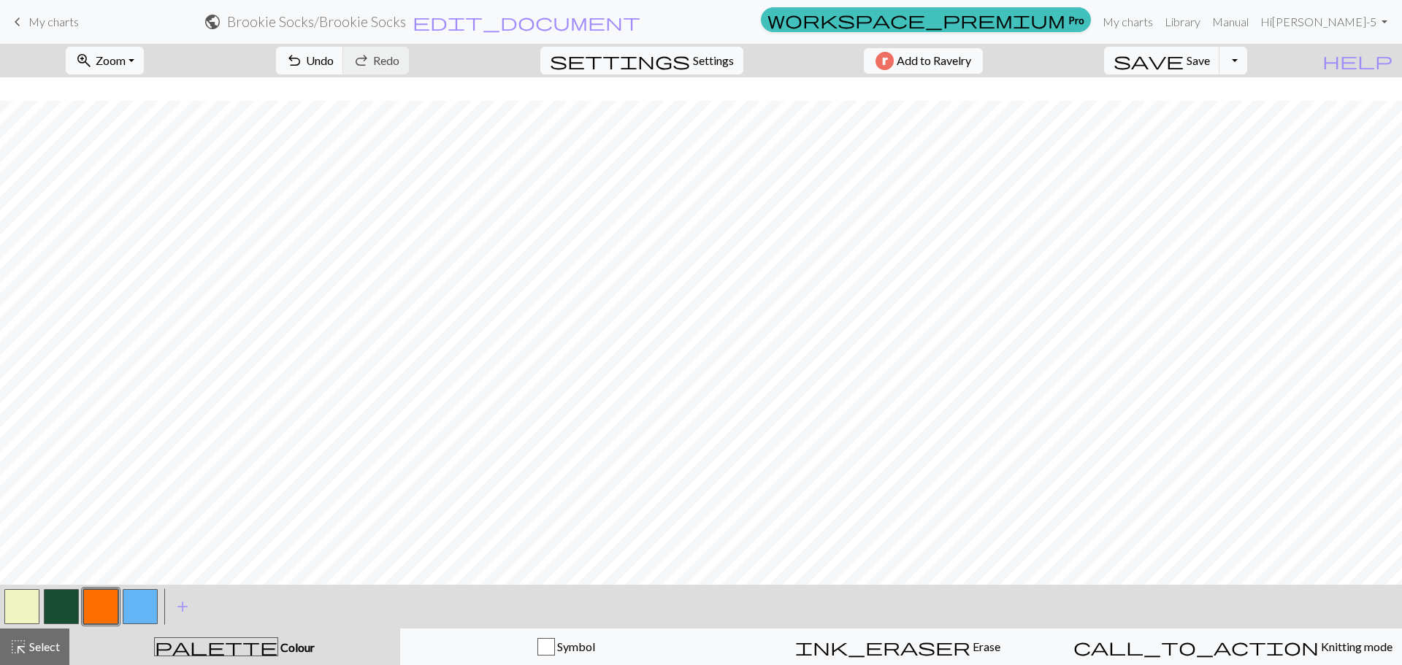
scroll to position [418, 0]
click at [44, 454] on span "Select" at bounding box center [43, 646] width 33 height 14
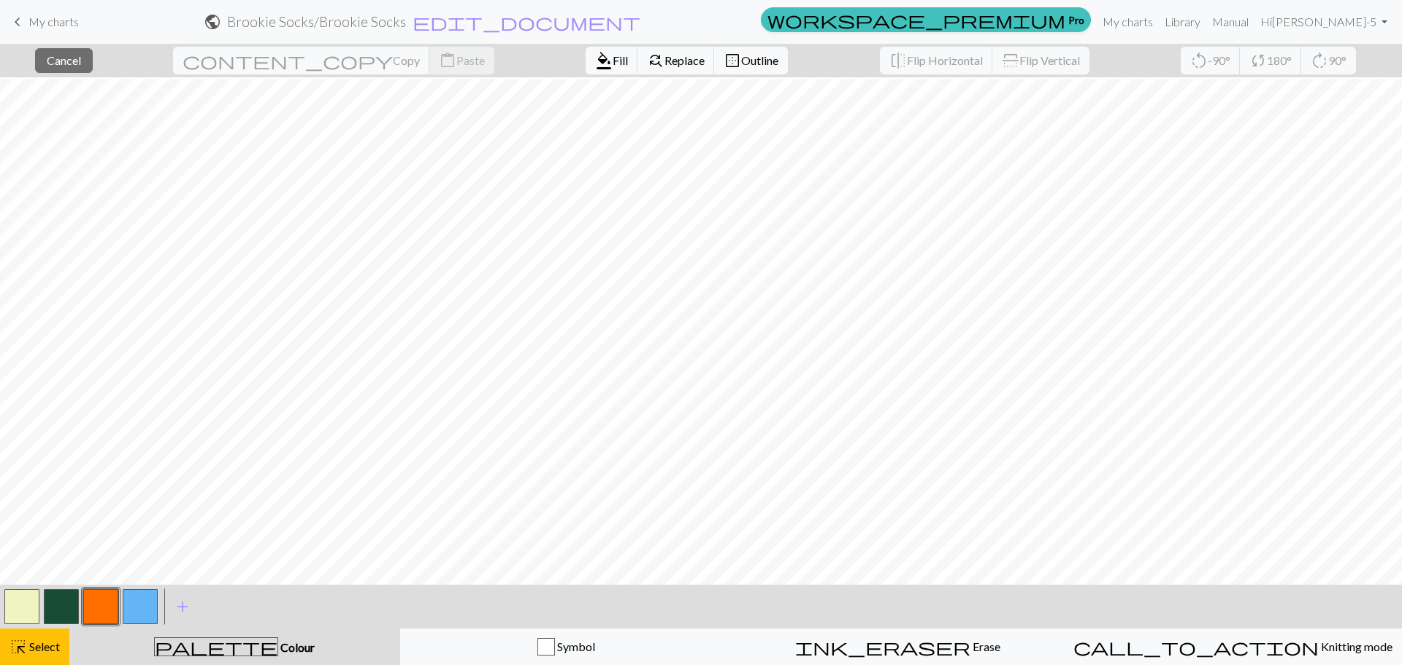
scroll to position [298, 0]
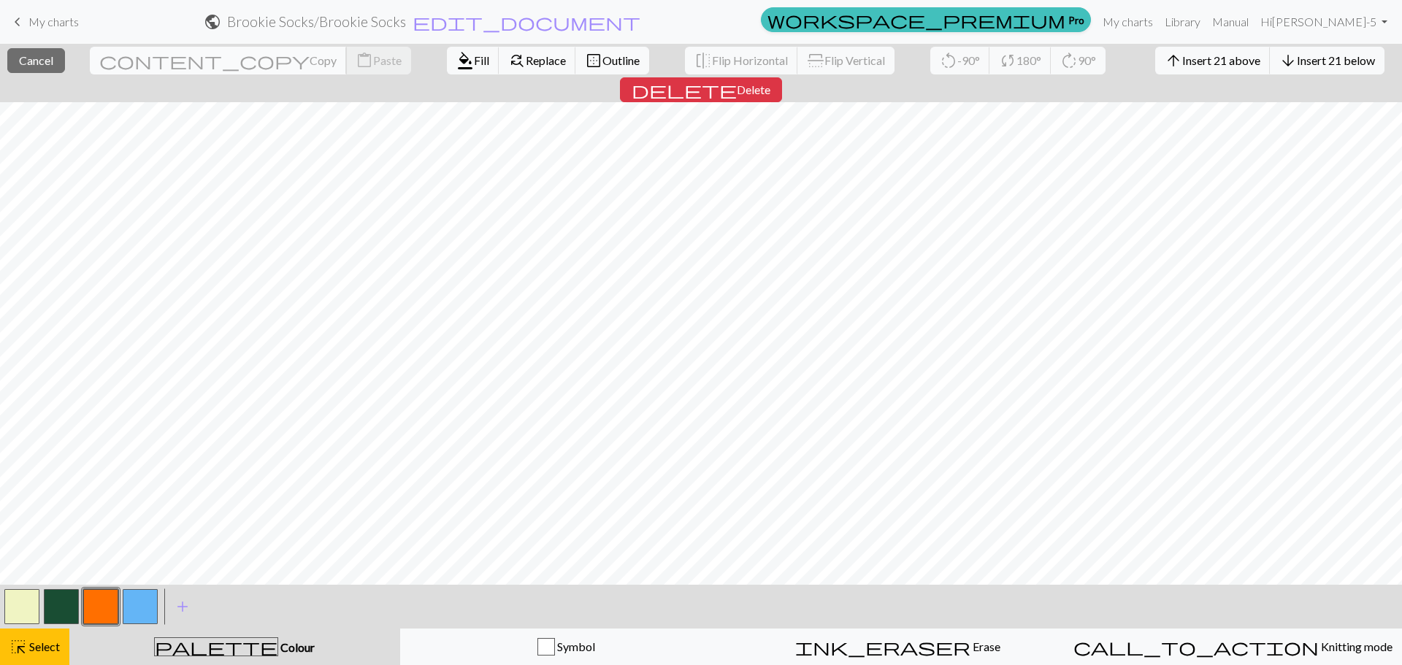
click at [310, 60] on span "Copy" at bounding box center [323, 60] width 27 height 14
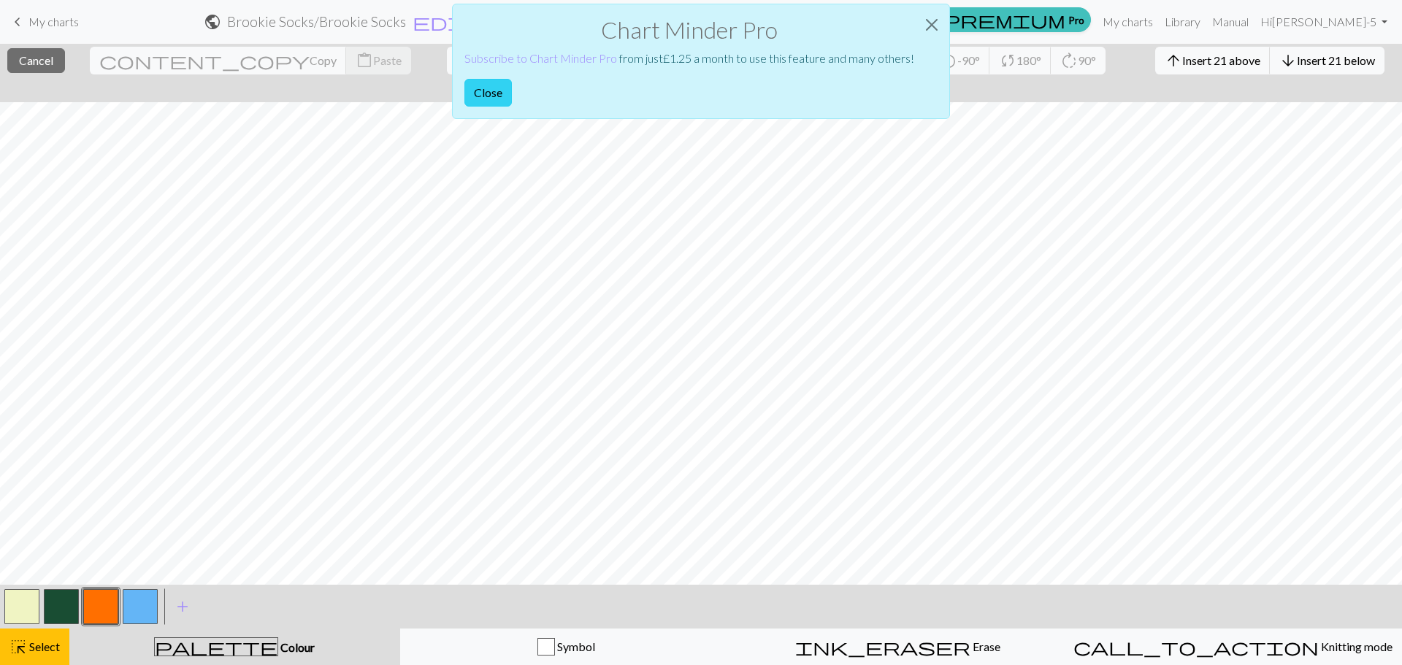
click at [493, 98] on button "Close" at bounding box center [487, 93] width 47 height 28
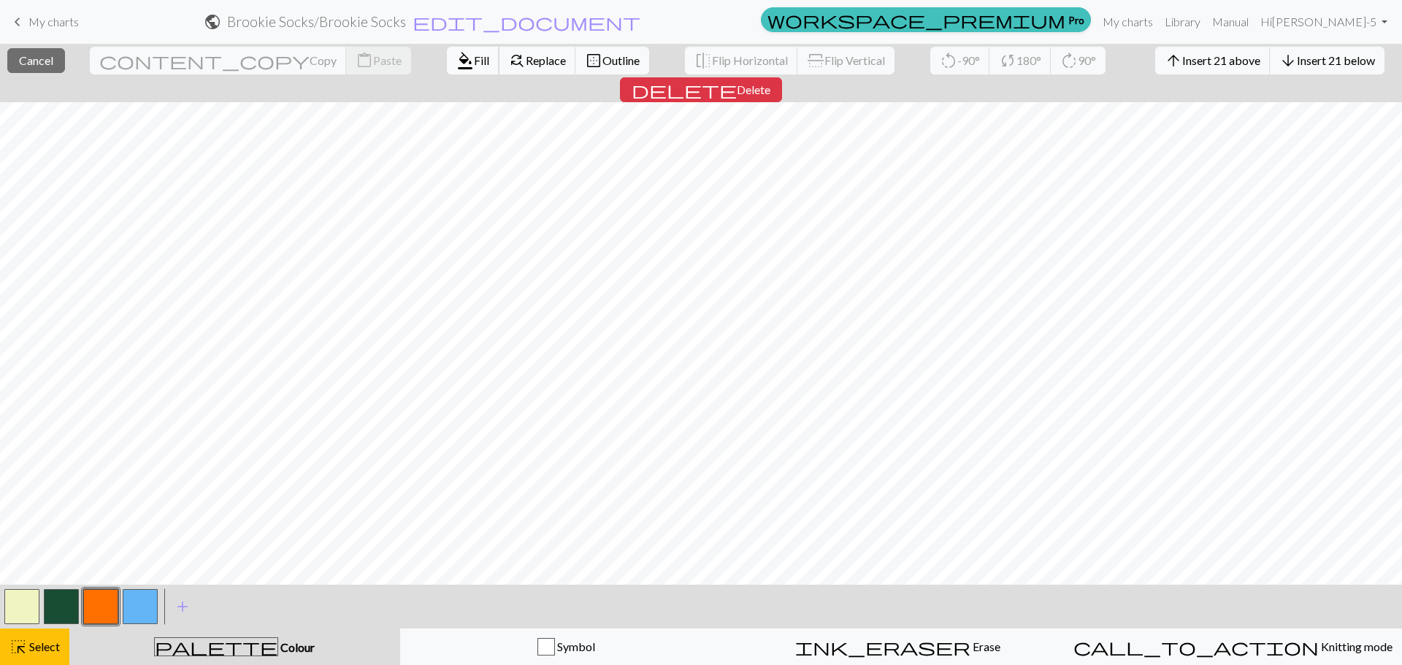
click at [474, 63] on span "Fill" at bounding box center [481, 60] width 15 height 14
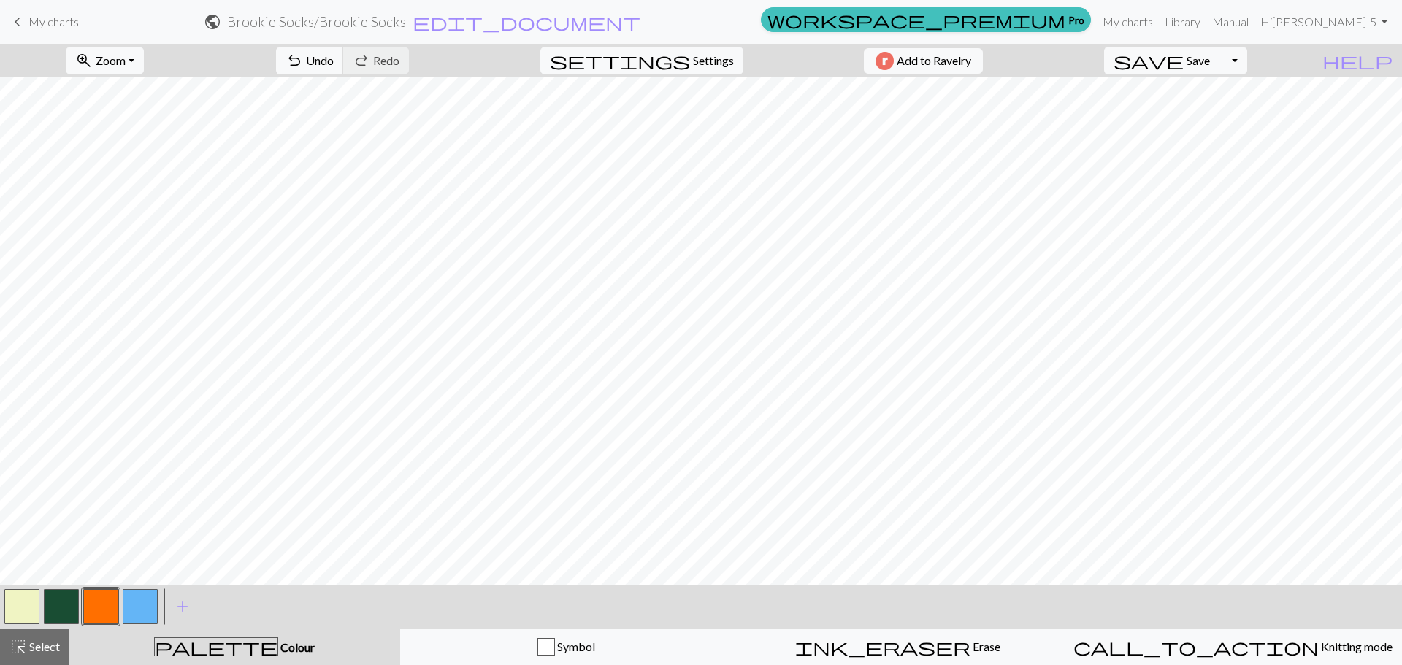
click at [22, 454] on button "button" at bounding box center [21, 606] width 35 height 35
click at [47, 454] on span "Select" at bounding box center [43, 646] width 33 height 14
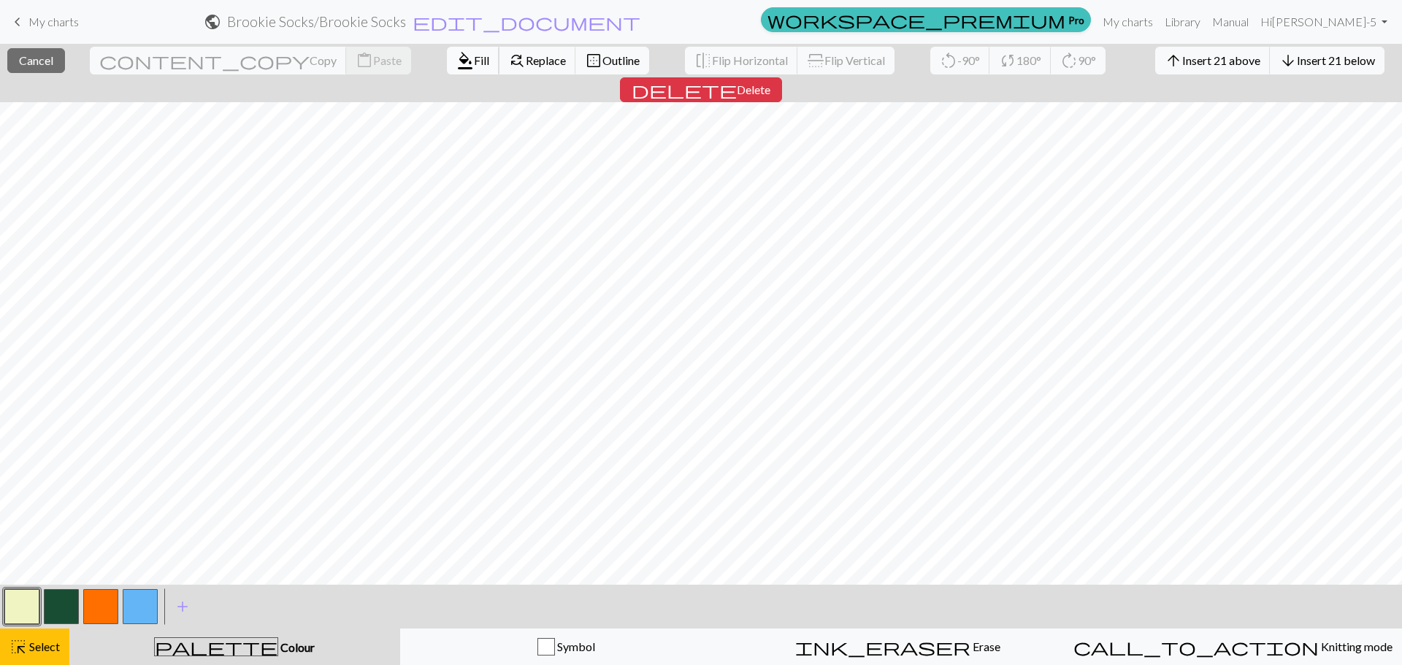
click at [474, 60] on span "Fill" at bounding box center [481, 60] width 15 height 14
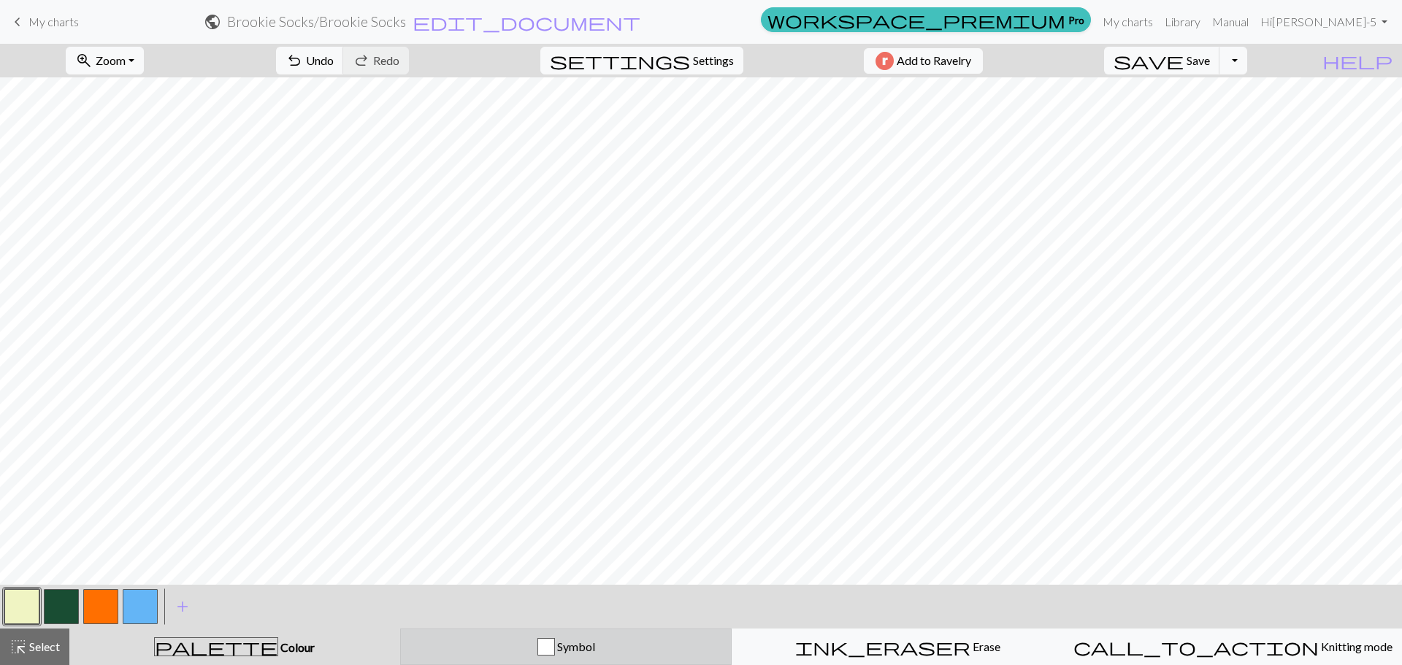
click at [571, 454] on button "Symbol" at bounding box center [566, 647] width 332 height 37
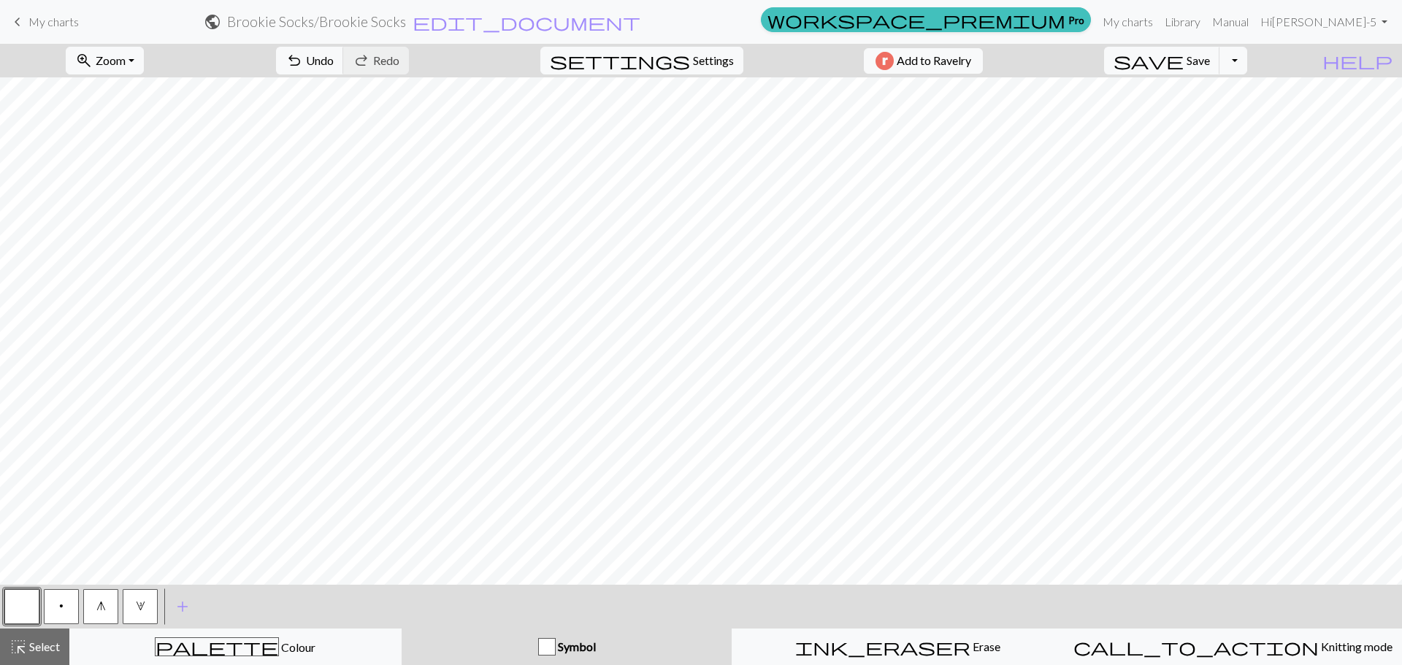
click at [22, 454] on button "button" at bounding box center [21, 606] width 35 height 35
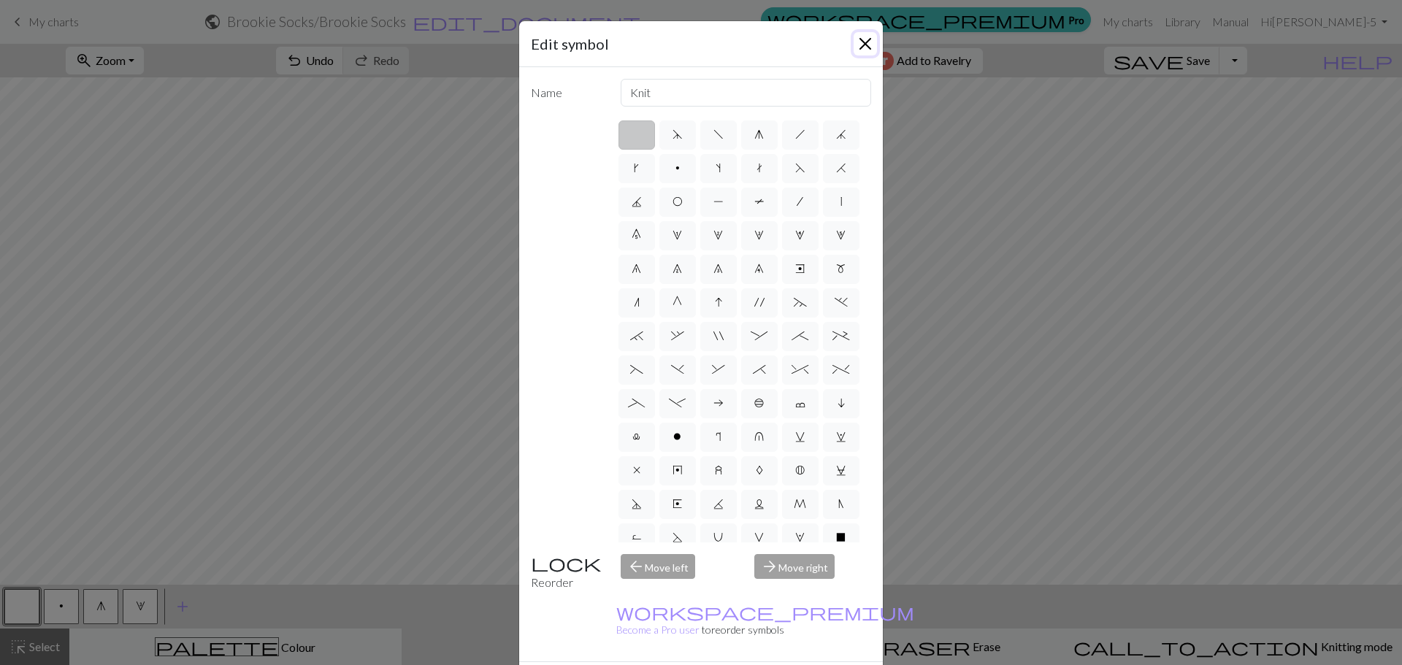
click at [855, 41] on button "Close" at bounding box center [864, 43] width 23 height 23
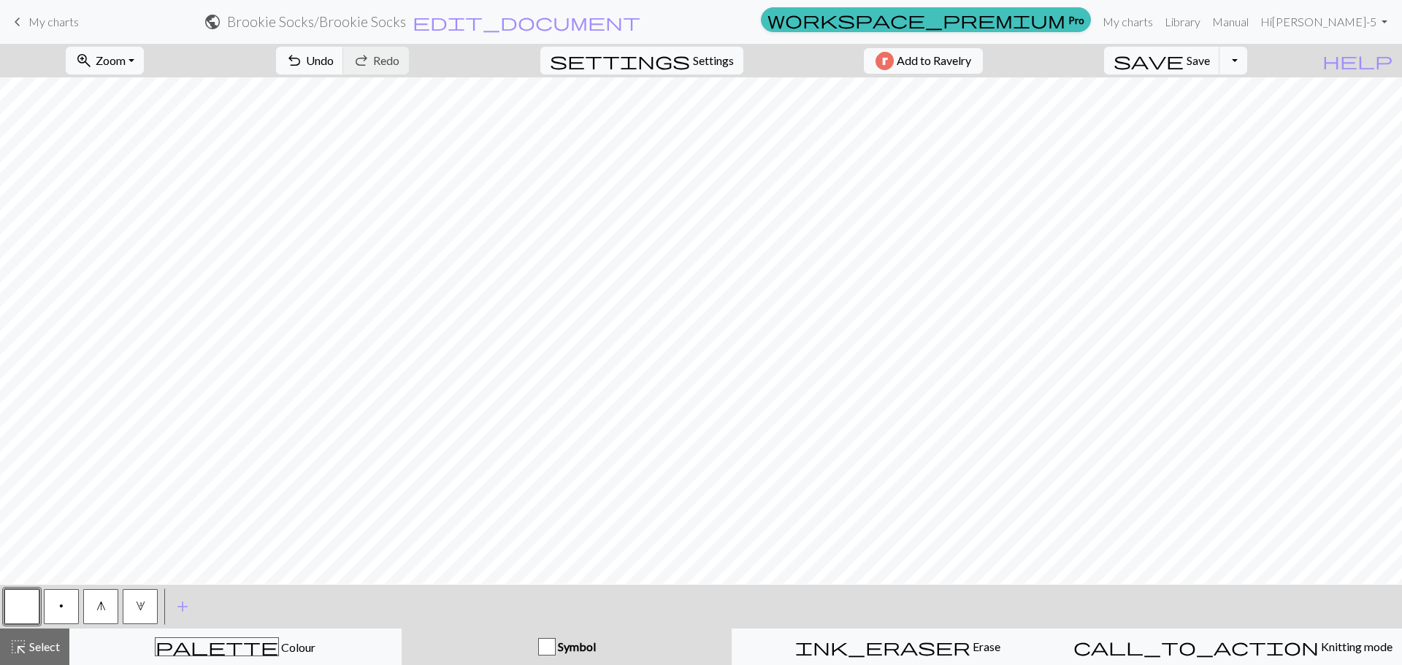
scroll to position [126, 0]
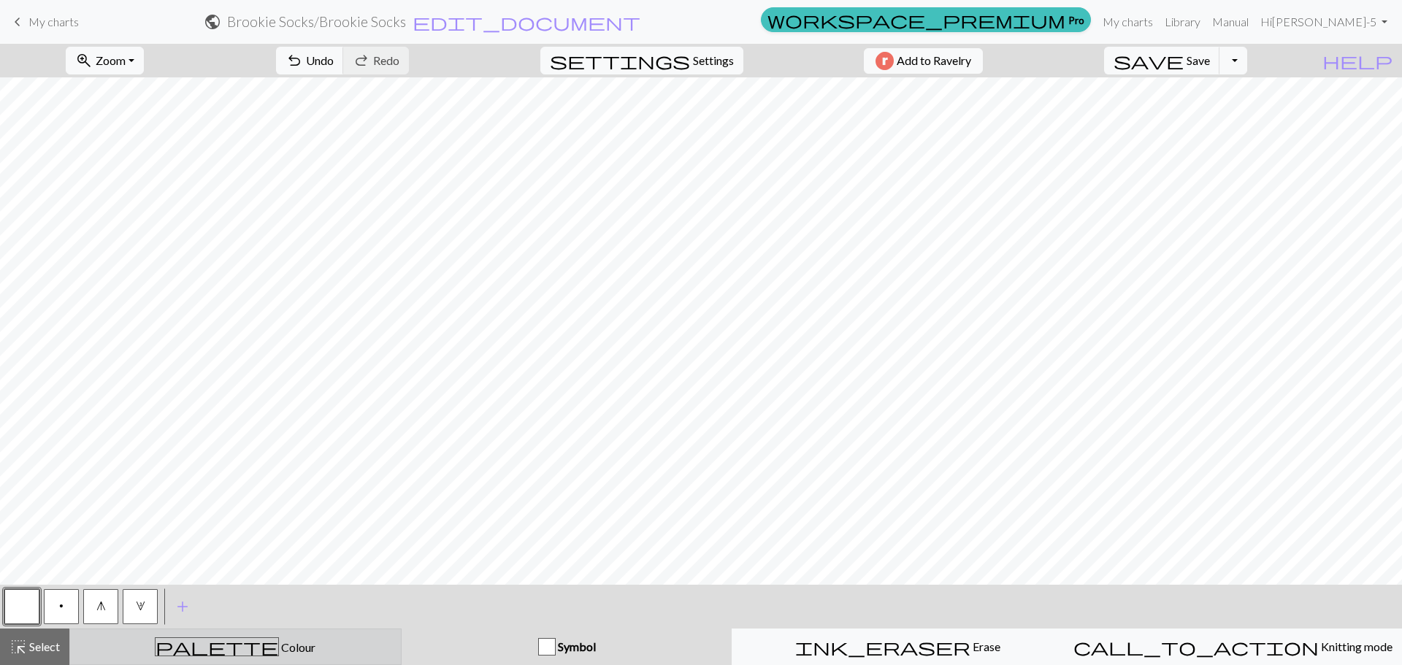
click at [285, 454] on div "palette Colour Colour" at bounding box center [235, 646] width 313 height 19
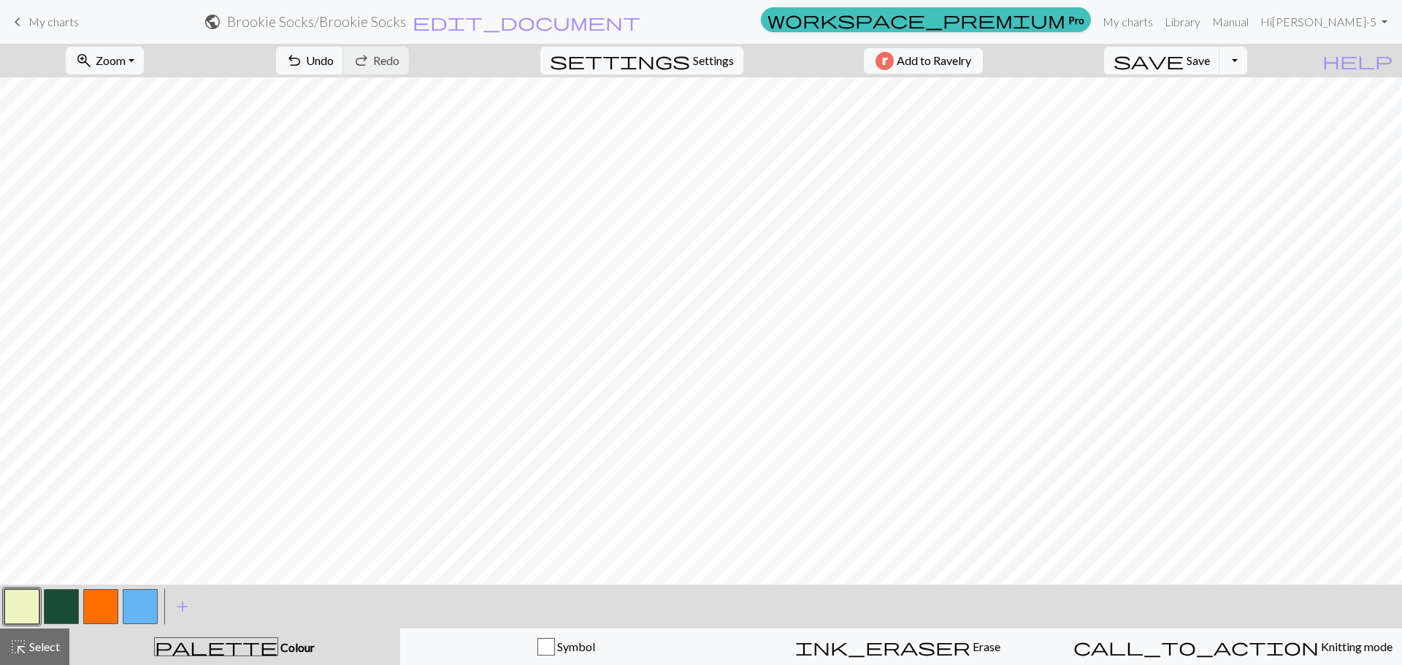
click at [137, 454] on button "button" at bounding box center [140, 606] width 35 height 35
click at [334, 66] on span "Undo" at bounding box center [320, 60] width 28 height 14
click at [334, 58] on span "Undo" at bounding box center [320, 60] width 28 height 14
click at [20, 454] on button "button" at bounding box center [21, 606] width 35 height 35
click at [149, 454] on button "button" at bounding box center [140, 606] width 35 height 35
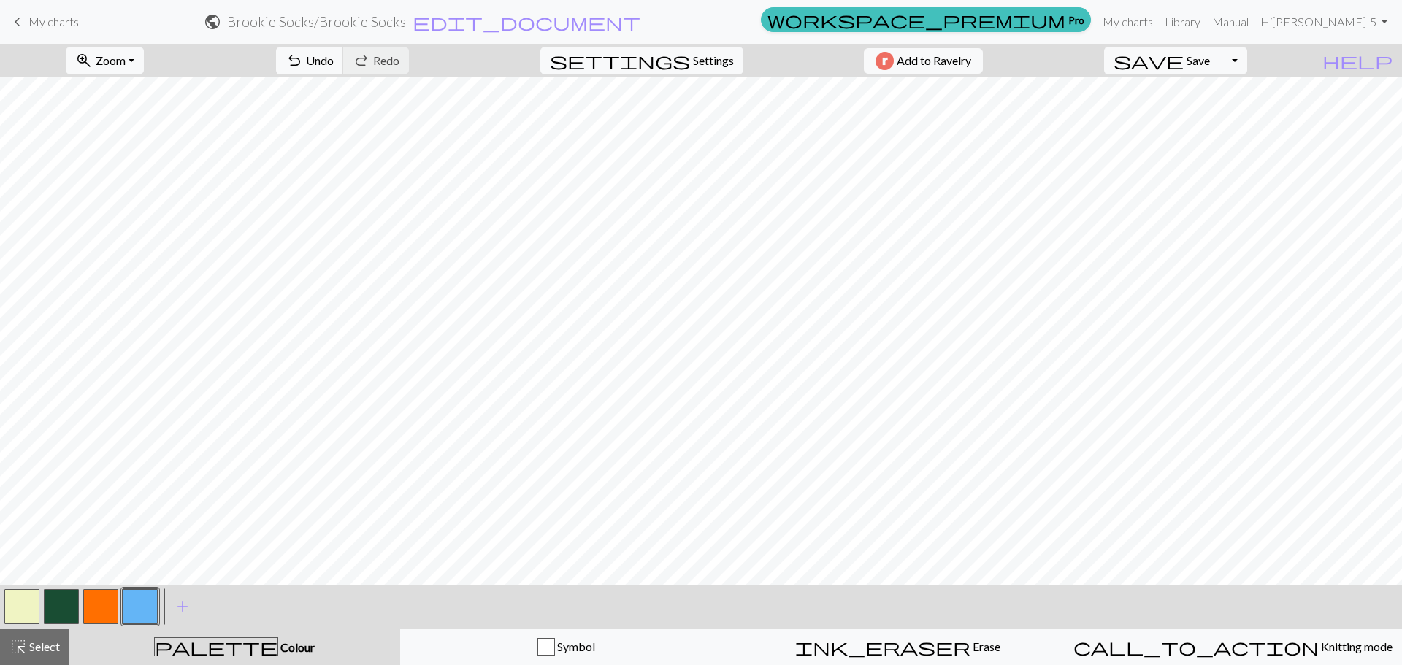
click at [32, 454] on button "button" at bounding box center [21, 606] width 35 height 35
click at [134, 454] on button "button" at bounding box center [140, 606] width 35 height 35
click at [33, 454] on button "button" at bounding box center [21, 606] width 35 height 35
click at [133, 454] on button "button" at bounding box center [140, 606] width 35 height 35
drag, startPoint x: 68, startPoint y: 607, endPoint x: 11, endPoint y: 602, distance: 57.1
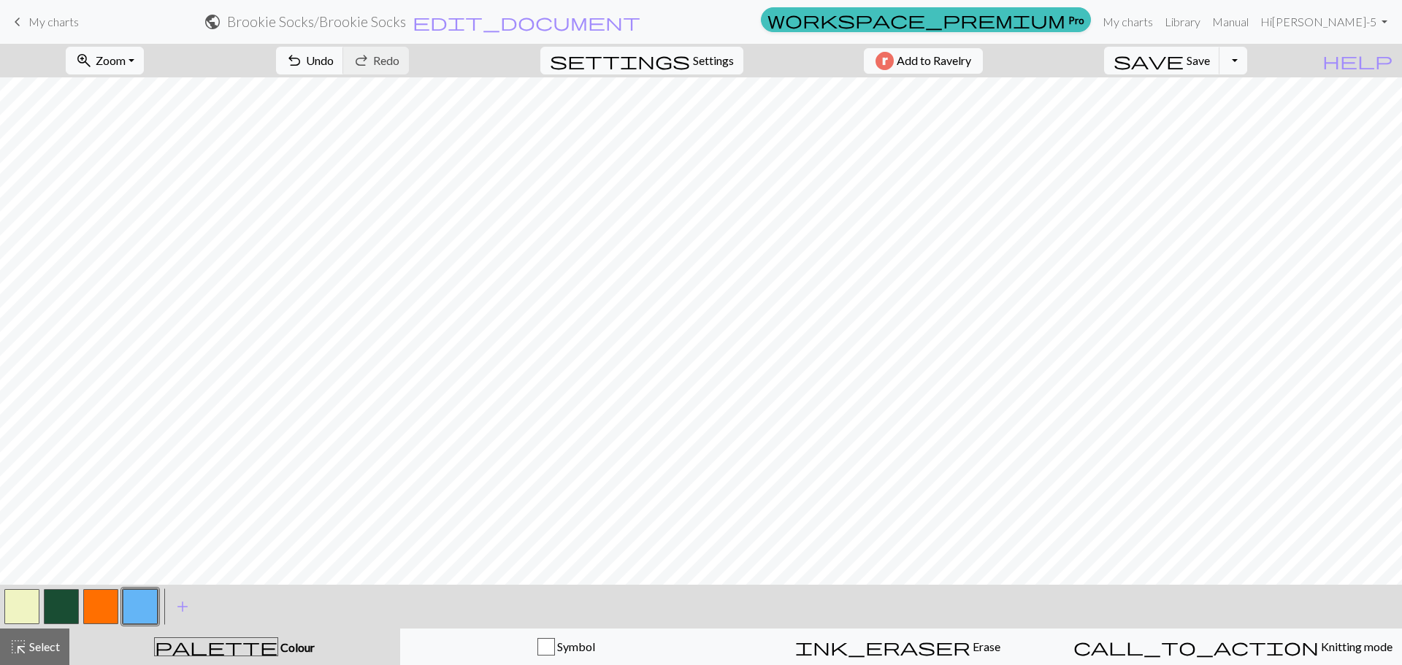
click at [11, 454] on div at bounding box center [81, 606] width 158 height 39
click at [20, 454] on button "button" at bounding box center [21, 606] width 35 height 35
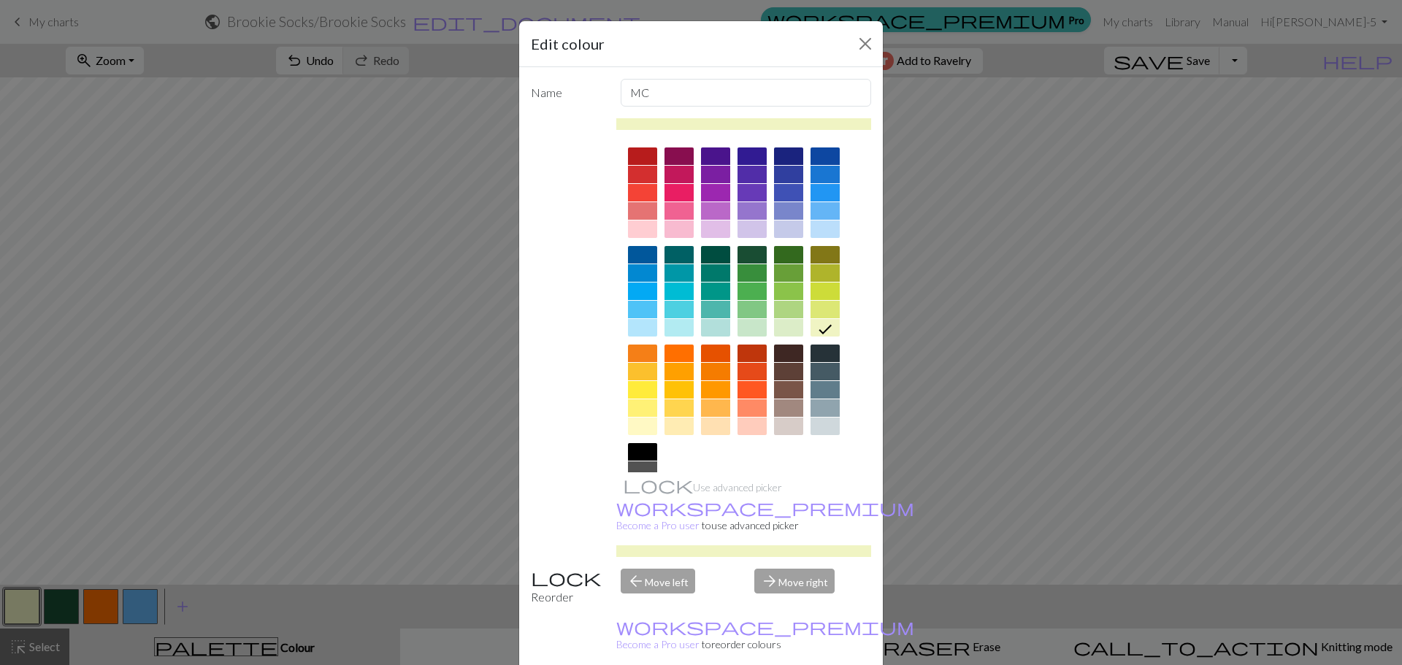
click at [747, 254] on div at bounding box center [751, 255] width 29 height 18
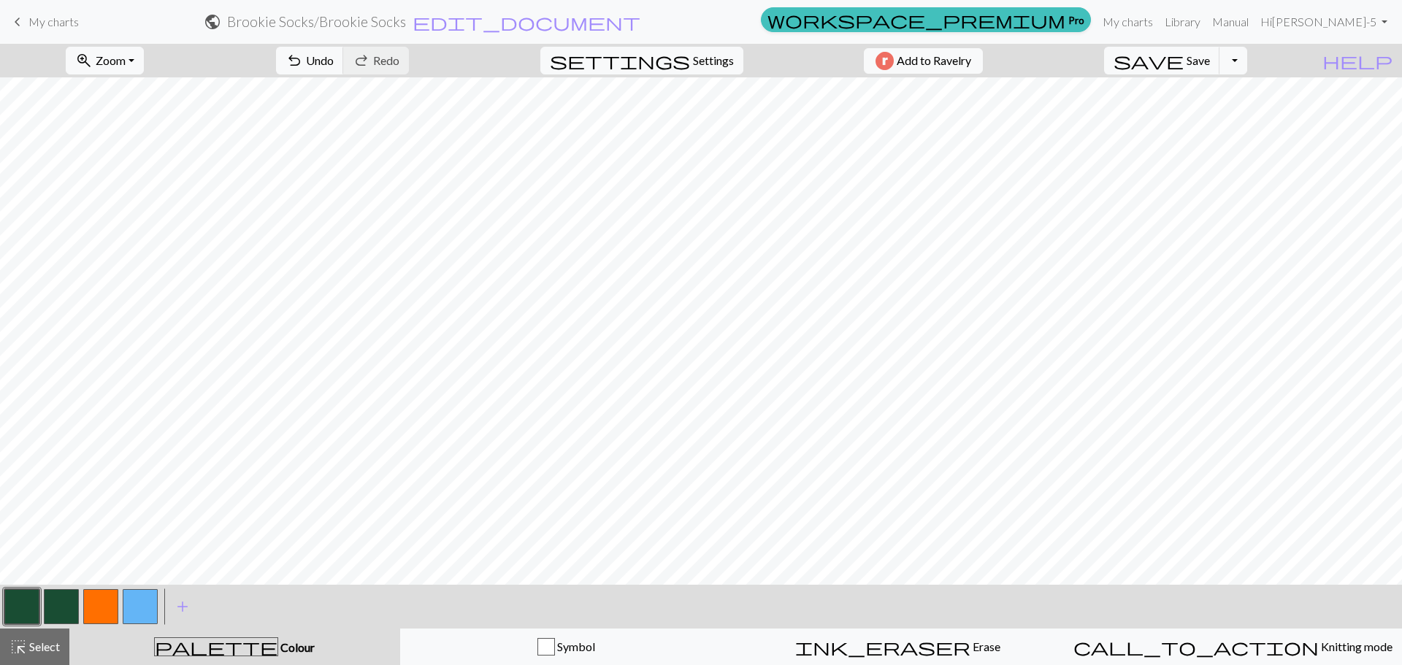
click at [65, 454] on button "button" at bounding box center [61, 606] width 35 height 35
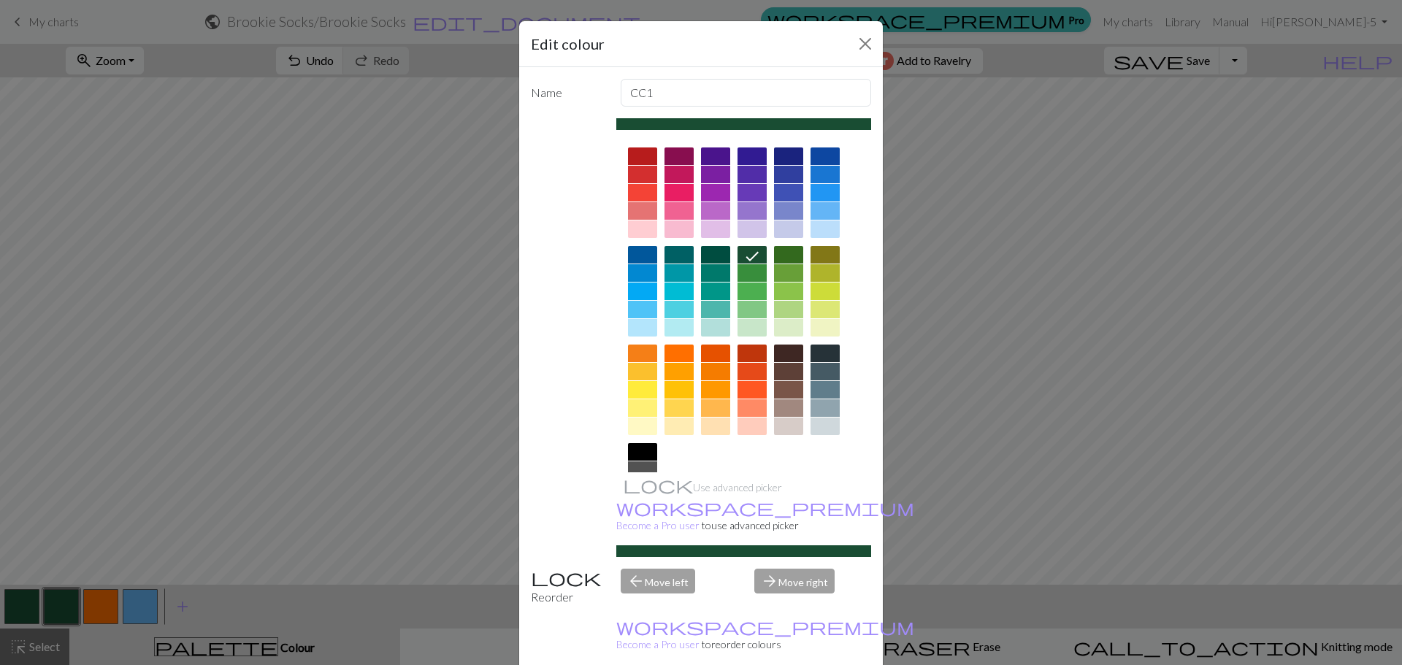
click at [817, 330] on div at bounding box center [824, 328] width 29 height 18
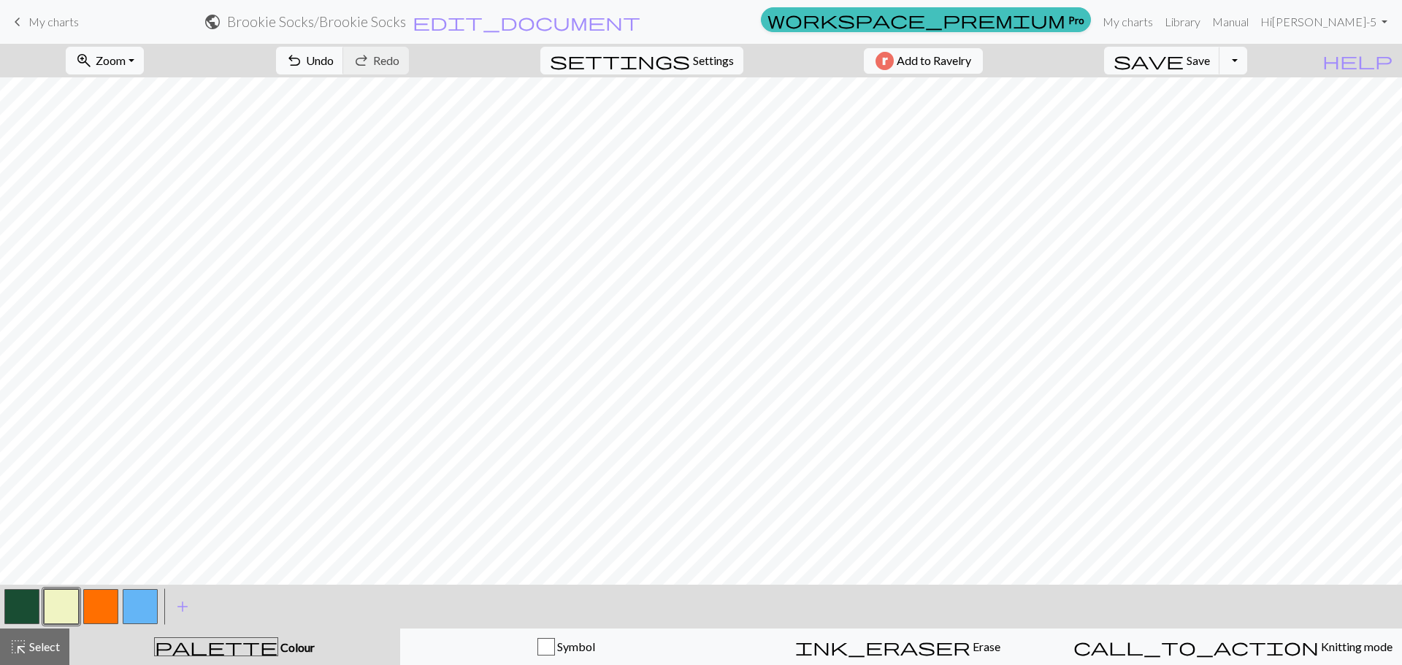
click at [108, 454] on button "button" at bounding box center [100, 606] width 35 height 35
click at [142, 454] on button "button" at bounding box center [140, 606] width 35 height 35
click at [63, 454] on button "button" at bounding box center [61, 606] width 35 height 35
click at [698, 64] on span "Settings" at bounding box center [713, 61] width 41 height 18
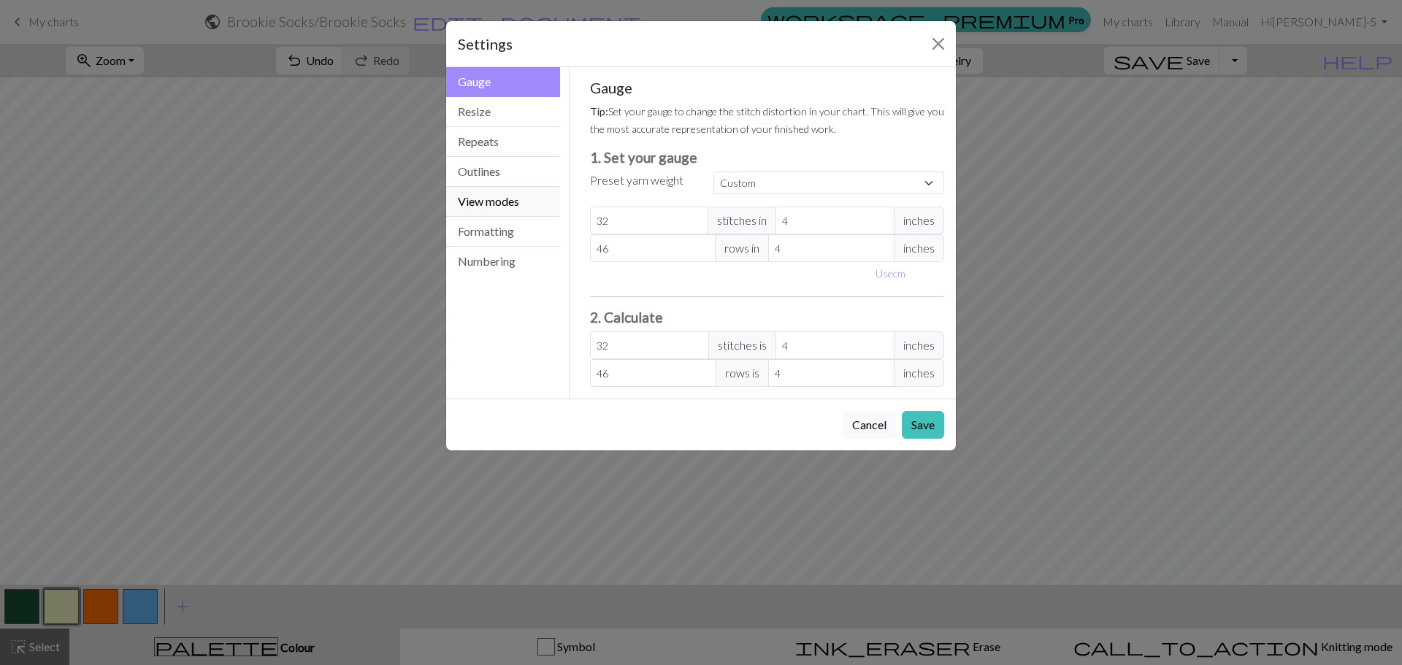
click at [506, 202] on button "View modes" at bounding box center [503, 202] width 114 height 30
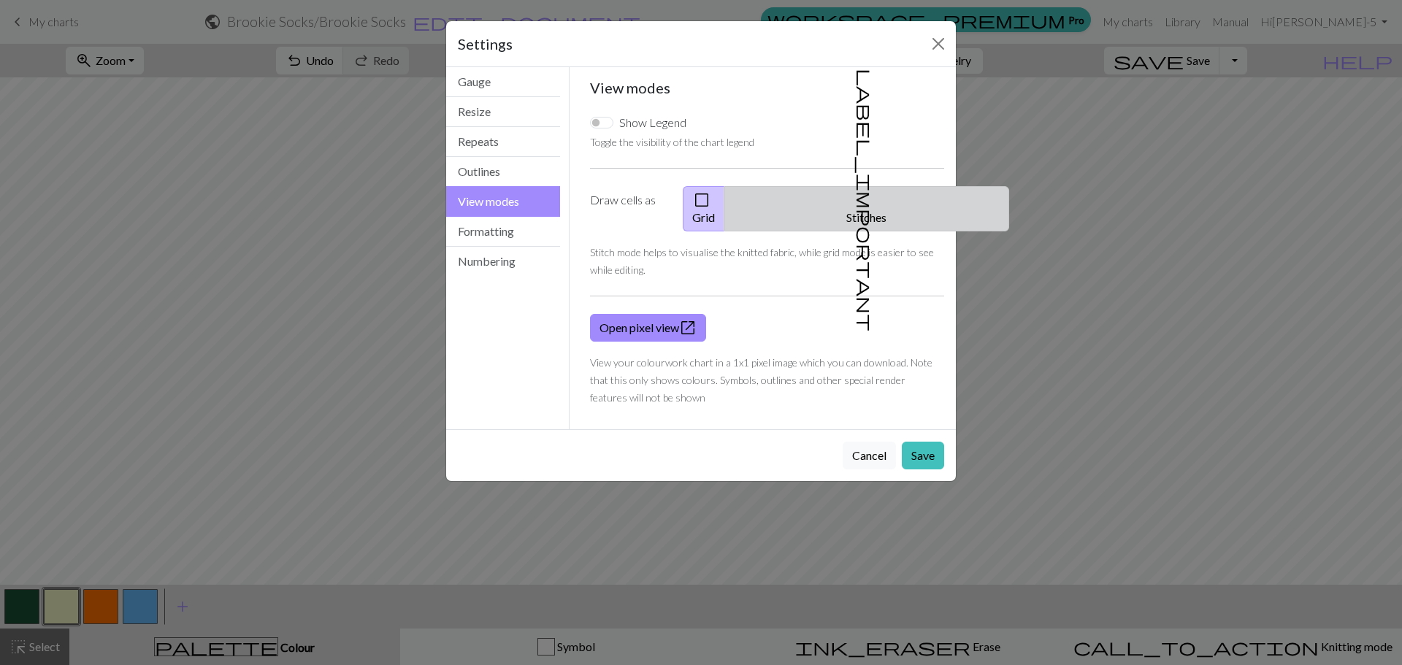
click at [865, 191] on button "label_important Stitches" at bounding box center [866, 208] width 285 height 45
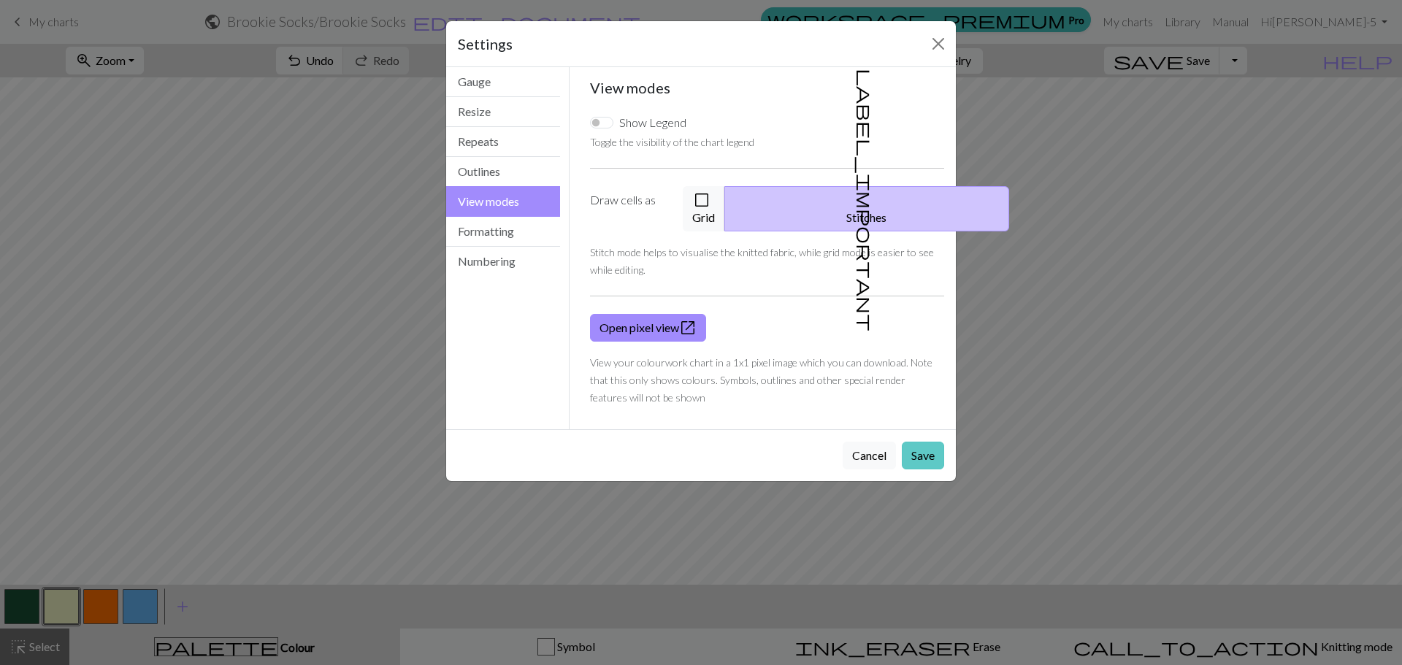
click at [911, 442] on button "Save" at bounding box center [923, 456] width 42 height 28
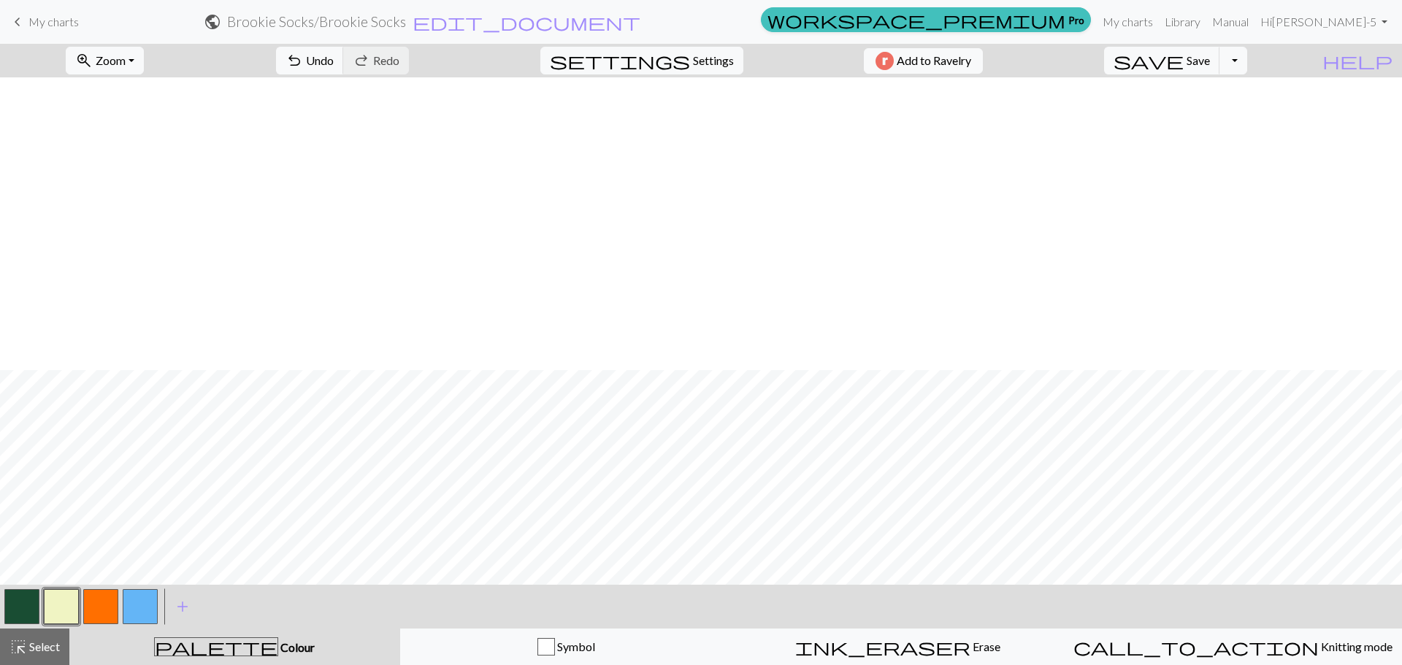
scroll to position [418, 0]
click at [60, 454] on button "button" at bounding box center [61, 606] width 35 height 35
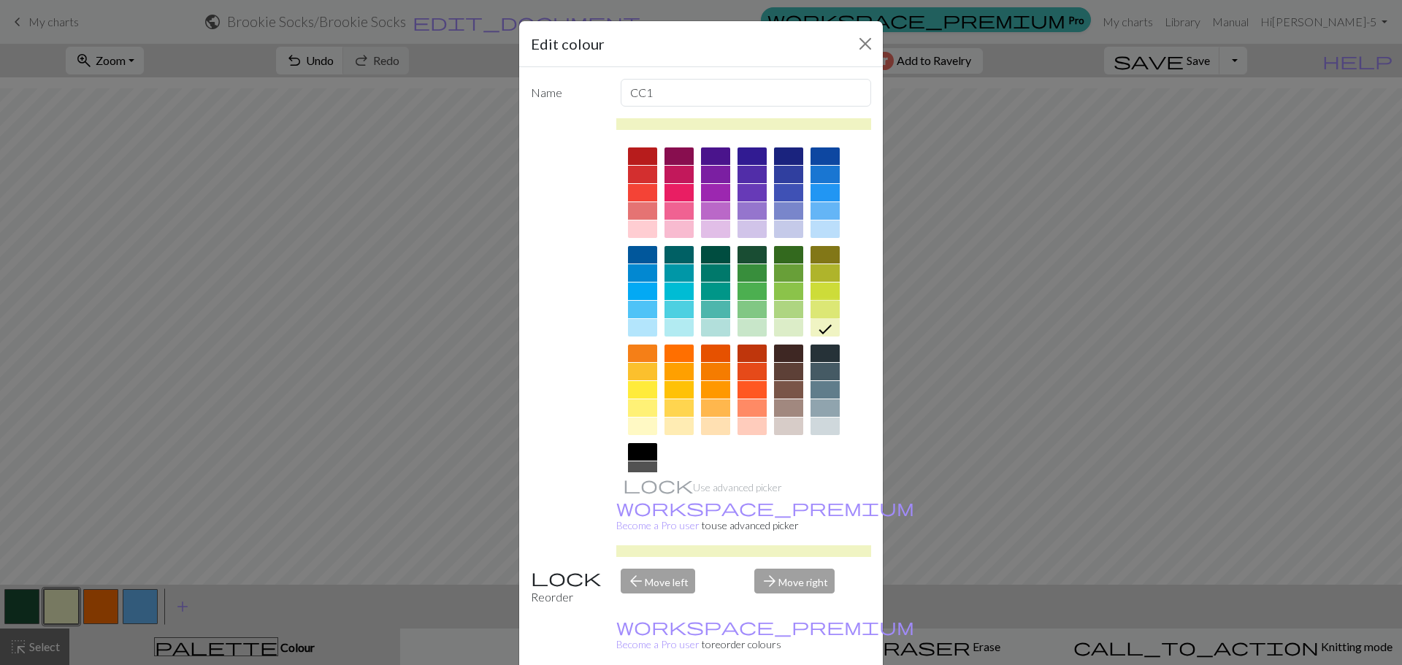
click at [829, 307] on div at bounding box center [824, 310] width 29 height 18
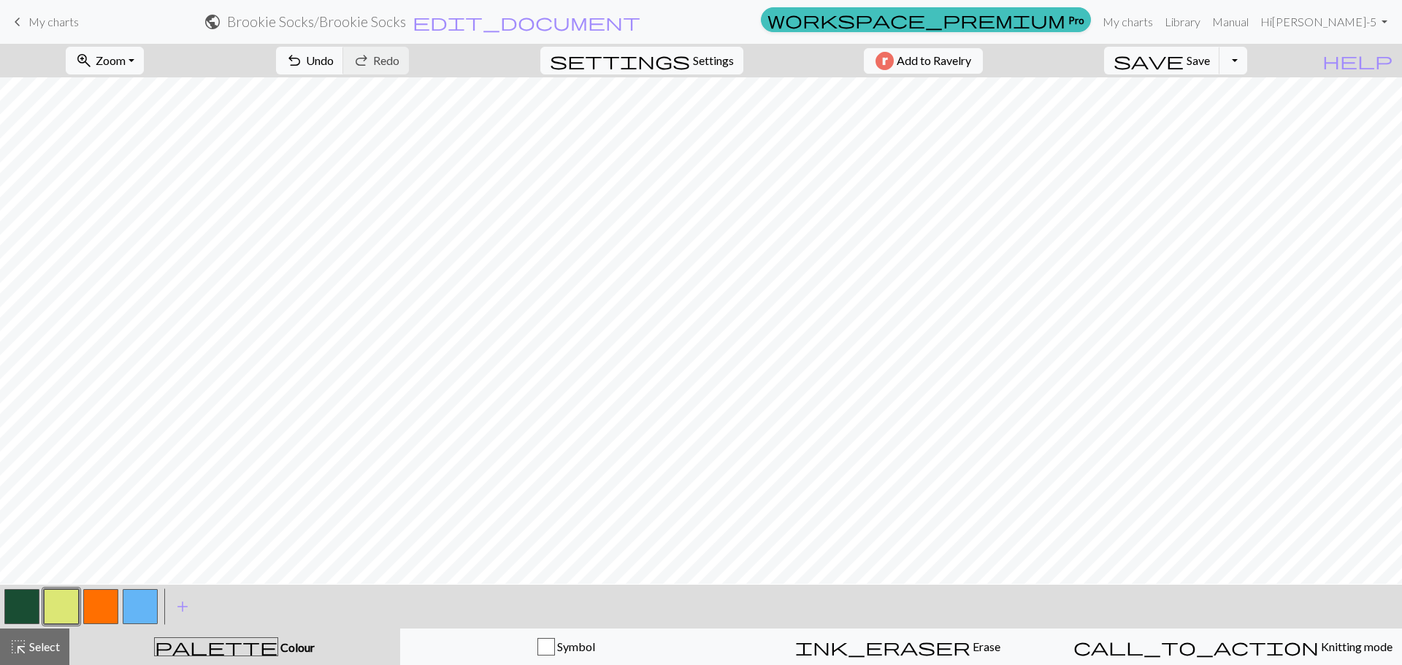
scroll to position [323, 0]
click at [24, 454] on button "button" at bounding box center [21, 606] width 35 height 35
click at [61, 454] on button "button" at bounding box center [61, 606] width 35 height 35
click at [18, 454] on button "button" at bounding box center [21, 606] width 35 height 35
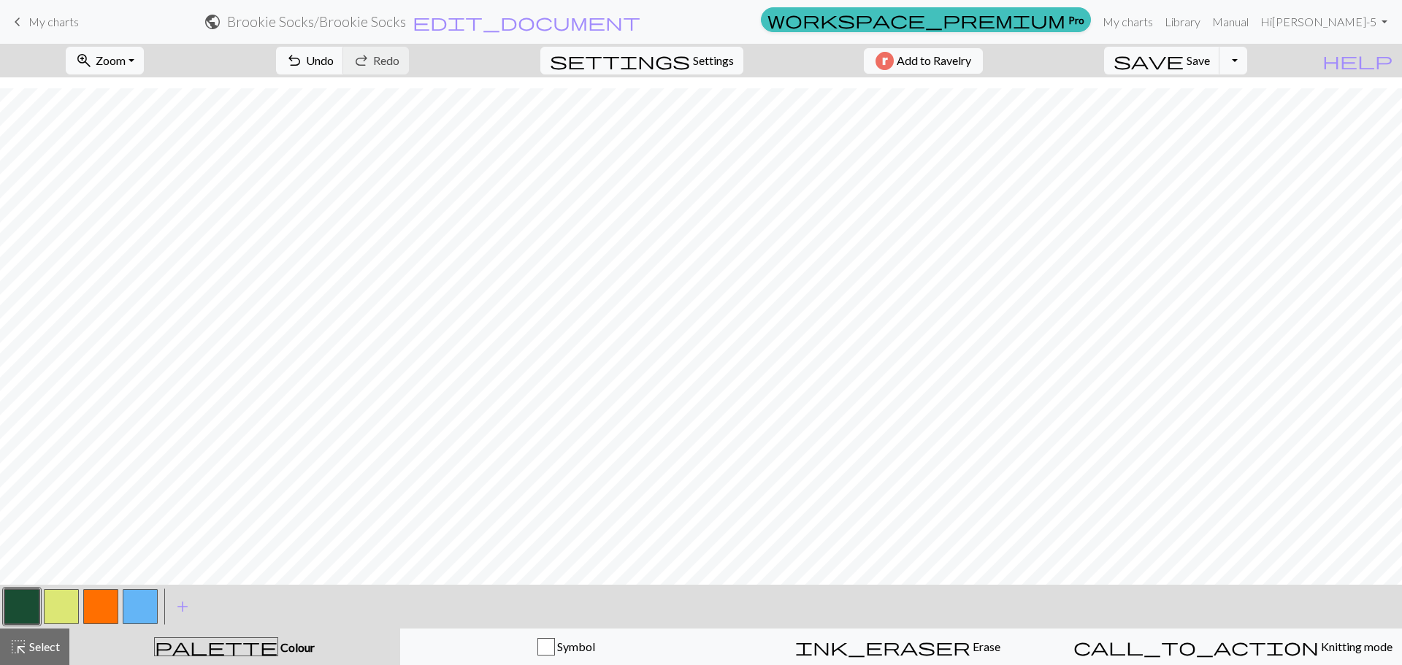
click at [60, 454] on button "button" at bounding box center [61, 606] width 35 height 35
click at [25, 454] on button "button" at bounding box center [21, 606] width 35 height 35
click at [60, 454] on button "button" at bounding box center [61, 606] width 35 height 35
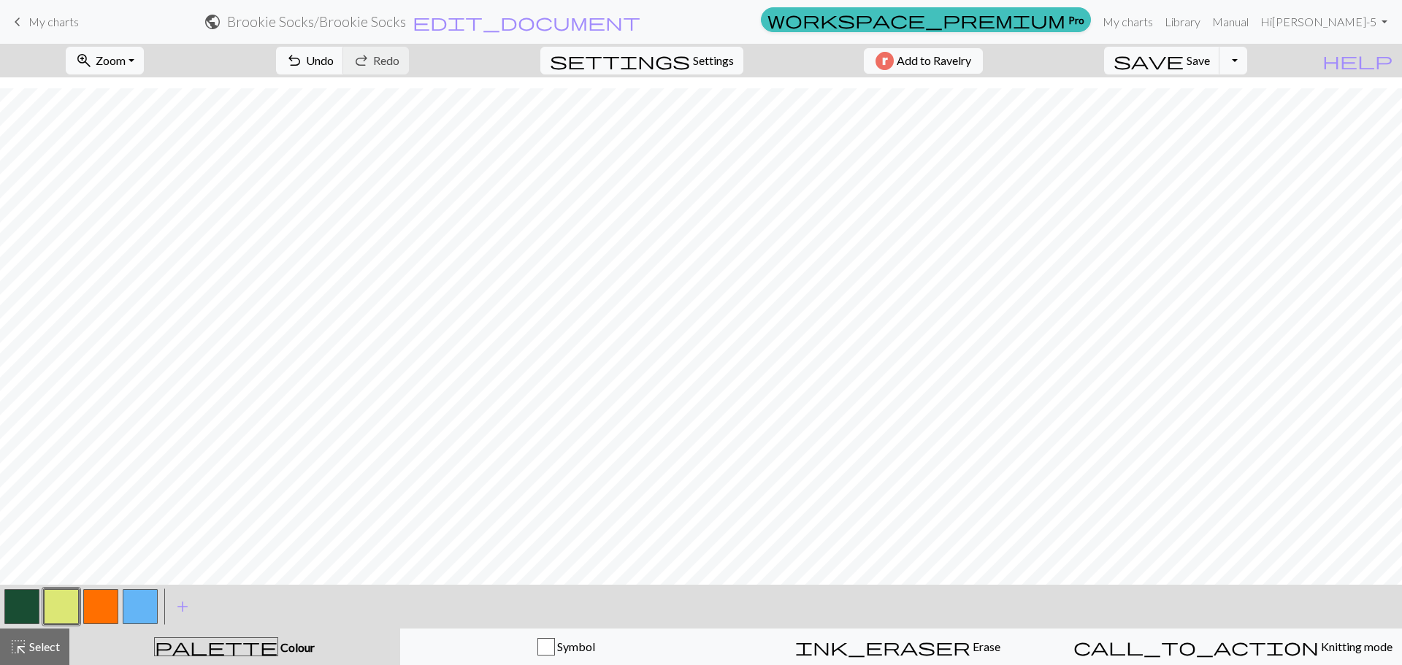
click at [28, 454] on button "button" at bounding box center [21, 606] width 35 height 35
click at [58, 454] on button "button" at bounding box center [61, 606] width 35 height 35
click at [26, 454] on button "button" at bounding box center [21, 606] width 35 height 35
click at [65, 454] on button "button" at bounding box center [61, 606] width 35 height 35
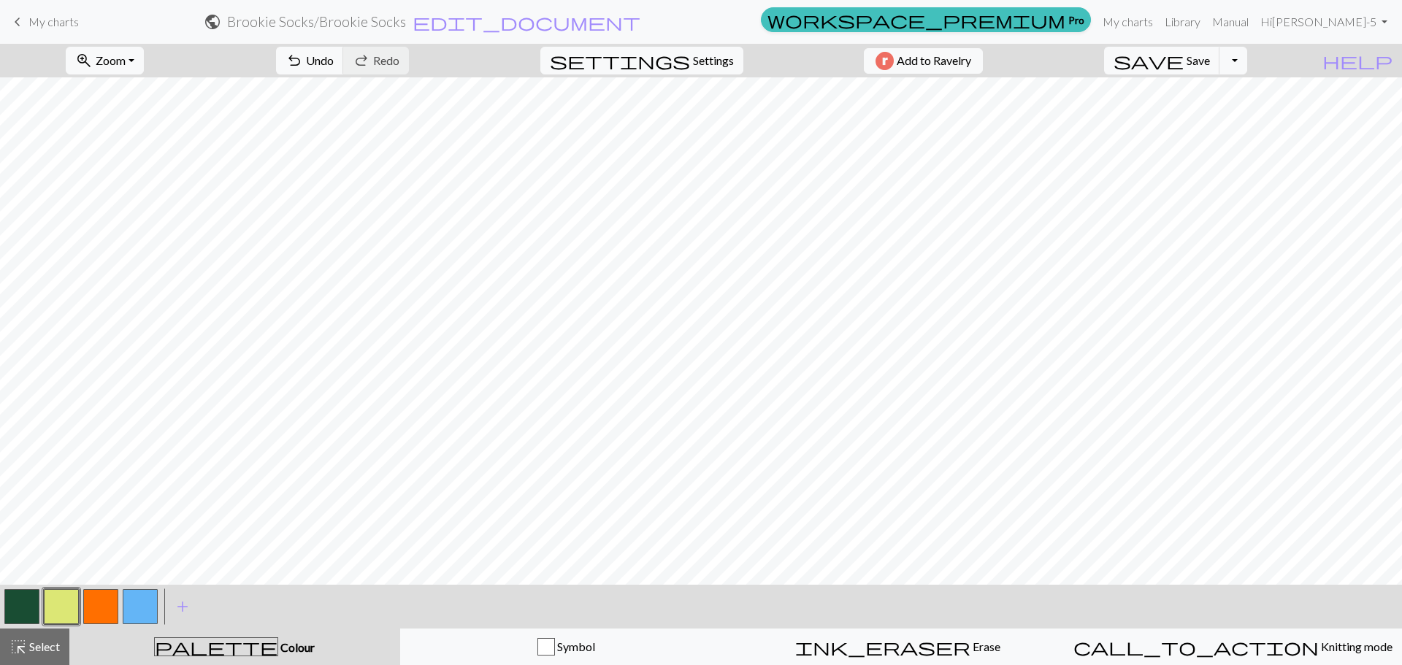
click at [36, 454] on button "button" at bounding box center [21, 606] width 35 height 35
click at [64, 454] on button "button" at bounding box center [61, 606] width 35 height 35
click at [30, 454] on button "button" at bounding box center [21, 606] width 35 height 35
click at [51, 454] on button "button" at bounding box center [61, 606] width 35 height 35
click at [26, 454] on button "button" at bounding box center [21, 606] width 35 height 35
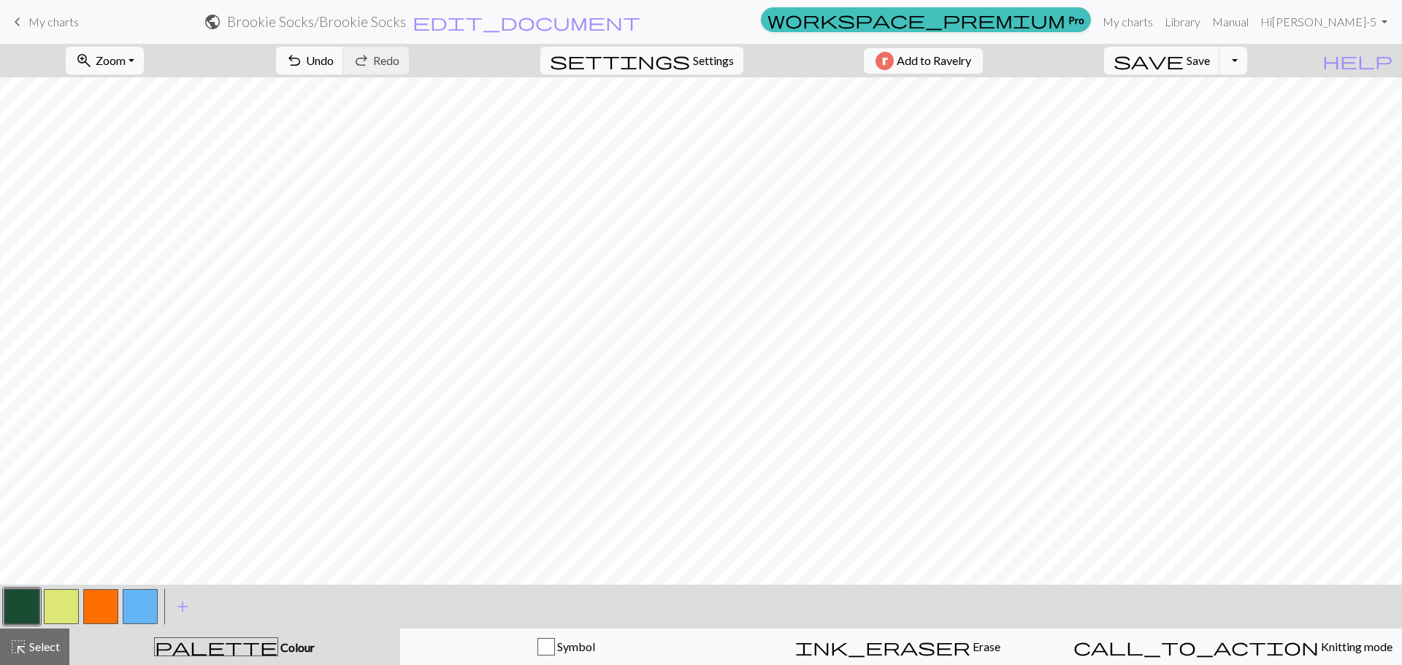
click at [66, 454] on button "button" at bounding box center [61, 606] width 35 height 35
click at [35, 454] on button "button" at bounding box center [21, 606] width 35 height 35
click at [67, 454] on button "button" at bounding box center [61, 606] width 35 height 35
click at [145, 454] on button "button" at bounding box center [140, 606] width 35 height 35
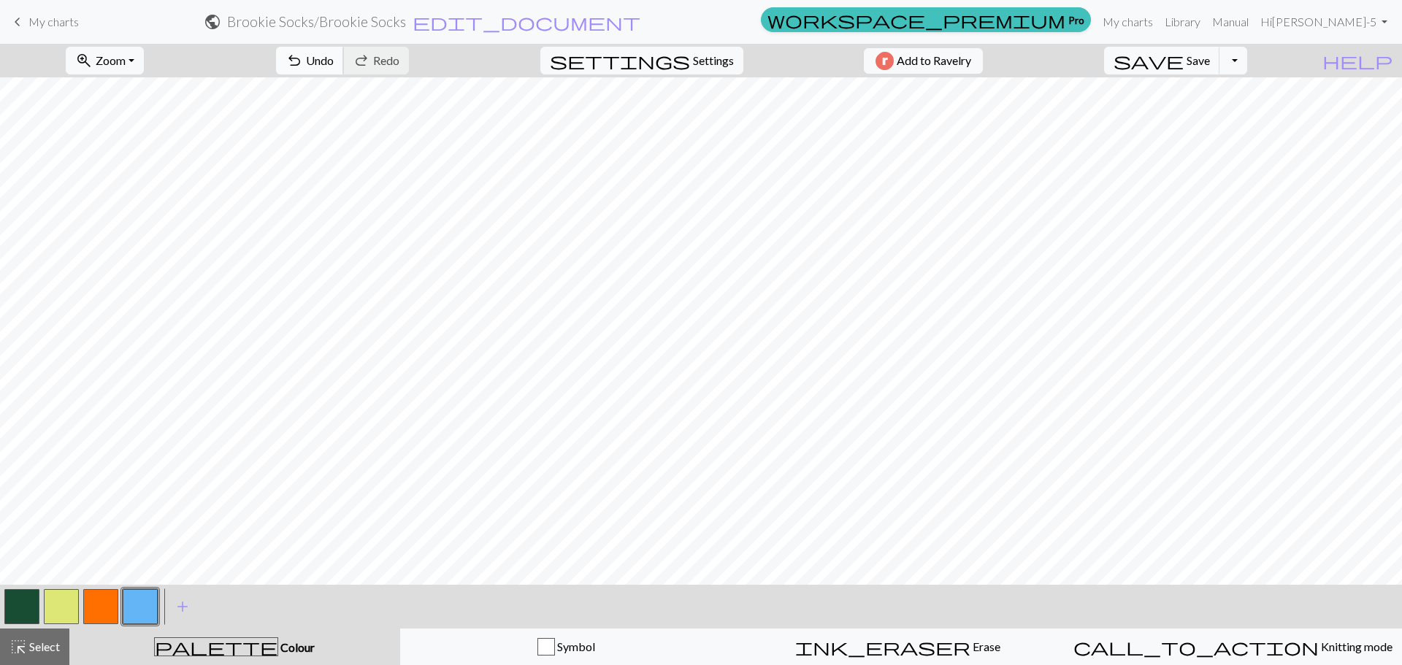
click at [334, 63] on span "Undo" at bounding box center [320, 60] width 28 height 14
click at [107, 454] on button "button" at bounding box center [100, 606] width 35 height 35
click at [72, 607] on button "button" at bounding box center [61, 606] width 35 height 35
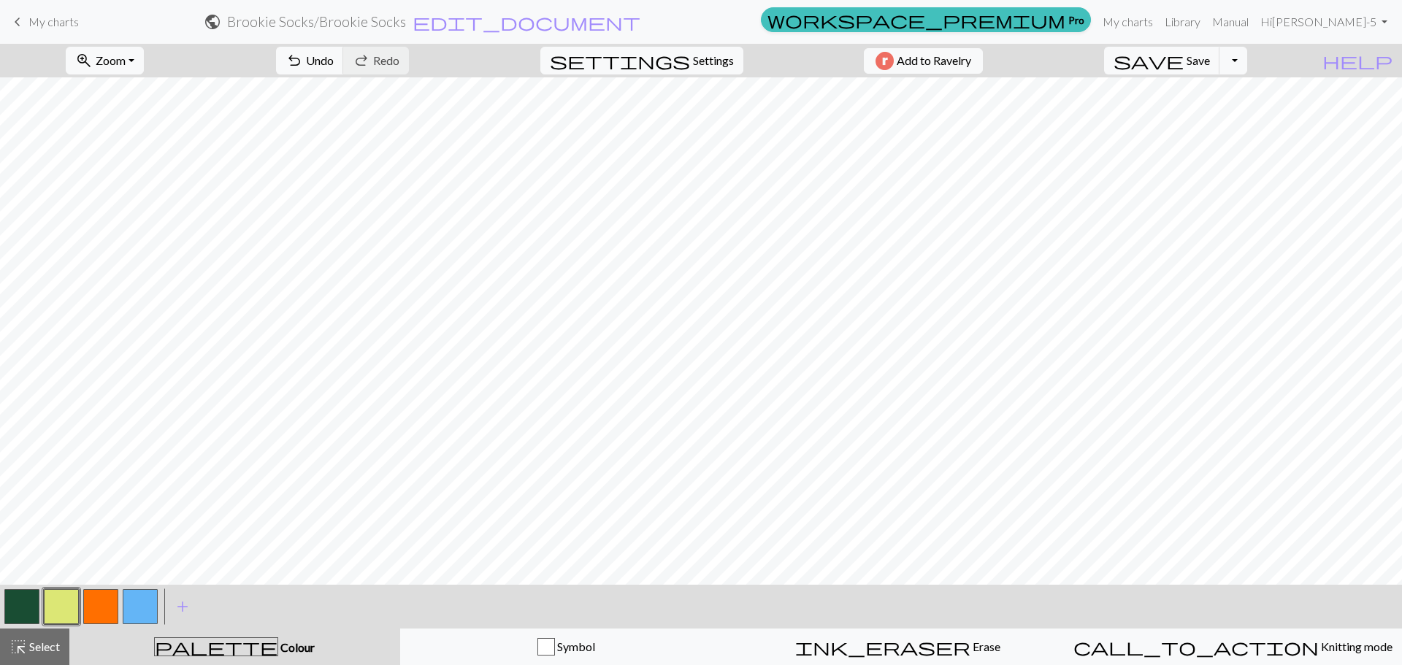
click at [146, 609] on button "button" at bounding box center [140, 606] width 35 height 35
click at [144, 64] on button "zoom_in Zoom Zoom" at bounding box center [105, 61] width 78 height 28
click at [131, 98] on button "Fit all" at bounding box center [123, 92] width 115 height 23
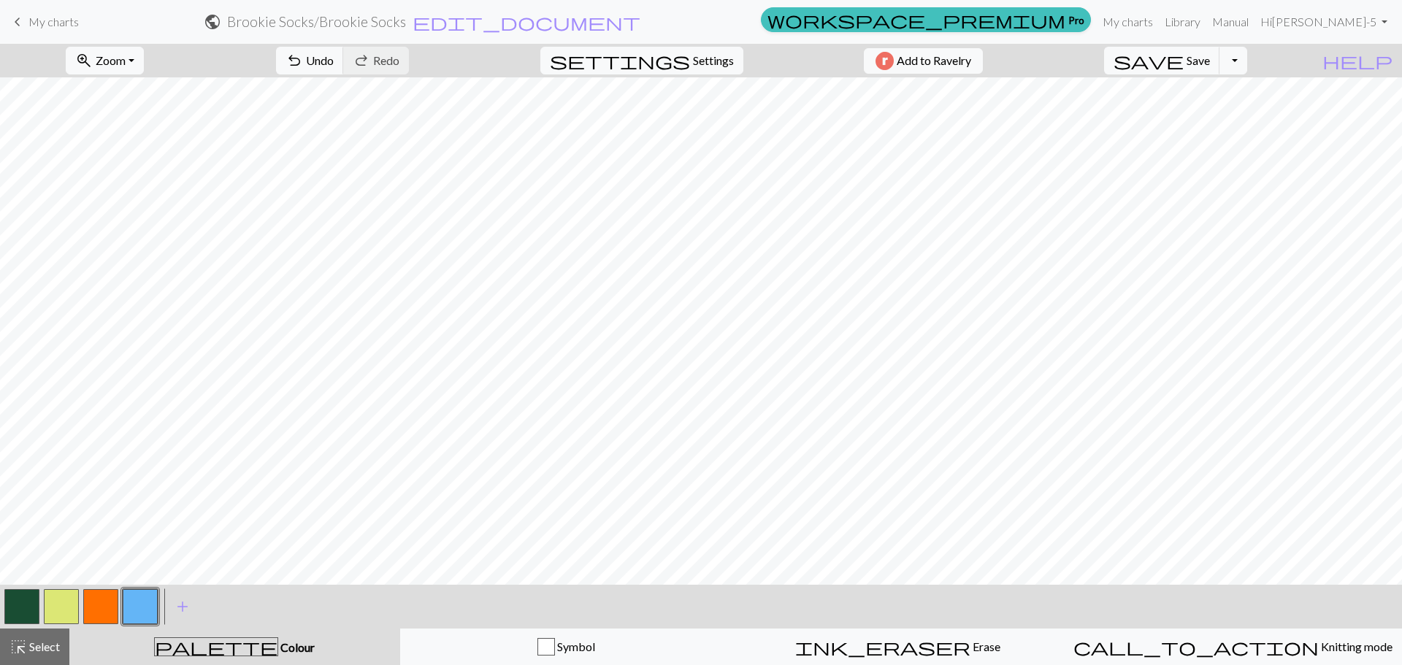
click at [20, 604] on button "button" at bounding box center [21, 606] width 35 height 35
click at [137, 629] on button "palette Colour Colour" at bounding box center [234, 647] width 331 height 37
click at [133, 610] on button "button" at bounding box center [140, 606] width 35 height 35
click at [112, 604] on button "button" at bounding box center [100, 606] width 35 height 35
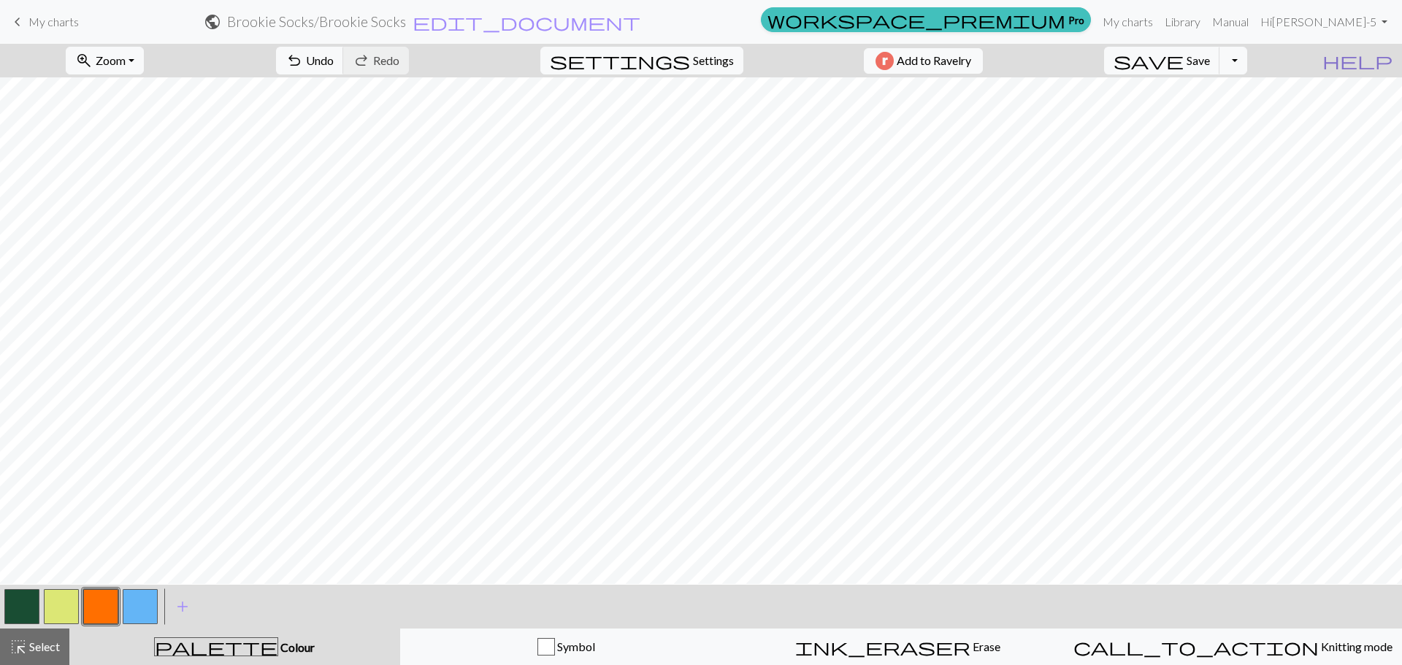
scroll to position [108, 0]
click at [144, 602] on button "button" at bounding box center [140, 606] width 35 height 35
click at [29, 606] on button "button" at bounding box center [21, 606] width 35 height 35
click at [102, 601] on button "button" at bounding box center [100, 606] width 35 height 35
click at [142, 608] on button "button" at bounding box center [140, 606] width 35 height 35
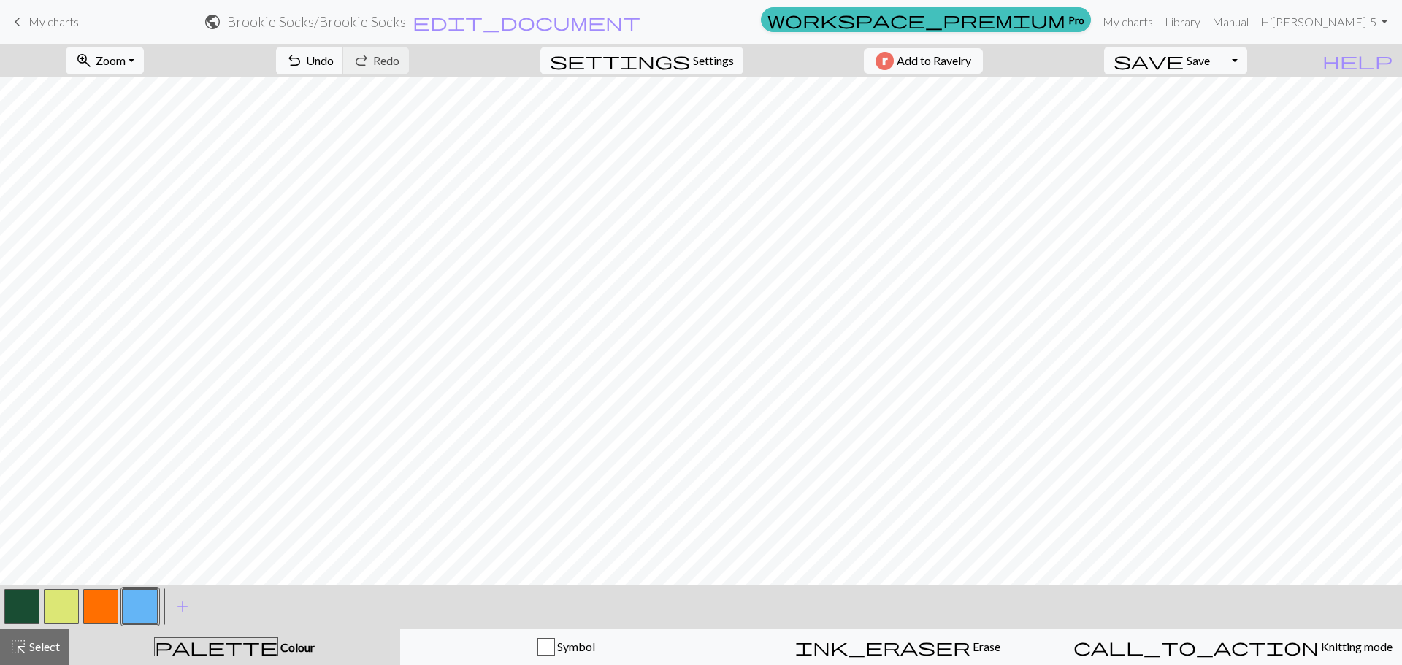
click at [23, 603] on button "button" at bounding box center [21, 606] width 35 height 35
click at [142, 597] on button "button" at bounding box center [140, 606] width 35 height 35
click at [15, 611] on button "button" at bounding box center [21, 606] width 35 height 35
click at [72, 604] on button "button" at bounding box center [61, 606] width 35 height 35
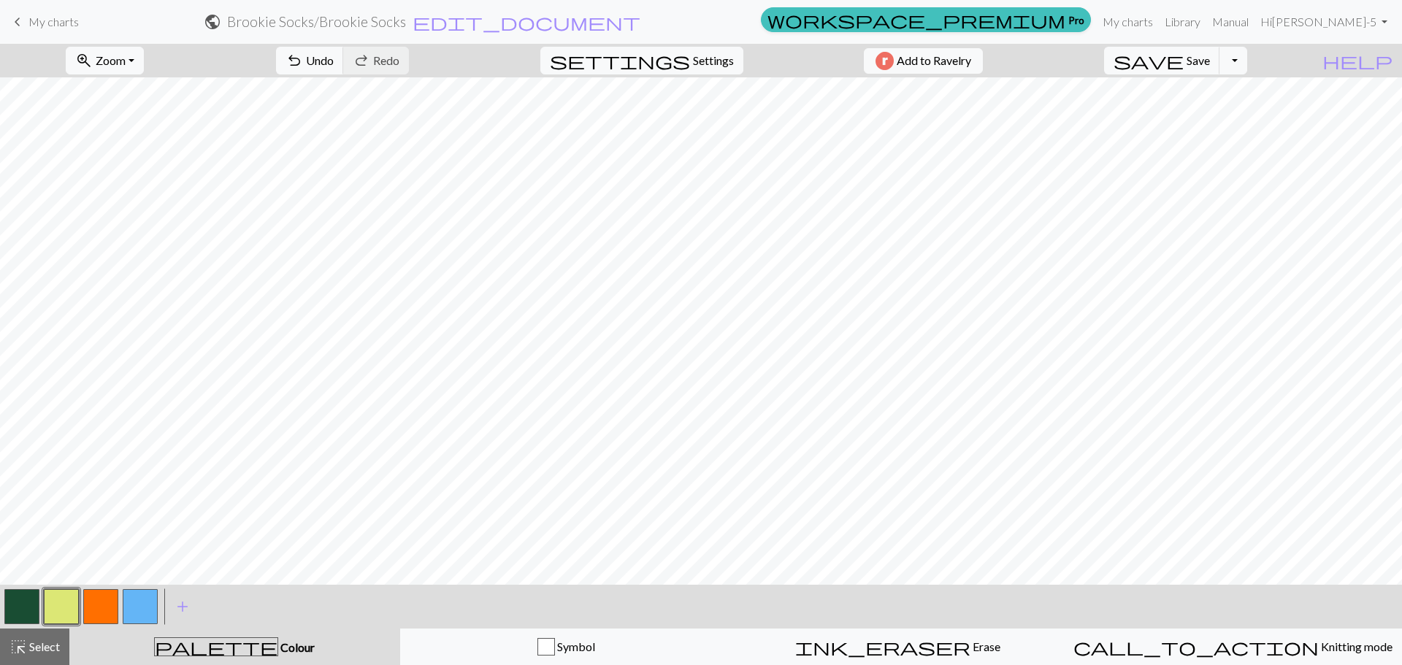
click at [142, 599] on button "button" at bounding box center [140, 606] width 35 height 35
click at [112, 608] on button "button" at bounding box center [100, 606] width 35 height 35
click at [141, 612] on button "button" at bounding box center [140, 606] width 35 height 35
click at [102, 614] on button "button" at bounding box center [100, 606] width 35 height 35
click at [145, 605] on button "button" at bounding box center [140, 606] width 35 height 35
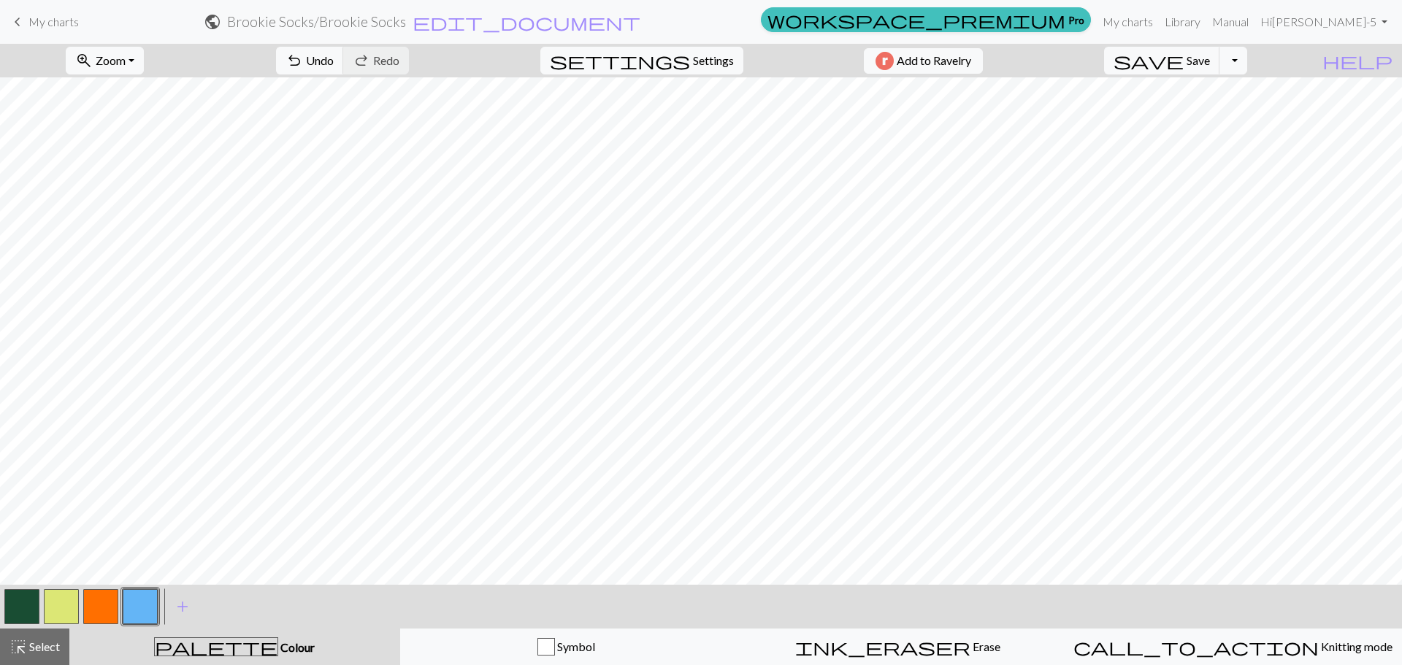
click at [106, 604] on button "button" at bounding box center [100, 606] width 35 height 35
click at [145, 606] on button "button" at bounding box center [140, 606] width 35 height 35
click at [113, 610] on button "button" at bounding box center [100, 606] width 35 height 35
click at [146, 613] on button "button" at bounding box center [140, 606] width 35 height 35
click at [96, 607] on button "button" at bounding box center [100, 606] width 35 height 35
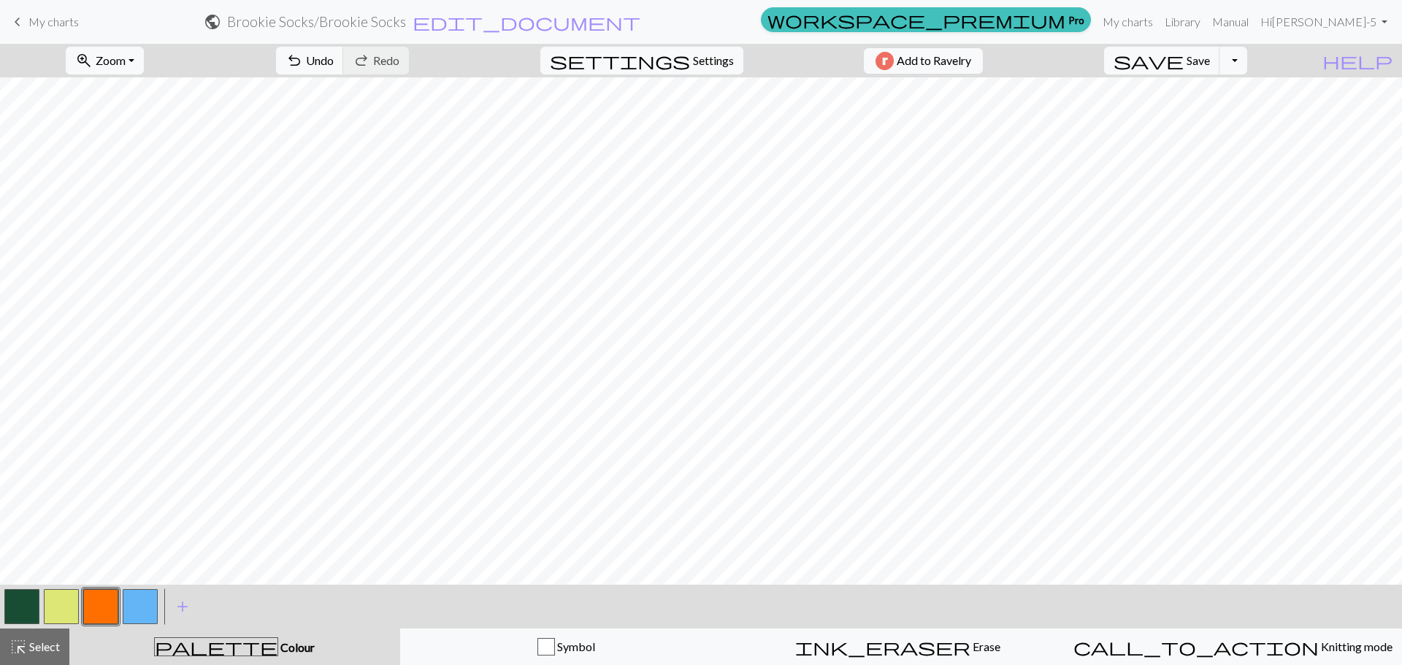
click at [152, 609] on button "button" at bounding box center [140, 606] width 35 height 35
click at [105, 604] on button "button" at bounding box center [100, 606] width 35 height 35
click at [145, 610] on button "button" at bounding box center [140, 606] width 35 height 35
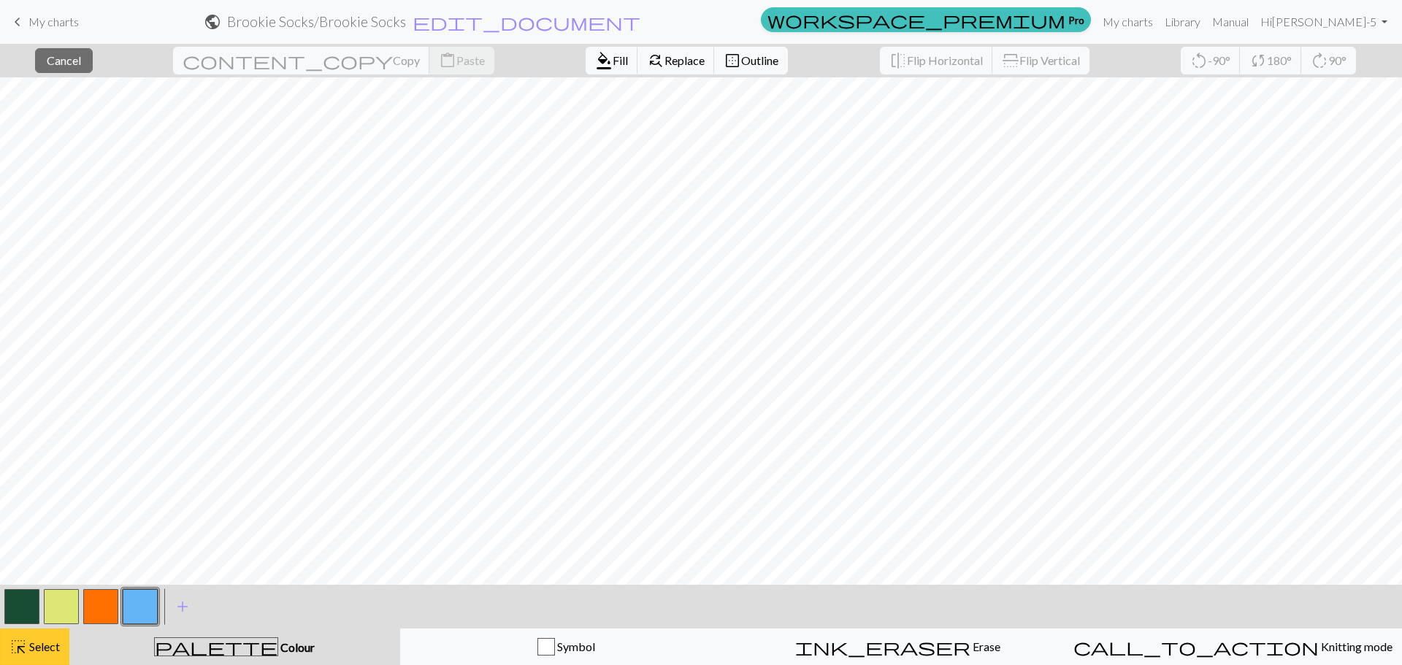
click at [44, 642] on span "Select" at bounding box center [43, 646] width 33 height 14
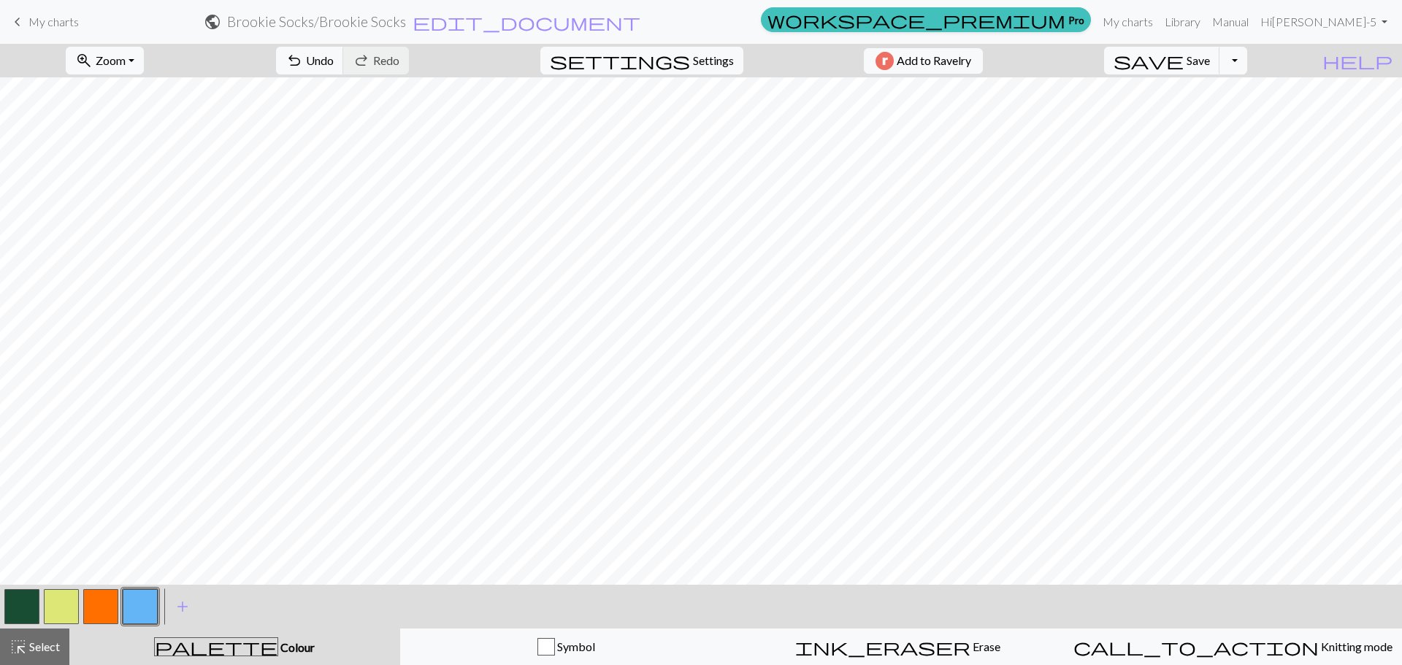
click at [93, 612] on button "button" at bounding box center [100, 606] width 35 height 35
click at [142, 604] on button "button" at bounding box center [140, 606] width 35 height 35
click at [26, 604] on button "button" at bounding box center [21, 606] width 35 height 35
click at [146, 610] on button "button" at bounding box center [140, 606] width 35 height 35
click at [92, 599] on button "button" at bounding box center [100, 606] width 35 height 35
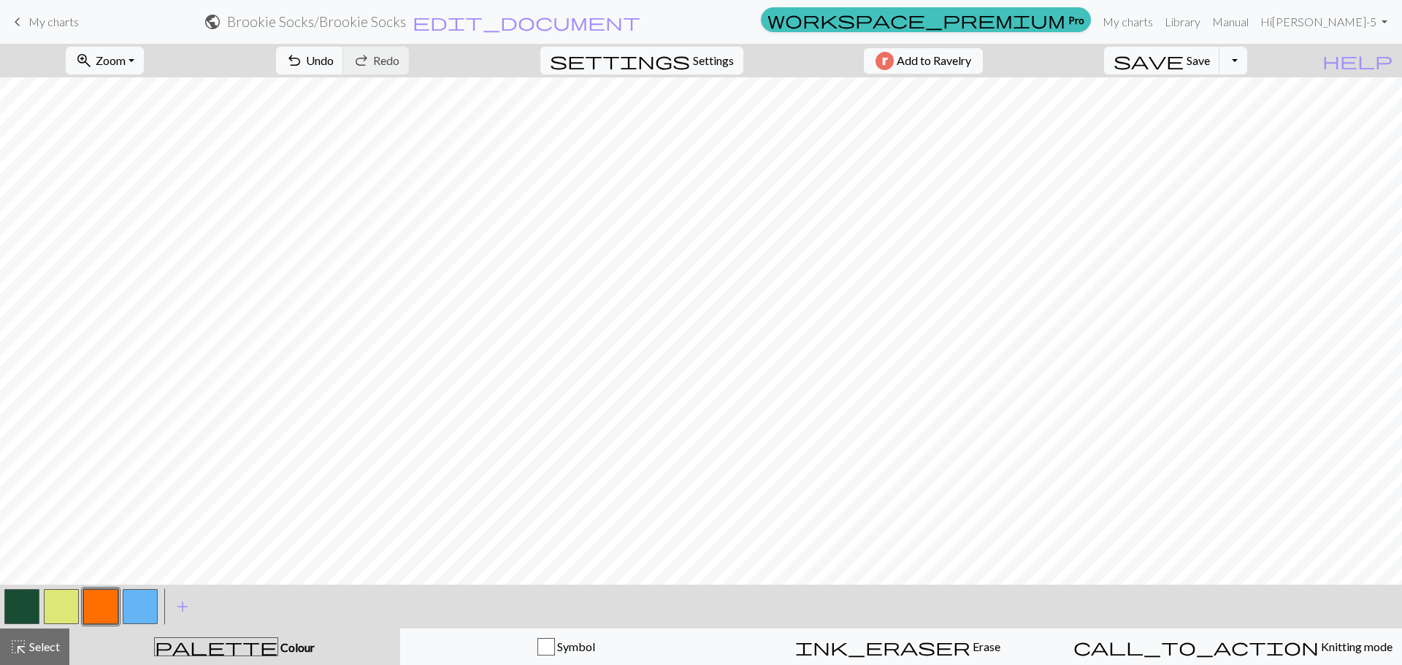
click at [142, 609] on button "button" at bounding box center [140, 606] width 35 height 35
click at [99, 599] on button "button" at bounding box center [100, 606] width 35 height 35
click at [135, 609] on button "button" at bounding box center [140, 606] width 35 height 35
click at [101, 607] on button "button" at bounding box center [100, 606] width 35 height 35
click at [65, 600] on button "button" at bounding box center [61, 606] width 35 height 35
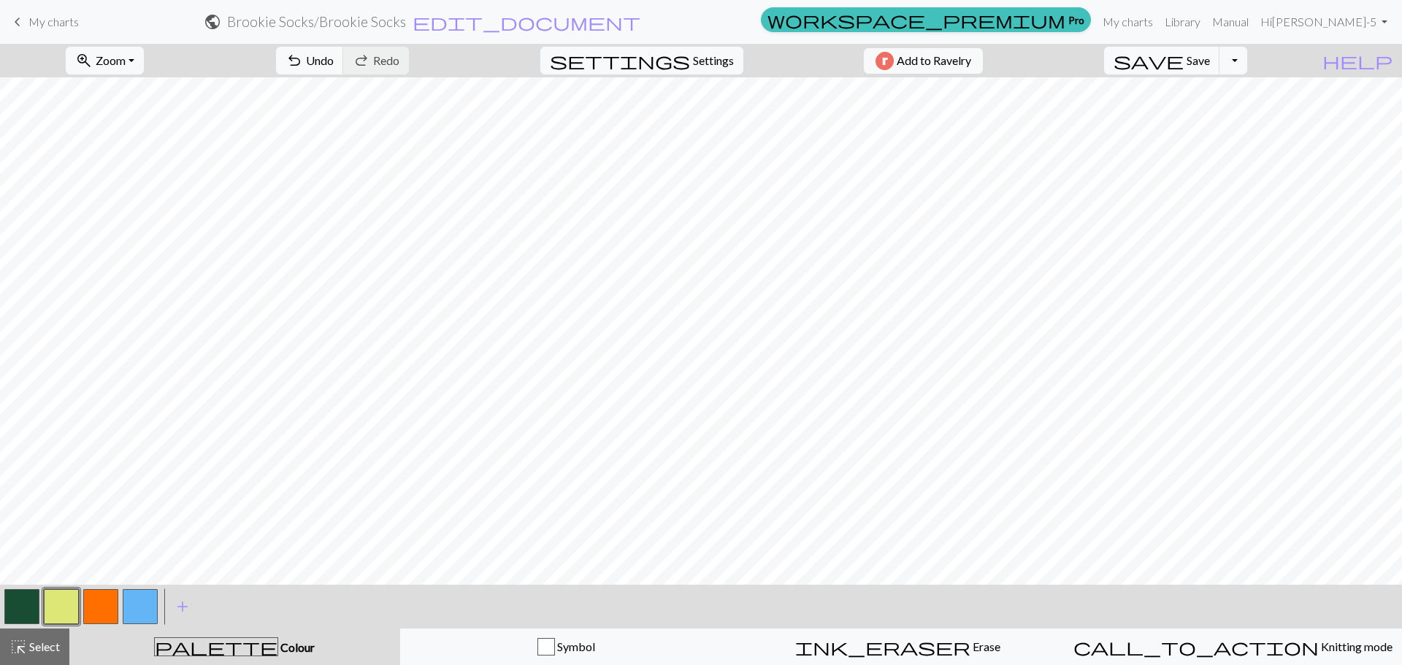
click at [33, 607] on button "button" at bounding box center [21, 606] width 35 height 35
click at [66, 607] on button "button" at bounding box center [61, 606] width 35 height 35
click at [25, 610] on button "button" at bounding box center [21, 606] width 35 height 35
click at [59, 608] on button "button" at bounding box center [61, 606] width 35 height 35
click at [27, 607] on button "button" at bounding box center [21, 606] width 35 height 35
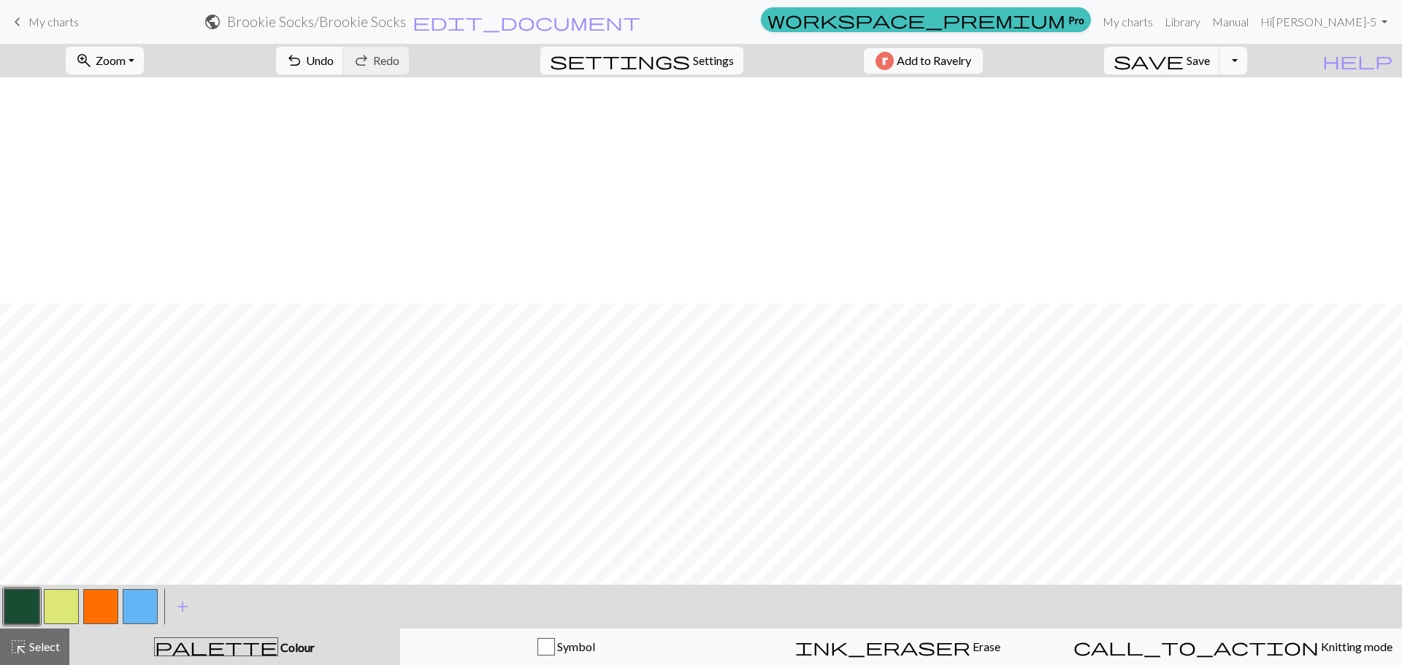
scroll to position [226, 0]
click at [63, 600] on button "button" at bounding box center [61, 606] width 35 height 35
click at [12, 599] on button "button" at bounding box center [21, 606] width 35 height 35
click at [1220, 67] on button "save Save Save" at bounding box center [1162, 61] width 116 height 28
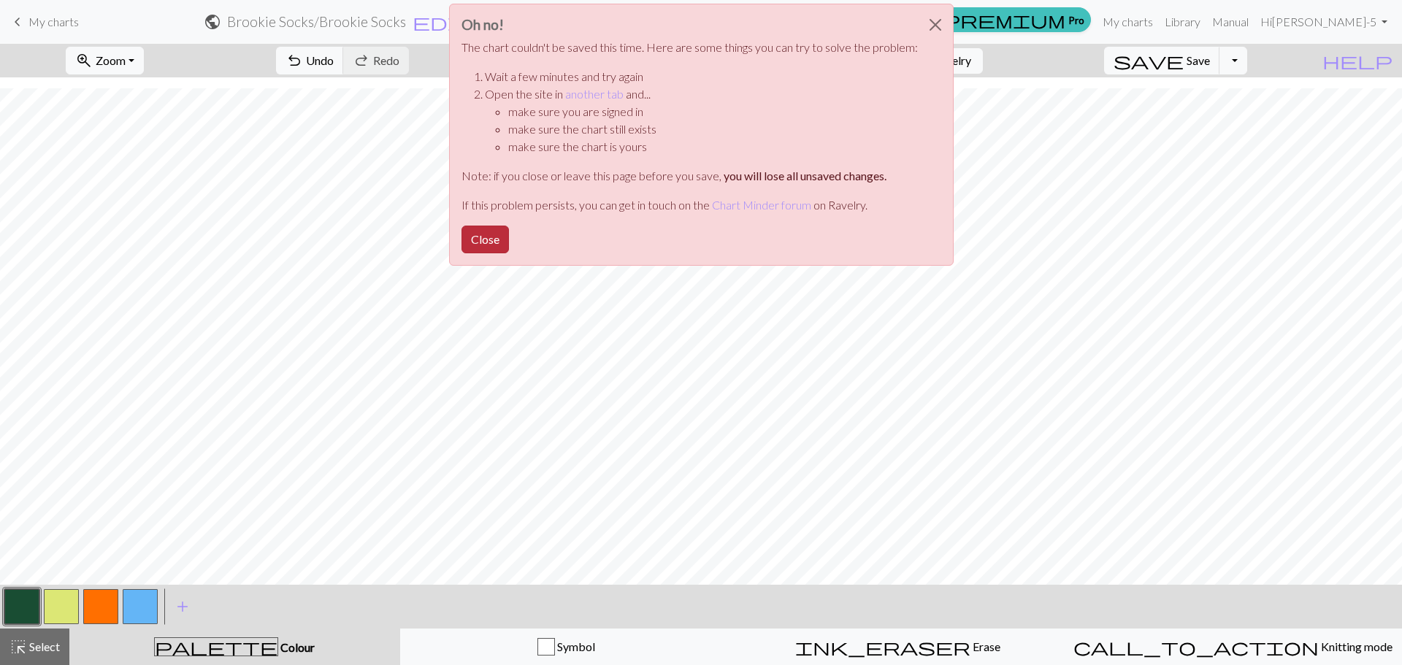
click at [490, 241] on button "Close" at bounding box center [484, 240] width 47 height 28
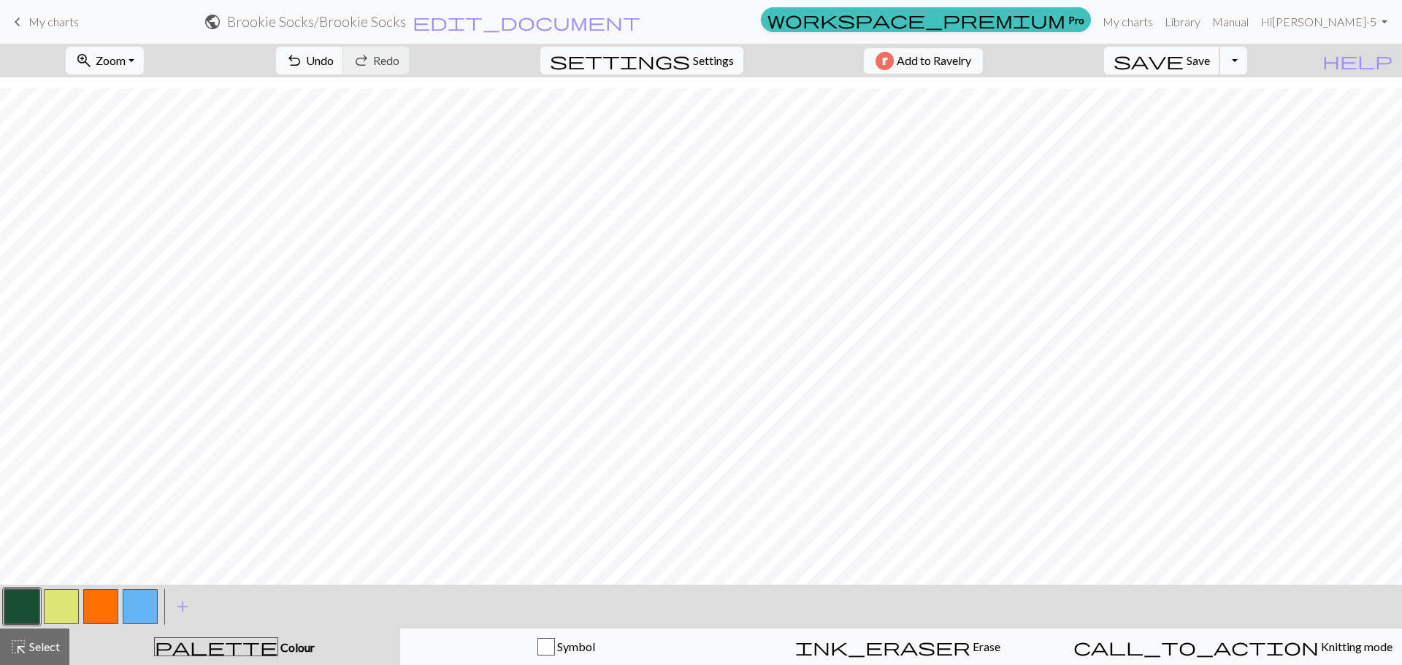
click at [1210, 60] on span "Save" at bounding box center [1197, 60] width 23 height 14
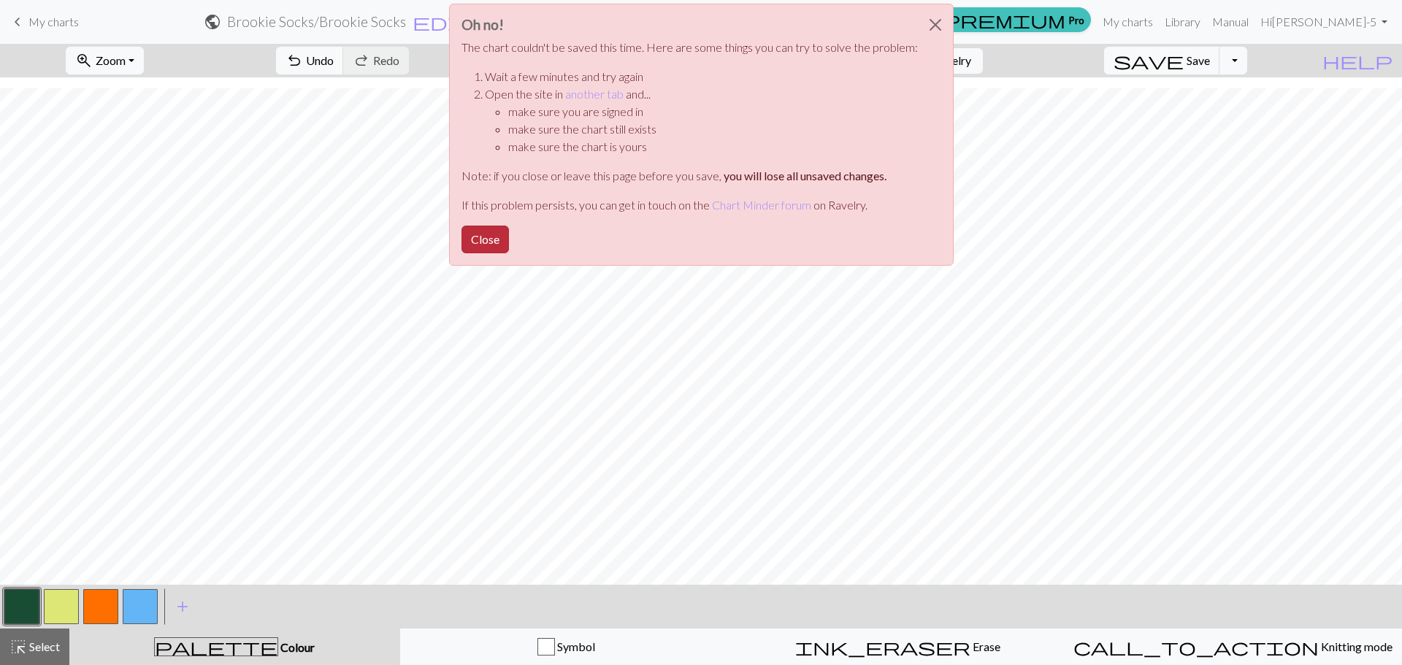
click at [486, 239] on button "Close" at bounding box center [484, 240] width 47 height 28
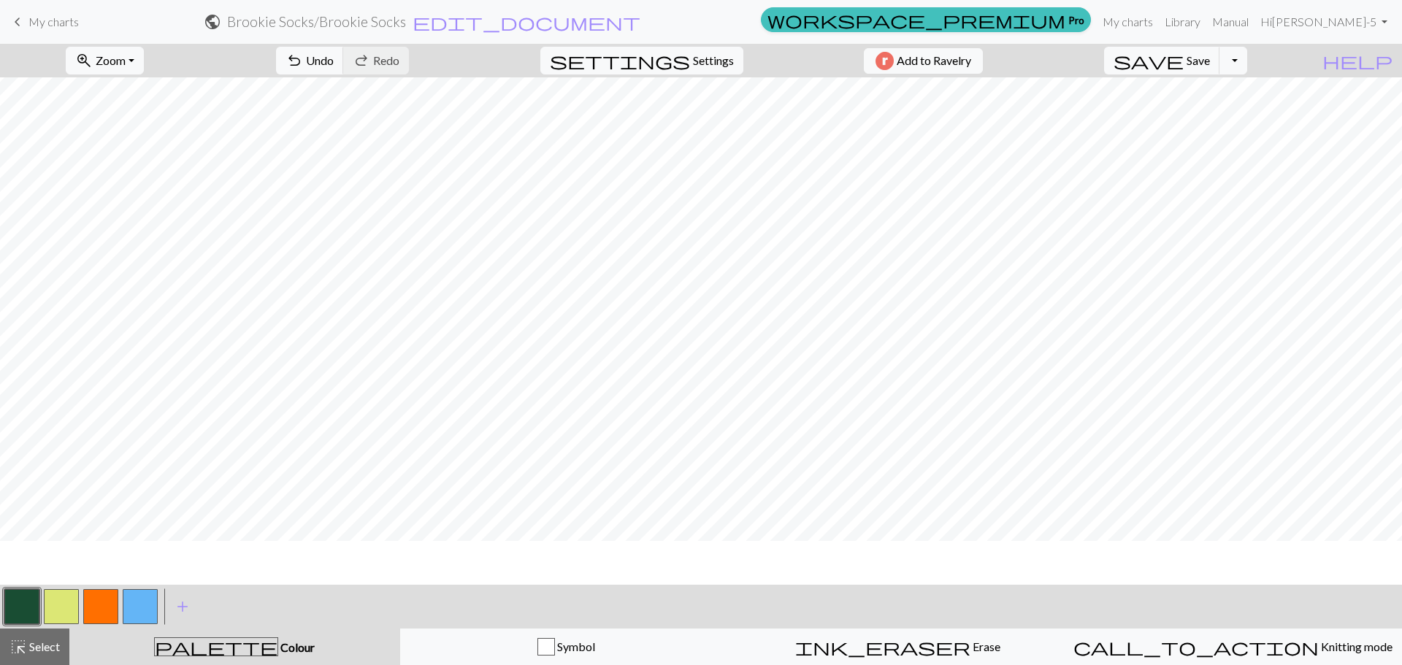
scroll to position [0, 0]
click at [66, 606] on button "button" at bounding box center [61, 606] width 35 height 35
click at [1247, 61] on button "Toggle Dropdown" at bounding box center [1233, 61] width 28 height 28
click at [1226, 117] on button "save_alt Download" at bounding box center [1125, 115] width 241 height 23
click at [702, 63] on span "Settings" at bounding box center [713, 61] width 41 height 18
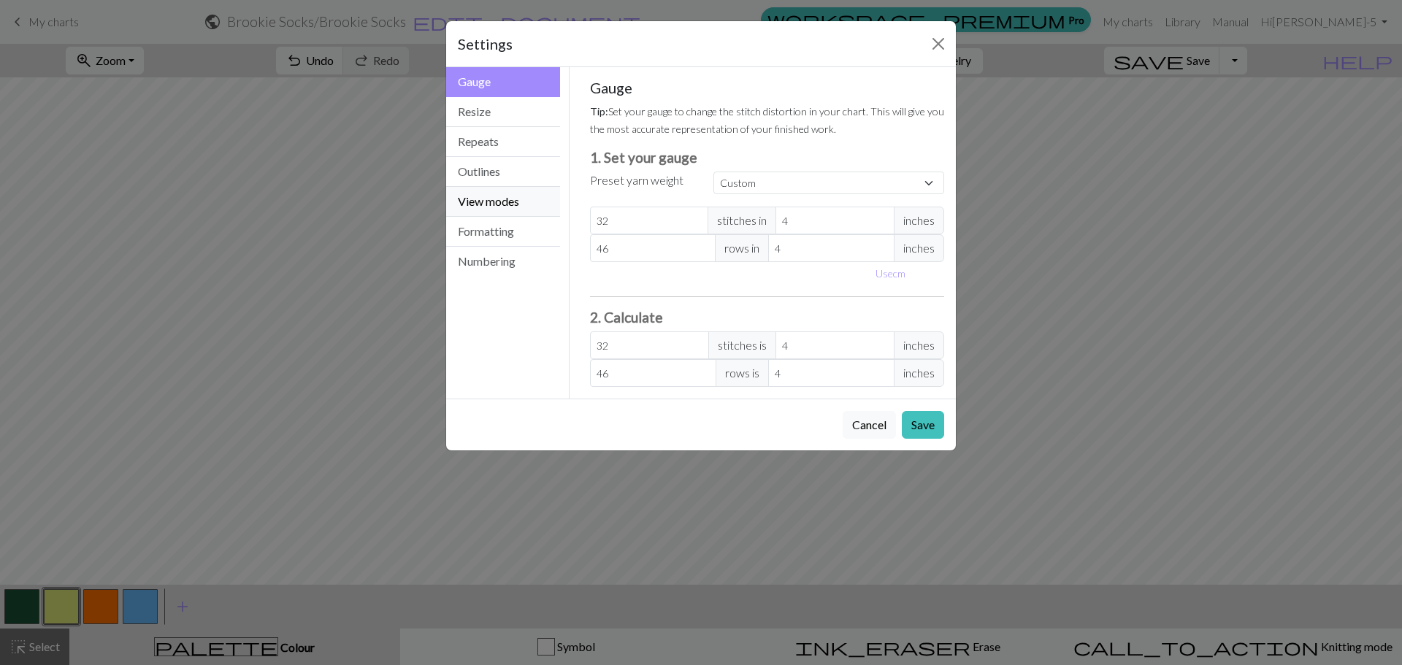
click at [507, 199] on button "View modes" at bounding box center [503, 202] width 114 height 30
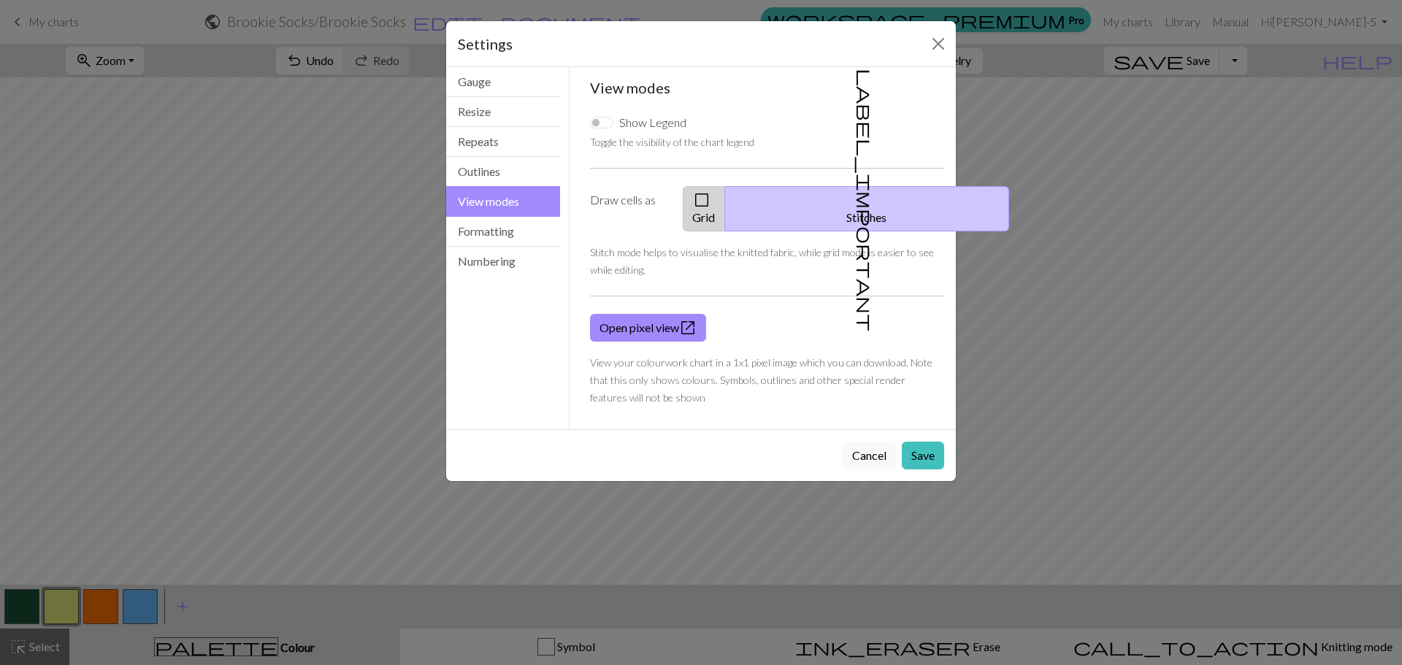
click at [725, 200] on button "check_box_outline_blank Grid" at bounding box center [704, 208] width 42 height 45
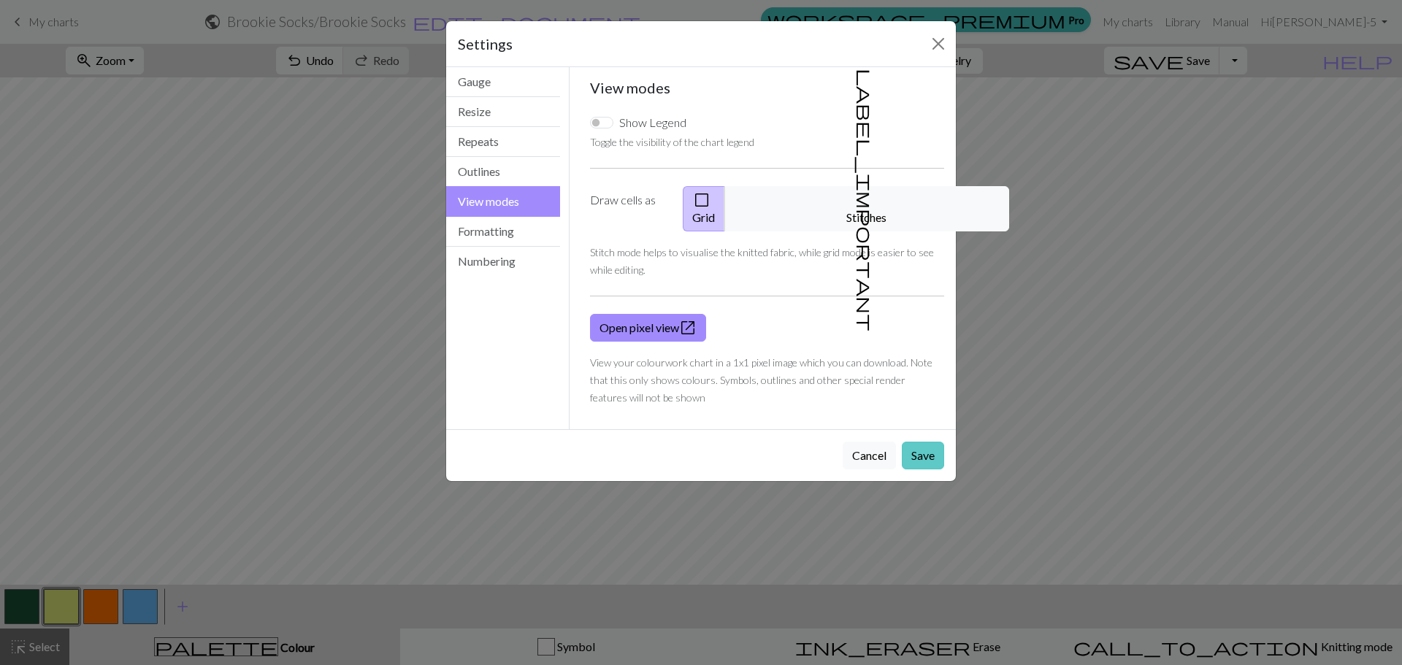
click at [931, 442] on button "Save" at bounding box center [923, 456] width 42 height 28
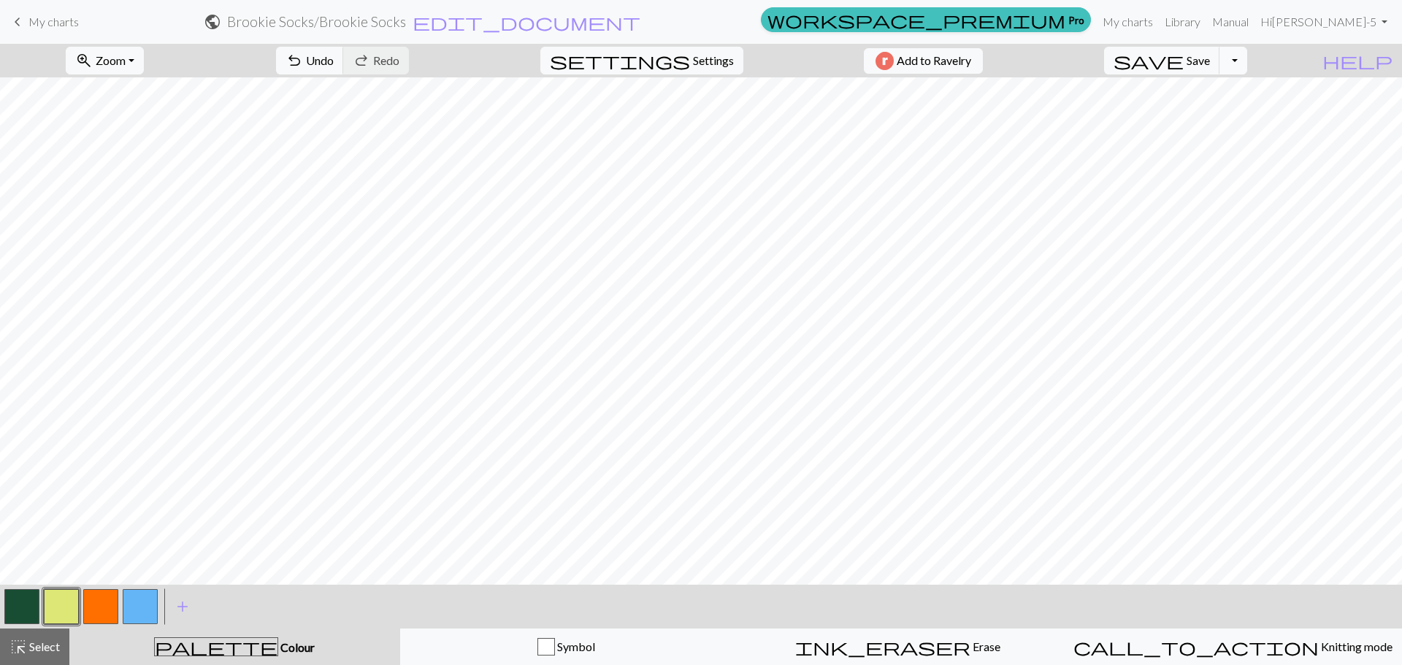
click at [1247, 66] on button "Toggle Dropdown" at bounding box center [1233, 61] width 28 height 28
click at [1211, 122] on button "save_alt Download" at bounding box center [1125, 115] width 241 height 23
click at [1210, 64] on span "Save" at bounding box center [1197, 60] width 23 height 14
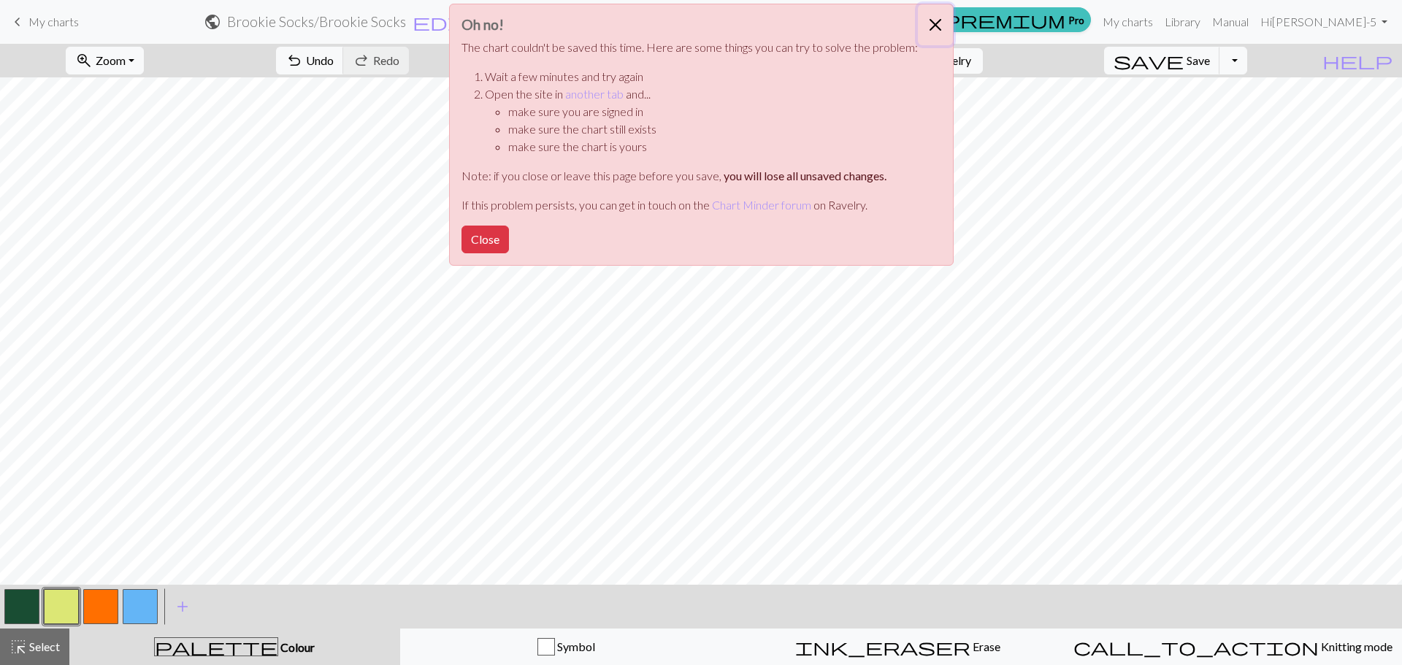
click at [934, 24] on button "Close" at bounding box center [935, 24] width 35 height 41
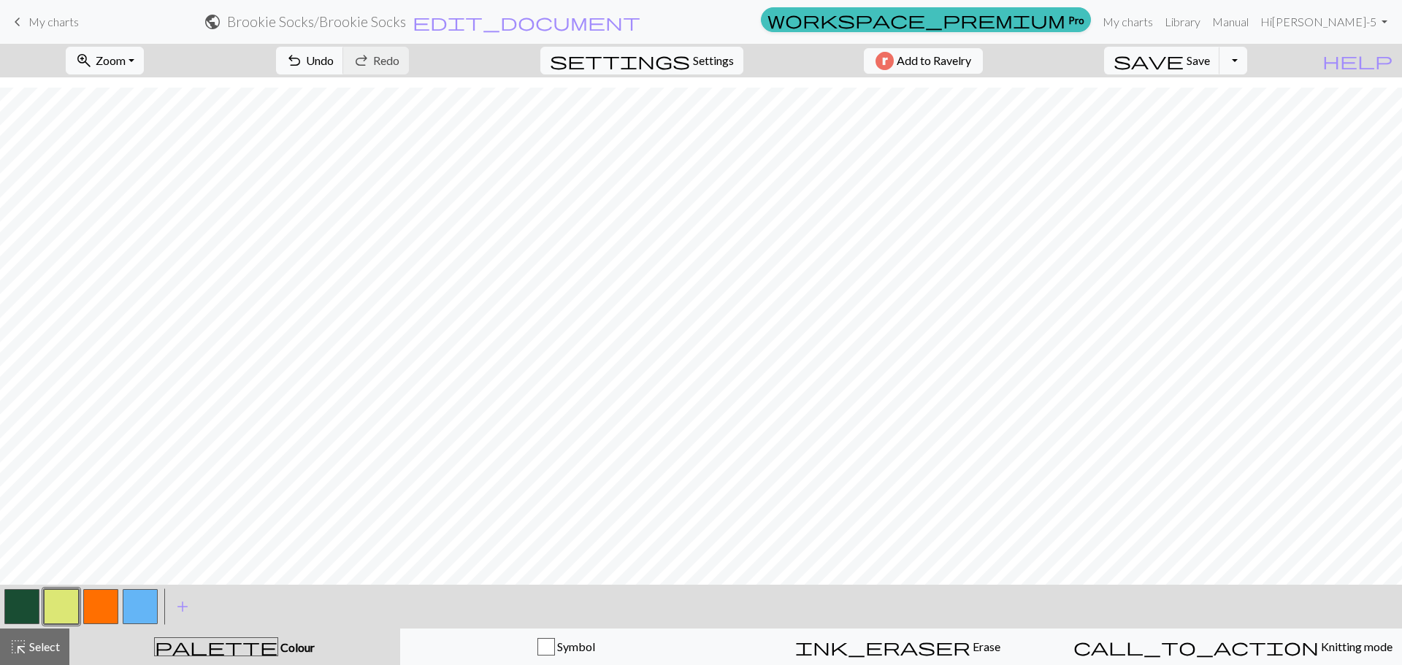
scroll to position [226, 0]
click at [943, 64] on span "Add to Ravelry" at bounding box center [933, 61] width 74 height 18
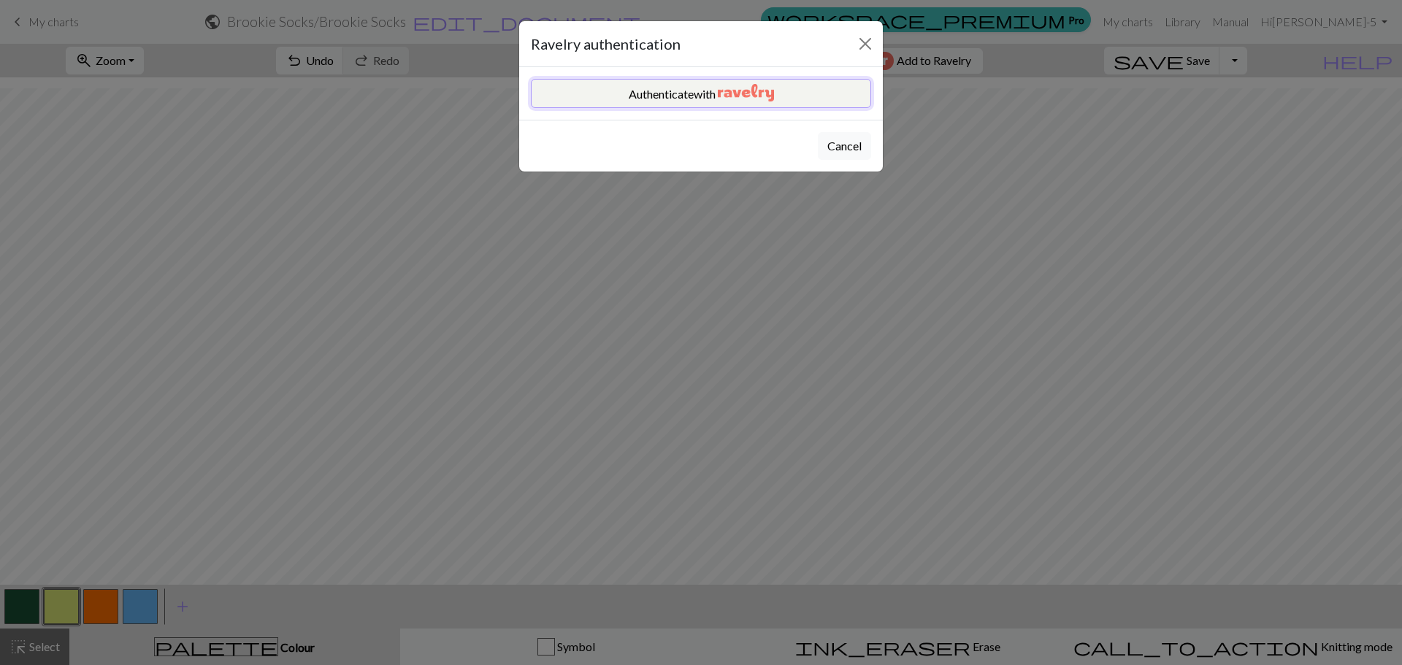
click at [739, 104] on button "Authenticate with" at bounding box center [701, 93] width 340 height 29
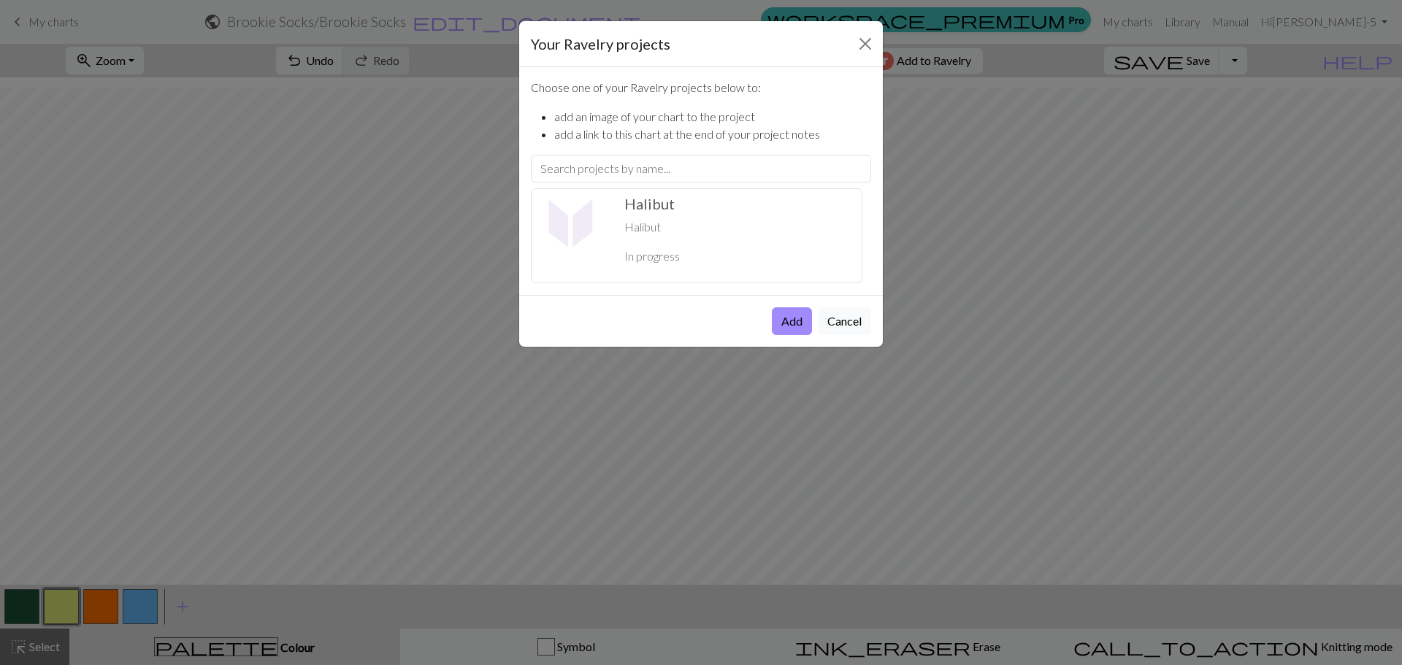
click at [858, 325] on button "Cancel" at bounding box center [844, 321] width 53 height 28
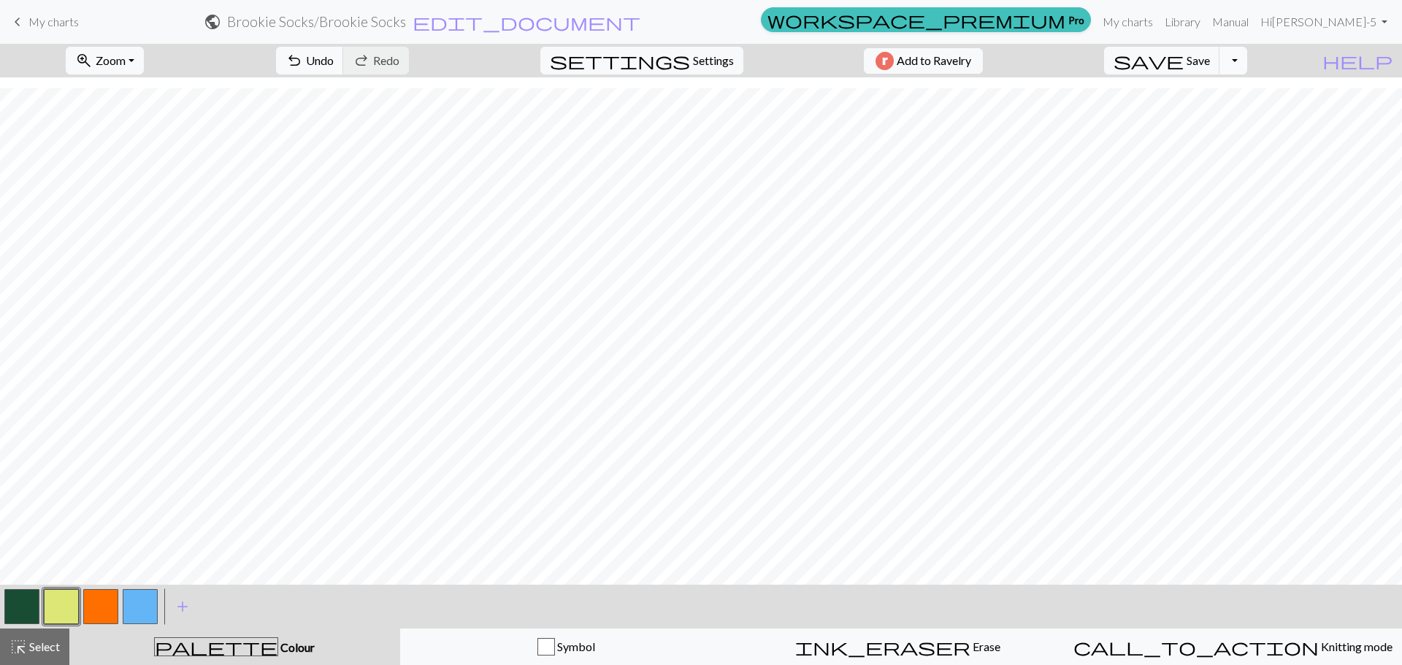
click at [1247, 50] on button "Toggle Dropdown" at bounding box center [1233, 61] width 28 height 28
click at [1230, 86] on button "file_copy Save a copy" at bounding box center [1125, 92] width 241 height 23
click at [1247, 60] on button "Toggle Dropdown" at bounding box center [1233, 61] width 28 height 28
click at [1237, 118] on button "save_alt Download" at bounding box center [1125, 115] width 241 height 23
click at [1220, 69] on button "save Save Save" at bounding box center [1162, 61] width 116 height 28
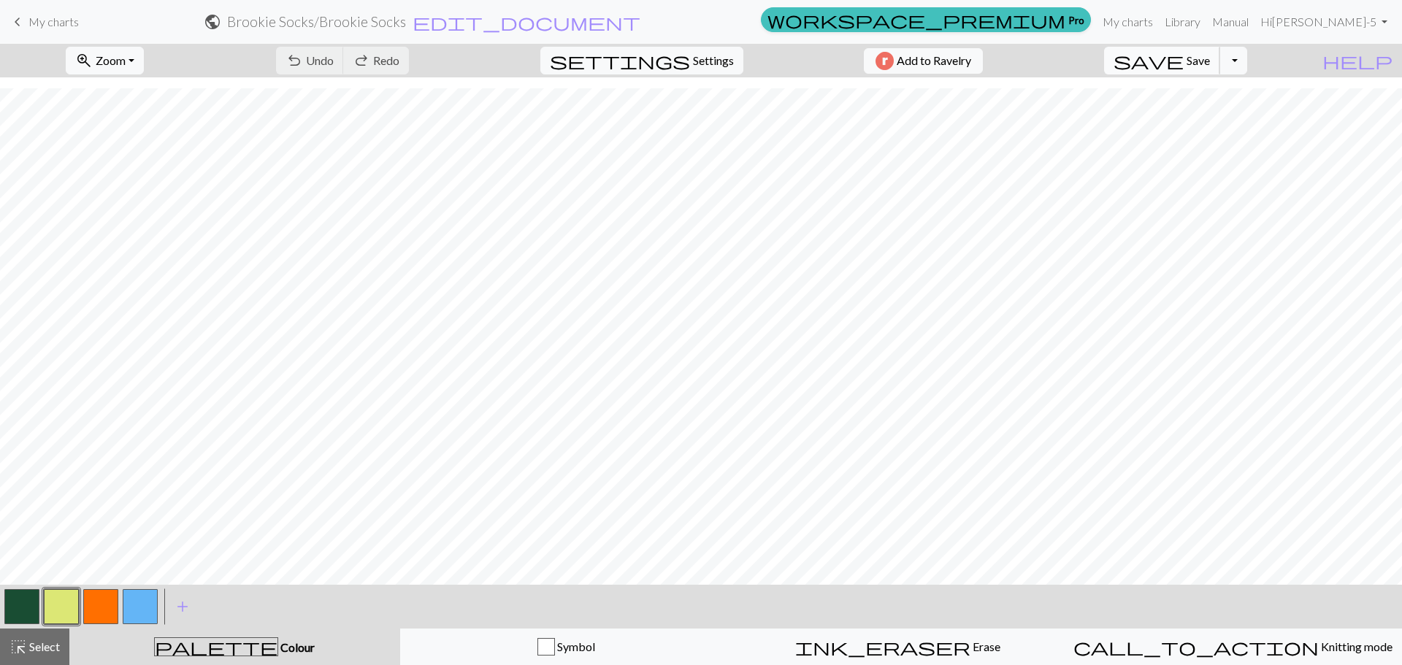
click at [1210, 55] on span "Save" at bounding box center [1197, 60] width 23 height 14
click at [1220, 70] on button "save Save Save" at bounding box center [1162, 61] width 116 height 28
click at [1269, 63] on div "Your download is ready! Download" at bounding box center [701, 42] width 1402 height 85
click at [671, 58] on button "Download" at bounding box center [665, 48] width 71 height 28
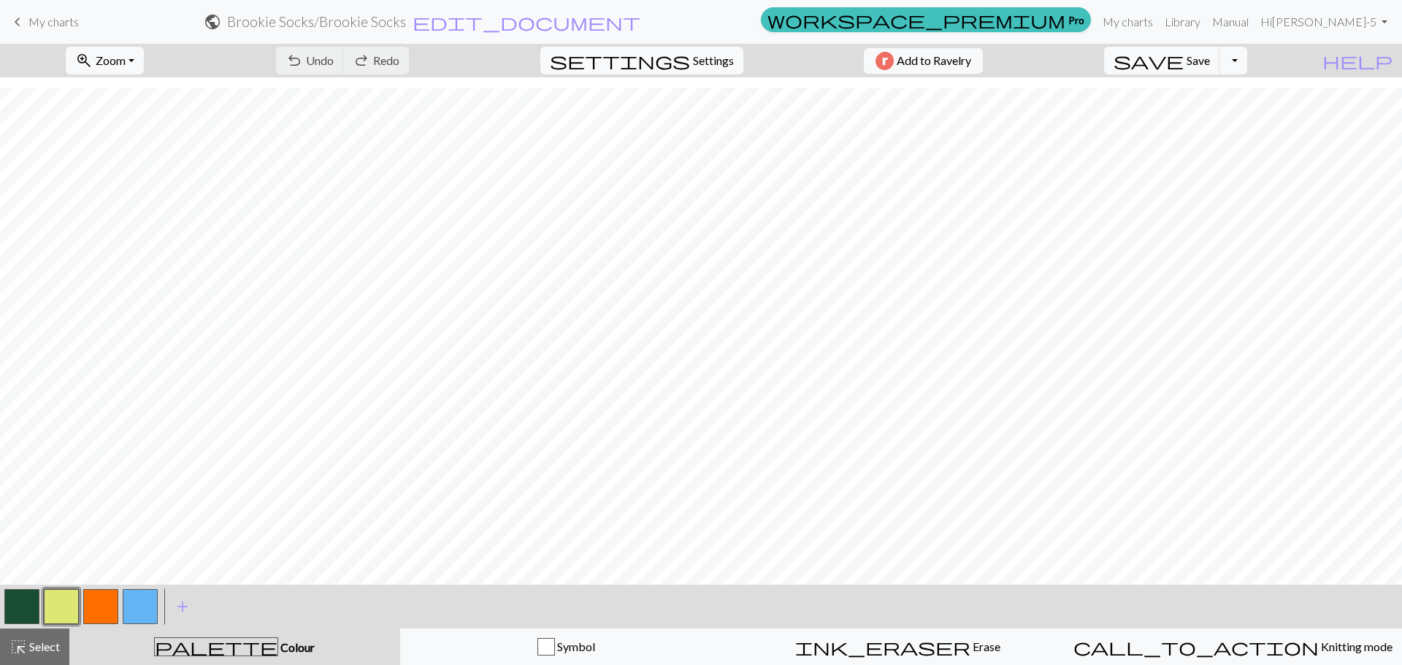
scroll to position [226, 0]
click at [699, 62] on span "Settings" at bounding box center [713, 61] width 41 height 18
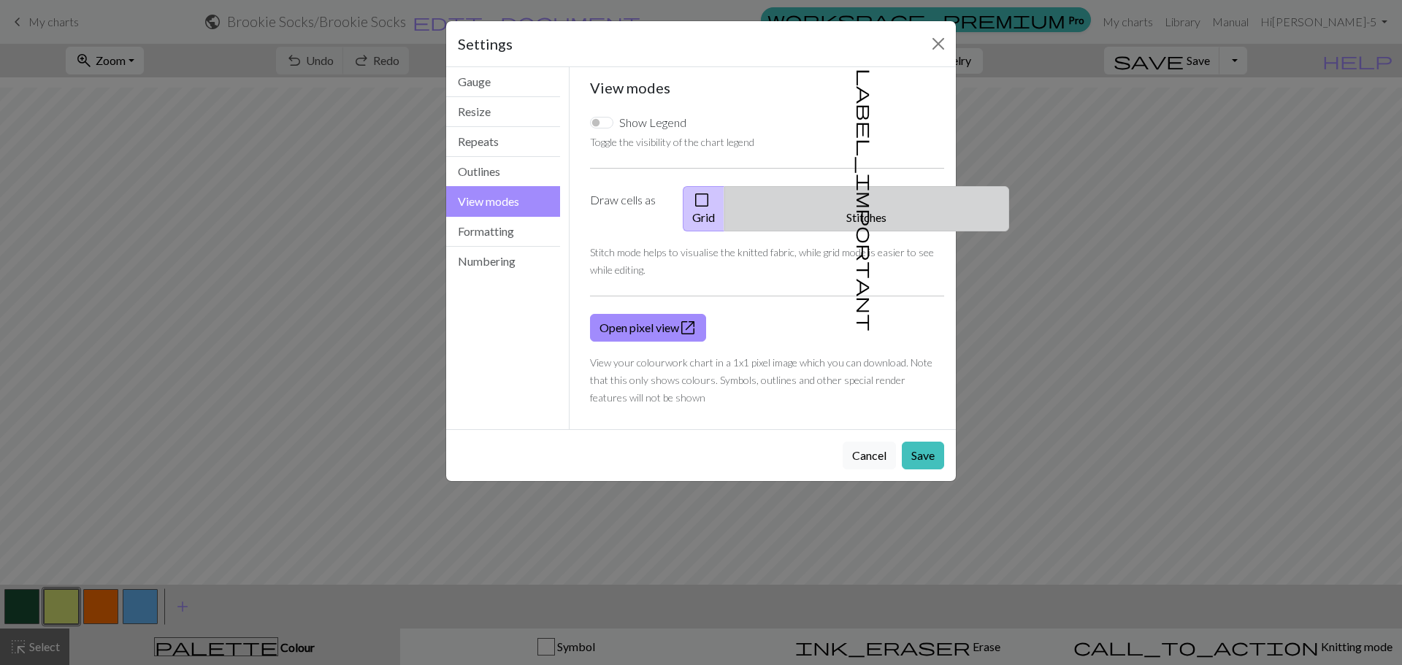
click at [872, 196] on button "label_important Stitches" at bounding box center [866, 208] width 285 height 45
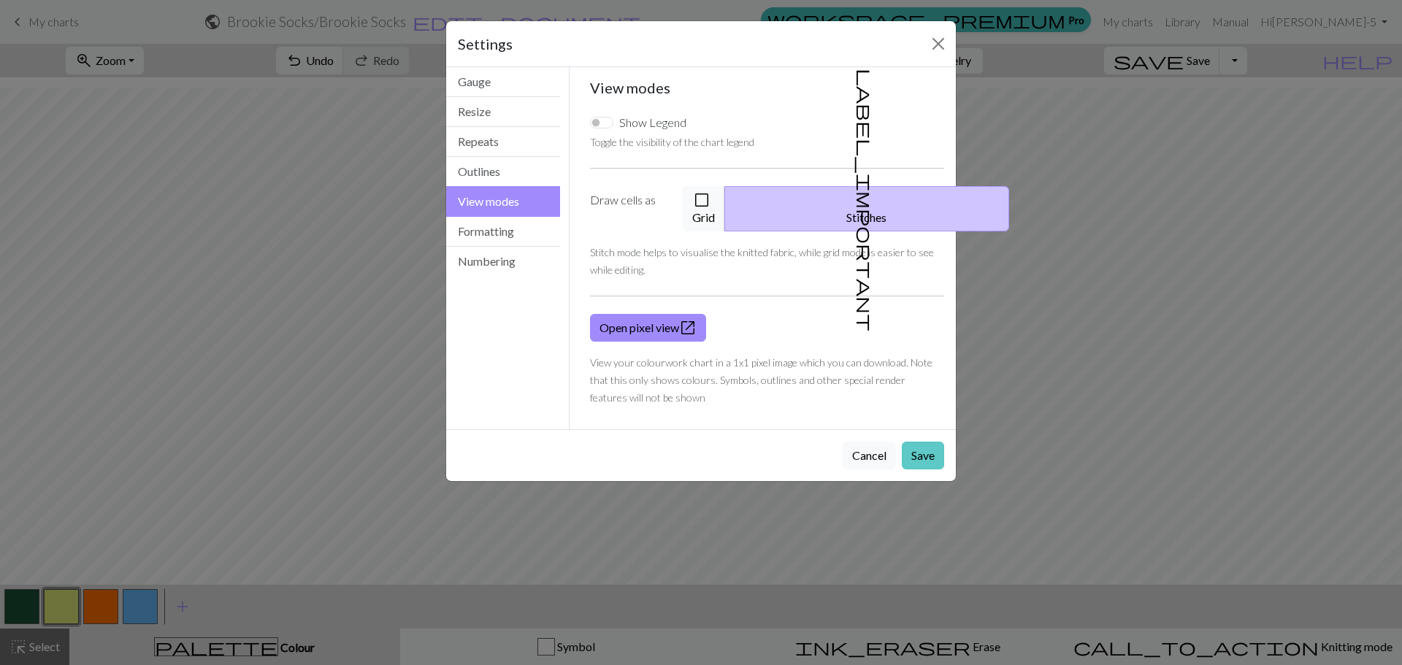
click at [925, 443] on button "Save" at bounding box center [923, 456] width 42 height 28
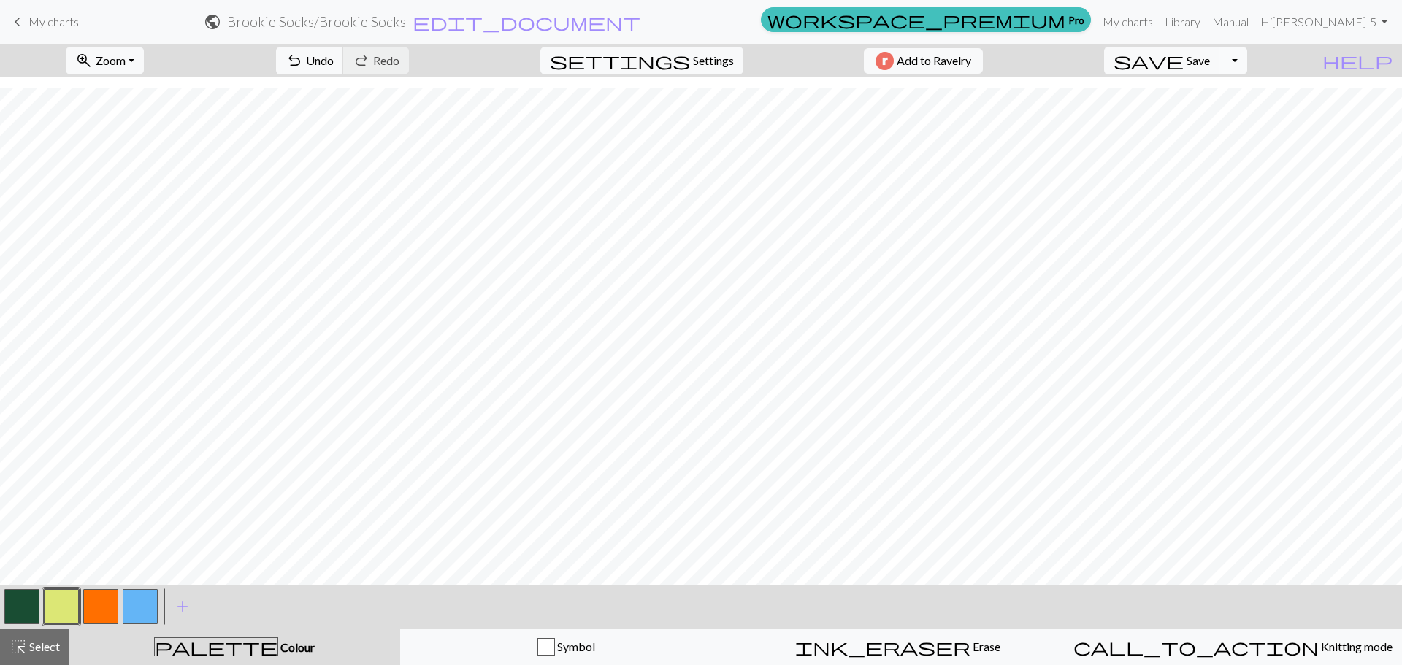
click at [1247, 64] on button "Toggle Dropdown" at bounding box center [1233, 61] width 28 height 28
click at [1221, 120] on button "save_alt Download" at bounding box center [1125, 115] width 241 height 23
click at [672, 51] on button "Download" at bounding box center [665, 48] width 71 height 28
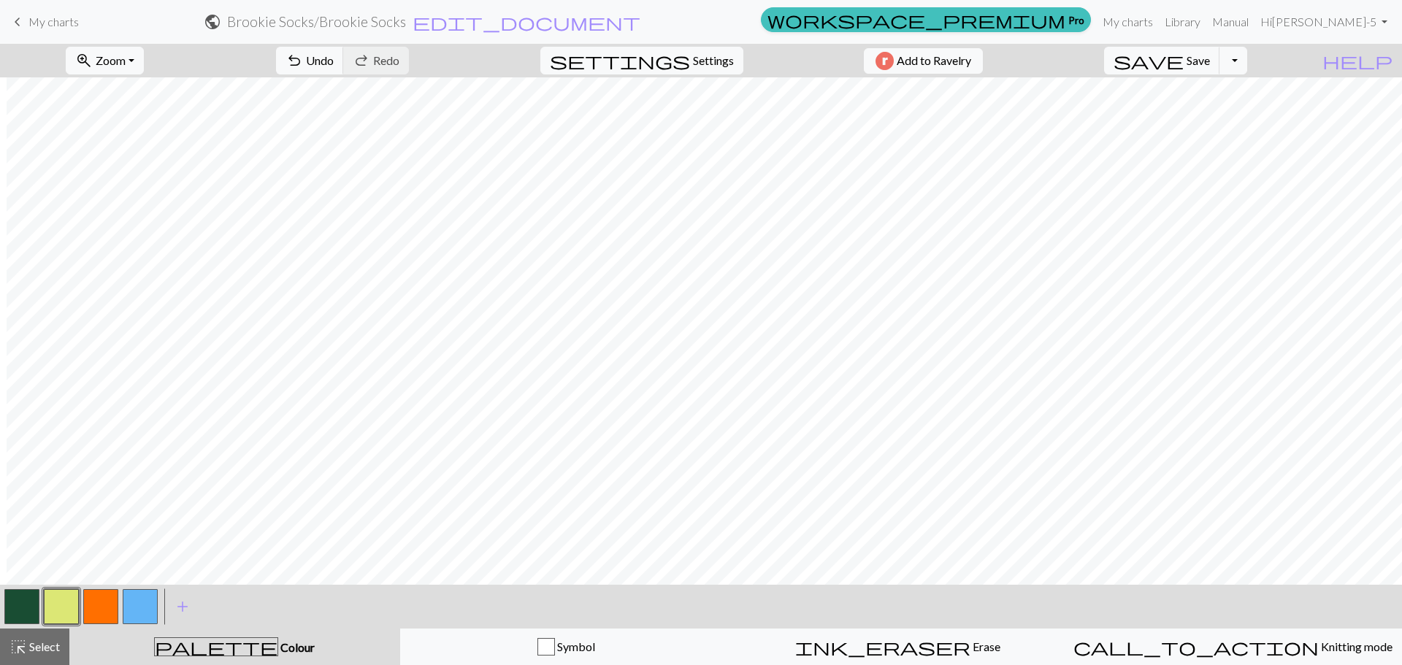
click at [147, 601] on button "button" at bounding box center [140, 606] width 35 height 35
click at [37, 599] on button "button" at bounding box center [21, 606] width 35 height 35
click at [144, 603] on button "button" at bounding box center [140, 606] width 35 height 35
click at [107, 597] on button "button" at bounding box center [100, 606] width 35 height 35
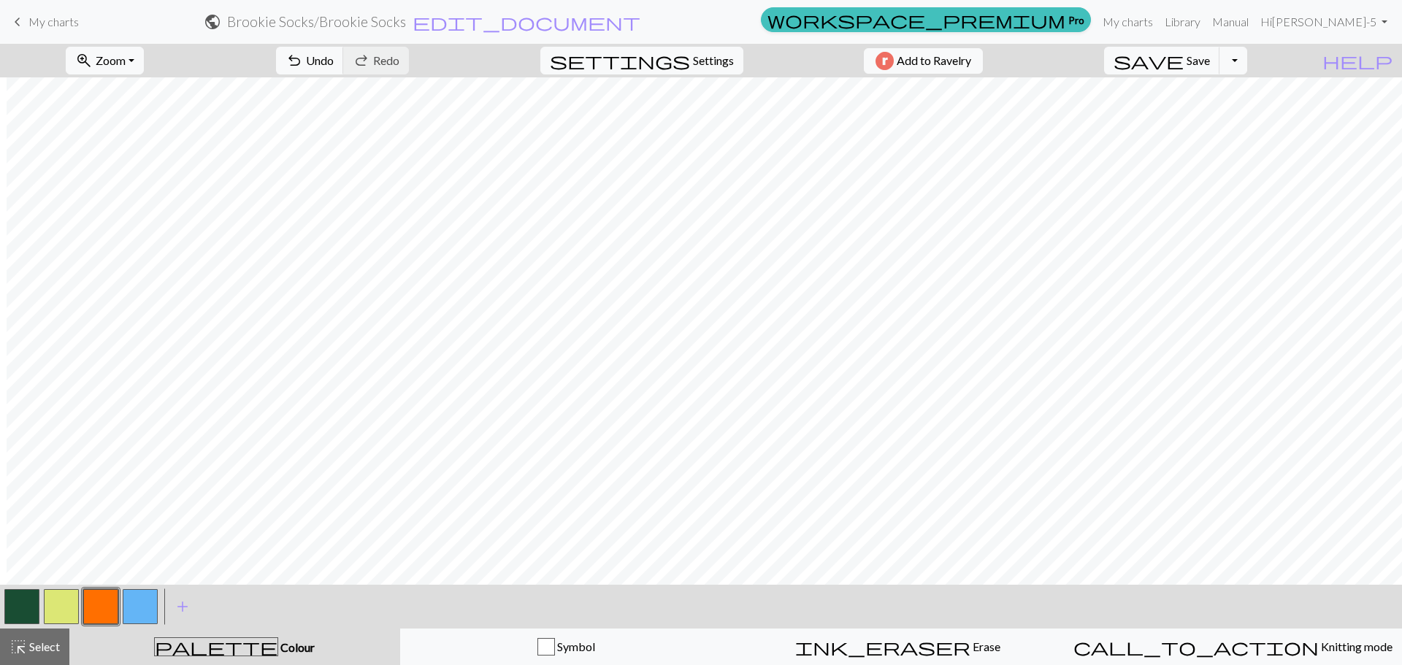
click at [140, 612] on button "button" at bounding box center [140, 606] width 35 height 35
click at [24, 608] on button "button" at bounding box center [21, 606] width 35 height 35
click at [114, 614] on button "button" at bounding box center [100, 606] width 35 height 35
click at [55, 605] on button "button" at bounding box center [61, 606] width 35 height 35
